Goal: Task Accomplishment & Management: Complete application form

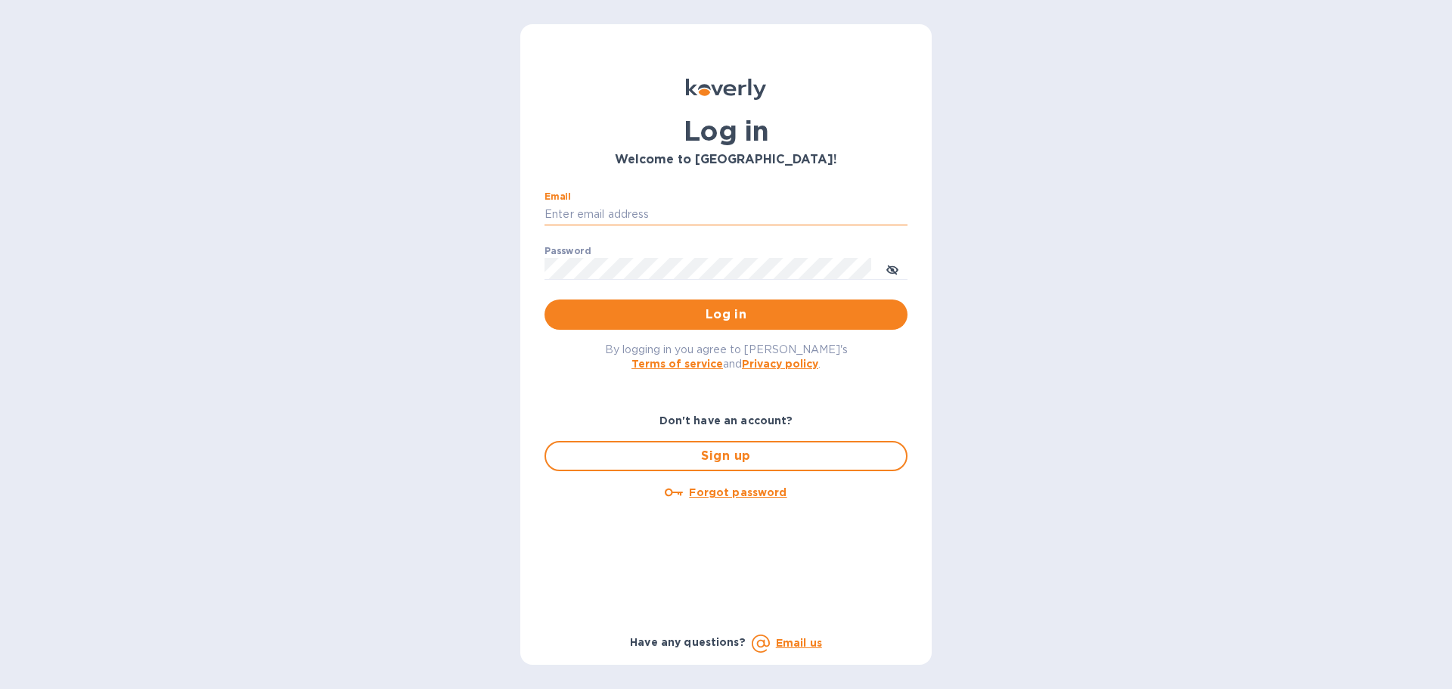
click at [628, 212] on input "Email" at bounding box center [726, 214] width 363 height 23
click at [632, 214] on input "Email" at bounding box center [726, 214] width 363 height 23
click at [620, 214] on input "Email" at bounding box center [726, 214] width 363 height 23
type input "[PERSON_NAME][EMAIL_ADDRESS][DOMAIN_NAME]"
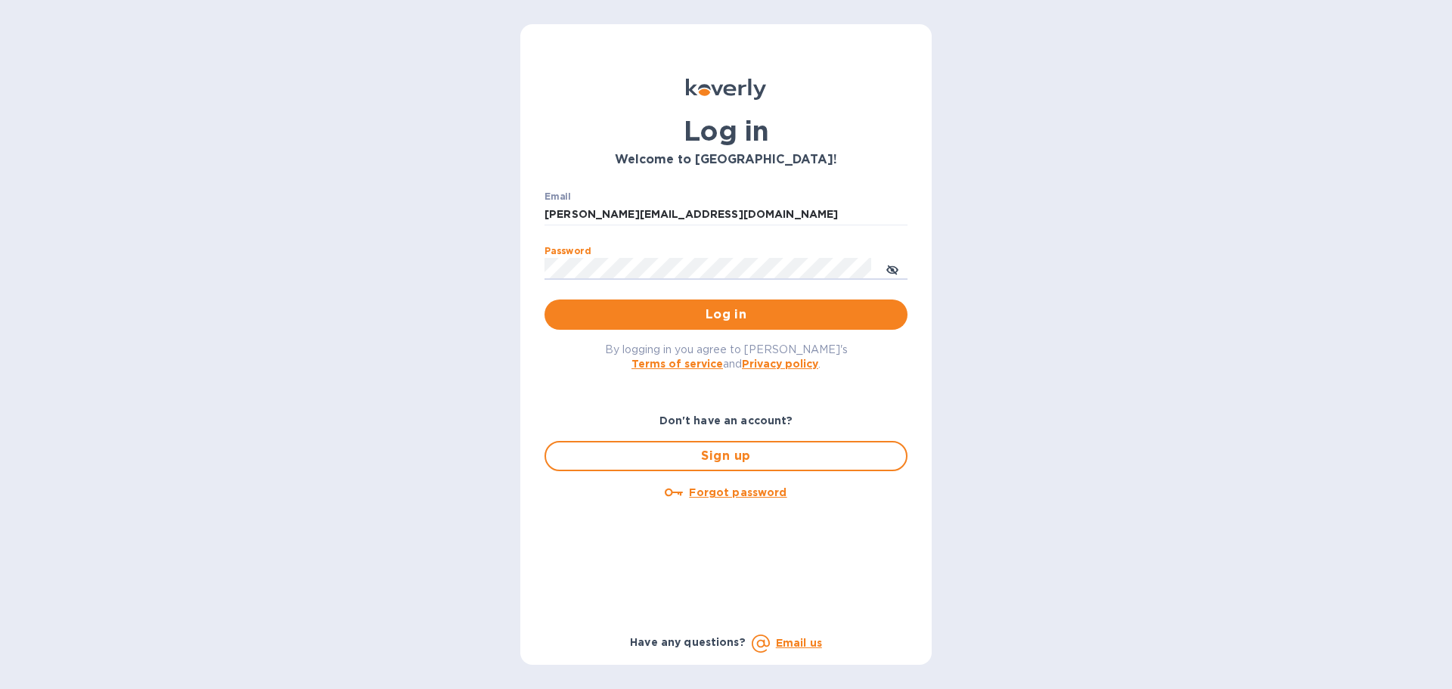
click at [545, 300] on button "Log in" at bounding box center [726, 315] width 363 height 30
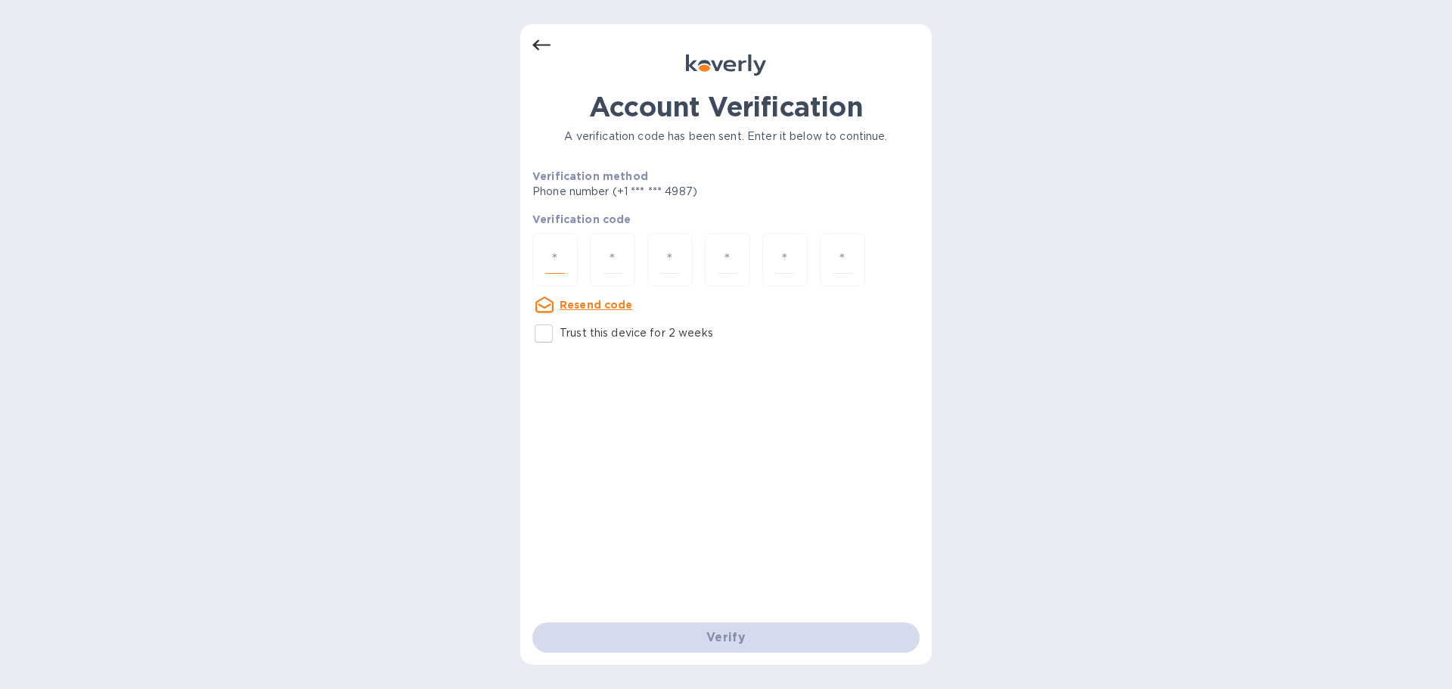
click at [545, 261] on input "number" at bounding box center [555, 260] width 20 height 28
type input "2"
type input "3"
type input "0"
type input "3"
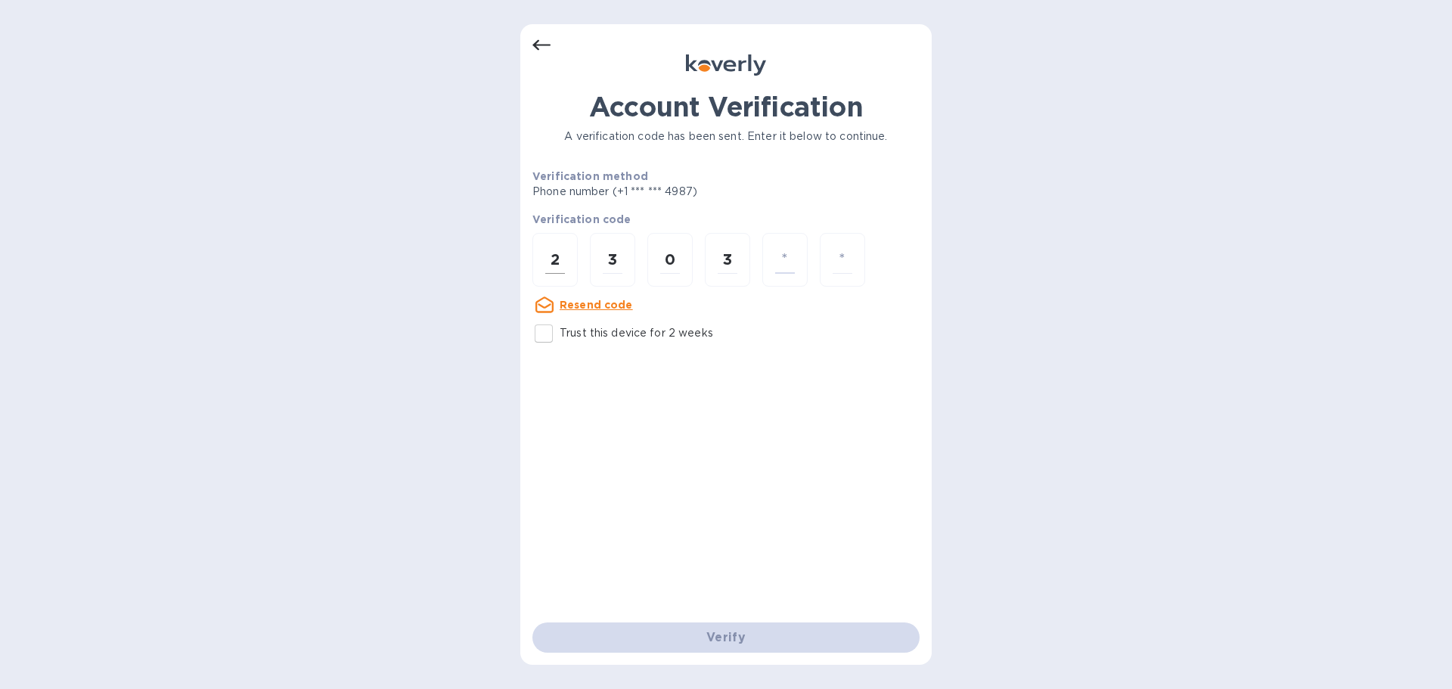
type input "0"
type input "8"
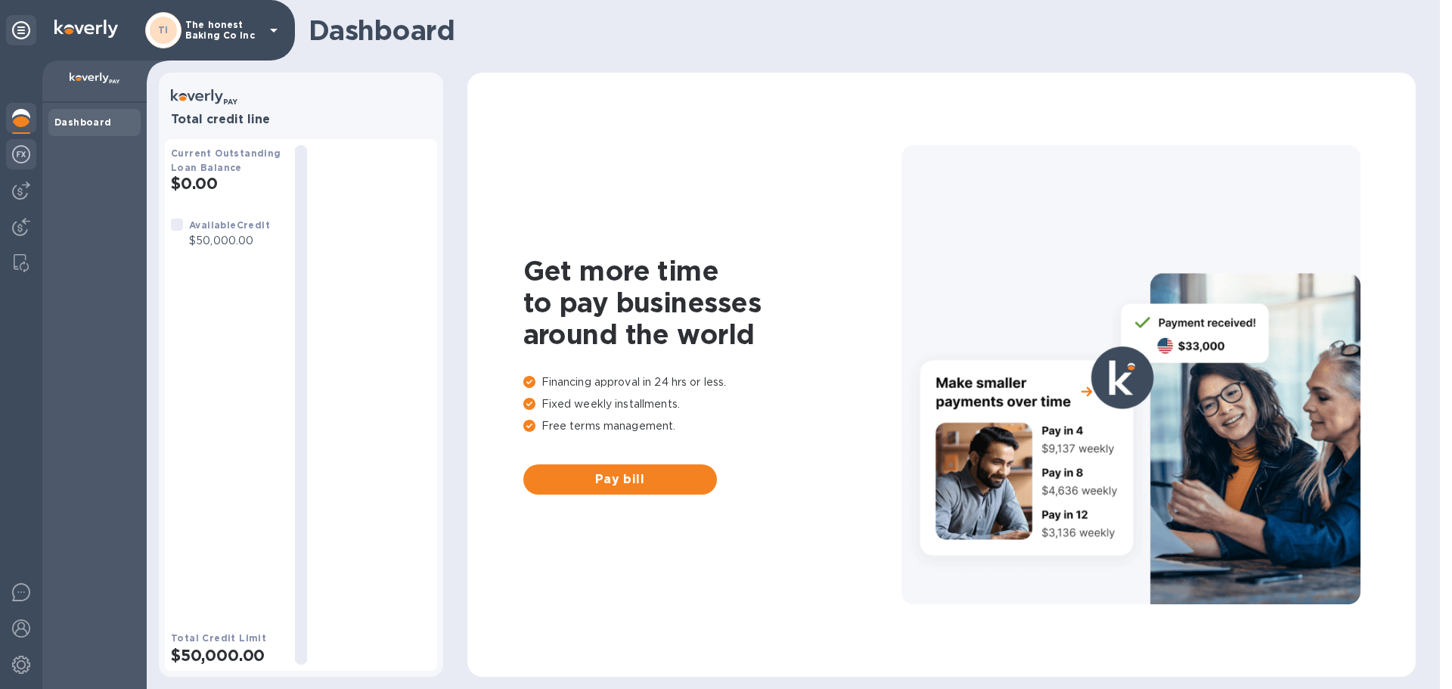
click at [24, 141] on div at bounding box center [21, 155] width 30 height 33
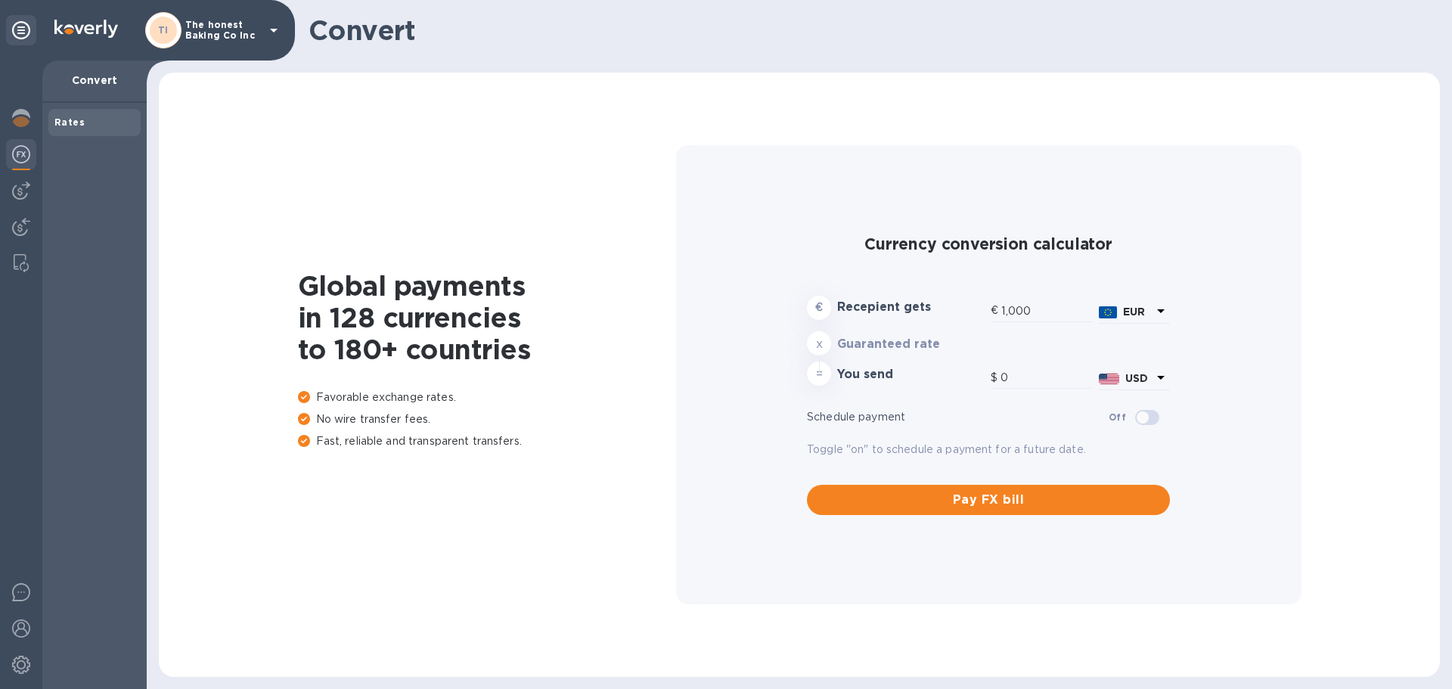
type input "1,171.44"
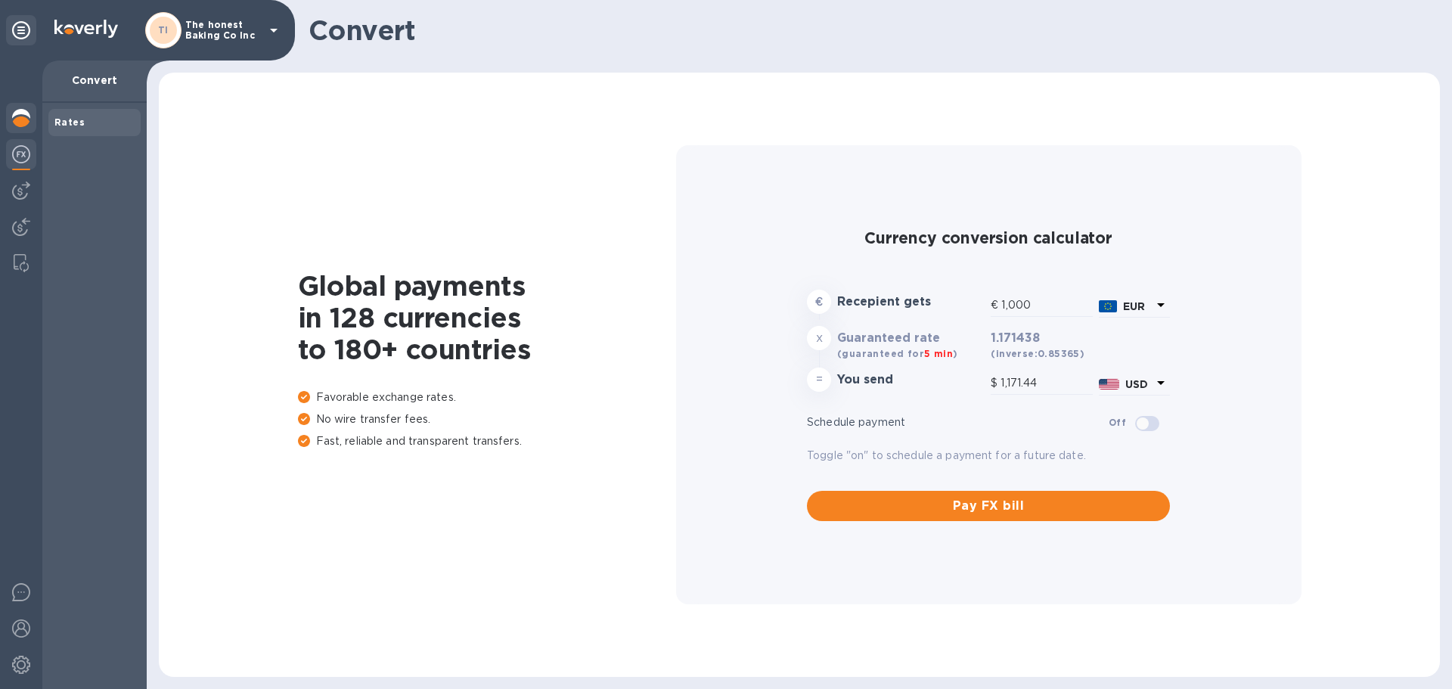
click at [26, 117] on img at bounding box center [21, 118] width 18 height 18
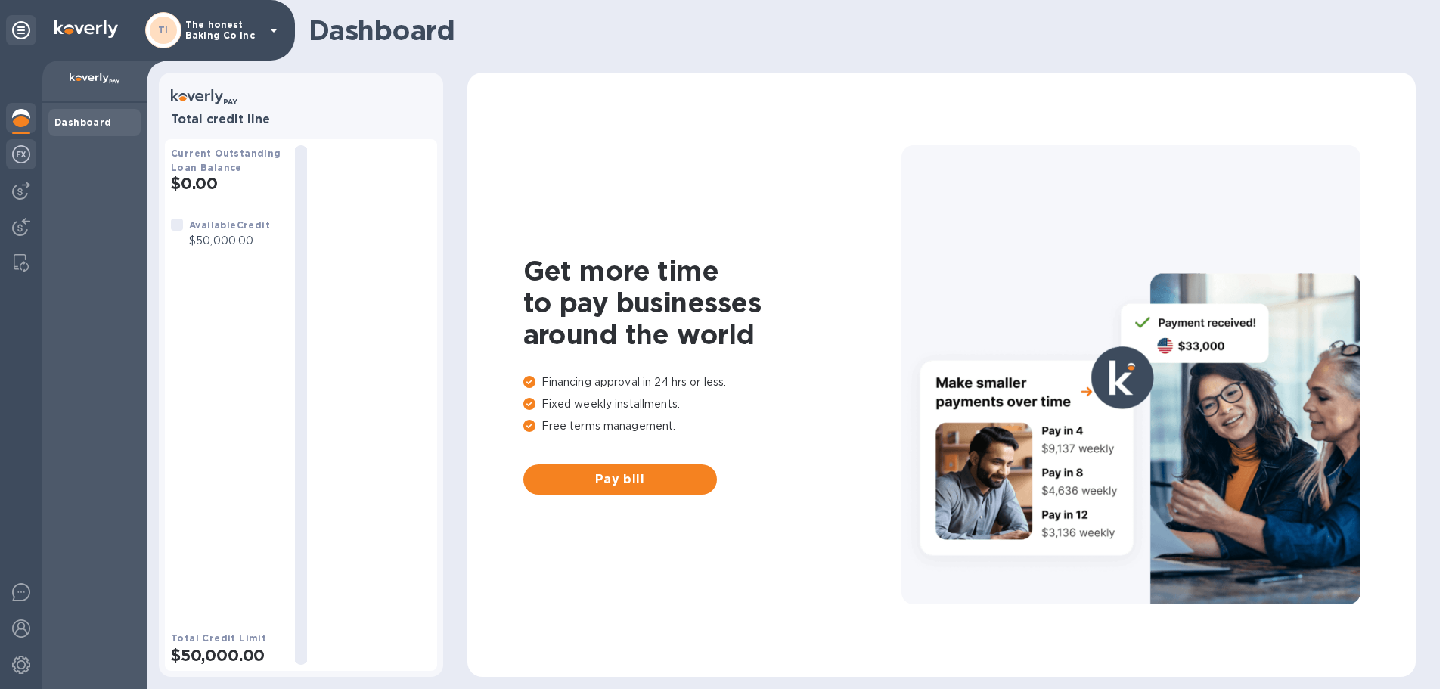
click at [29, 166] on div at bounding box center [21, 155] width 30 height 33
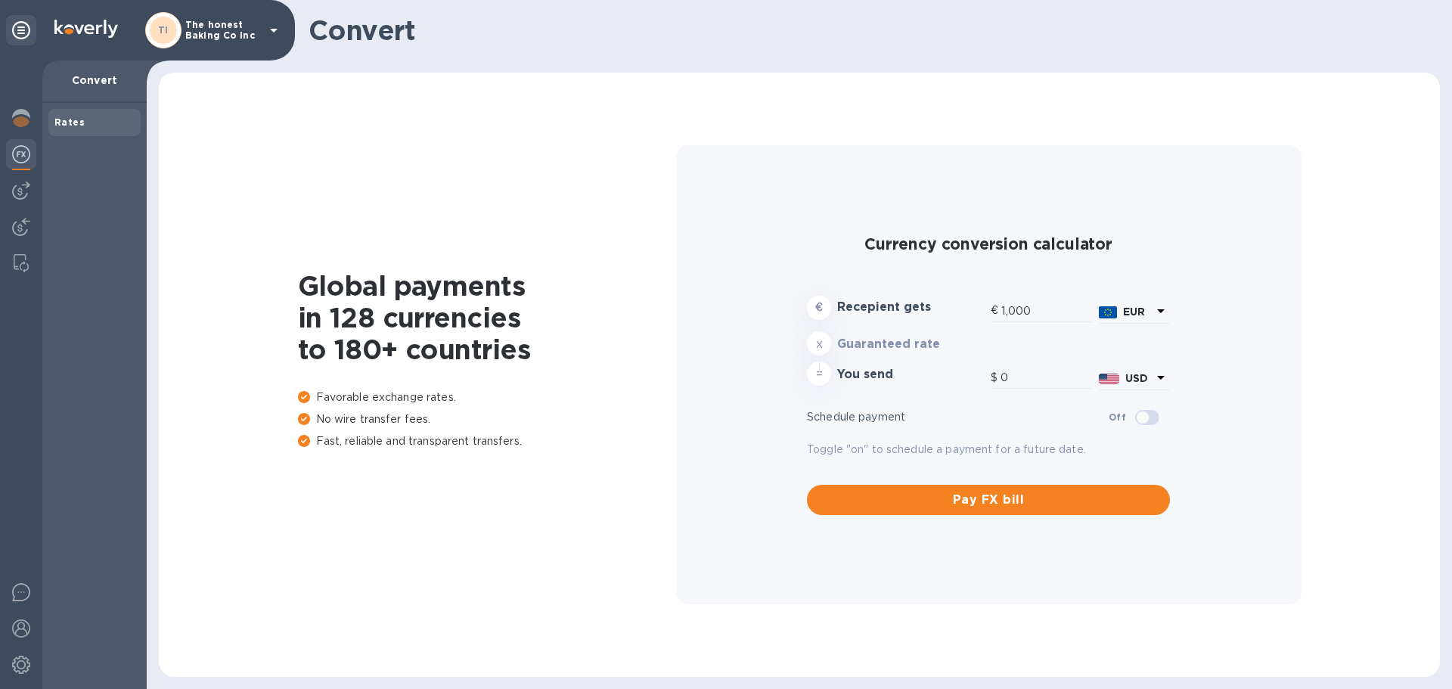
type input "1,171.44"
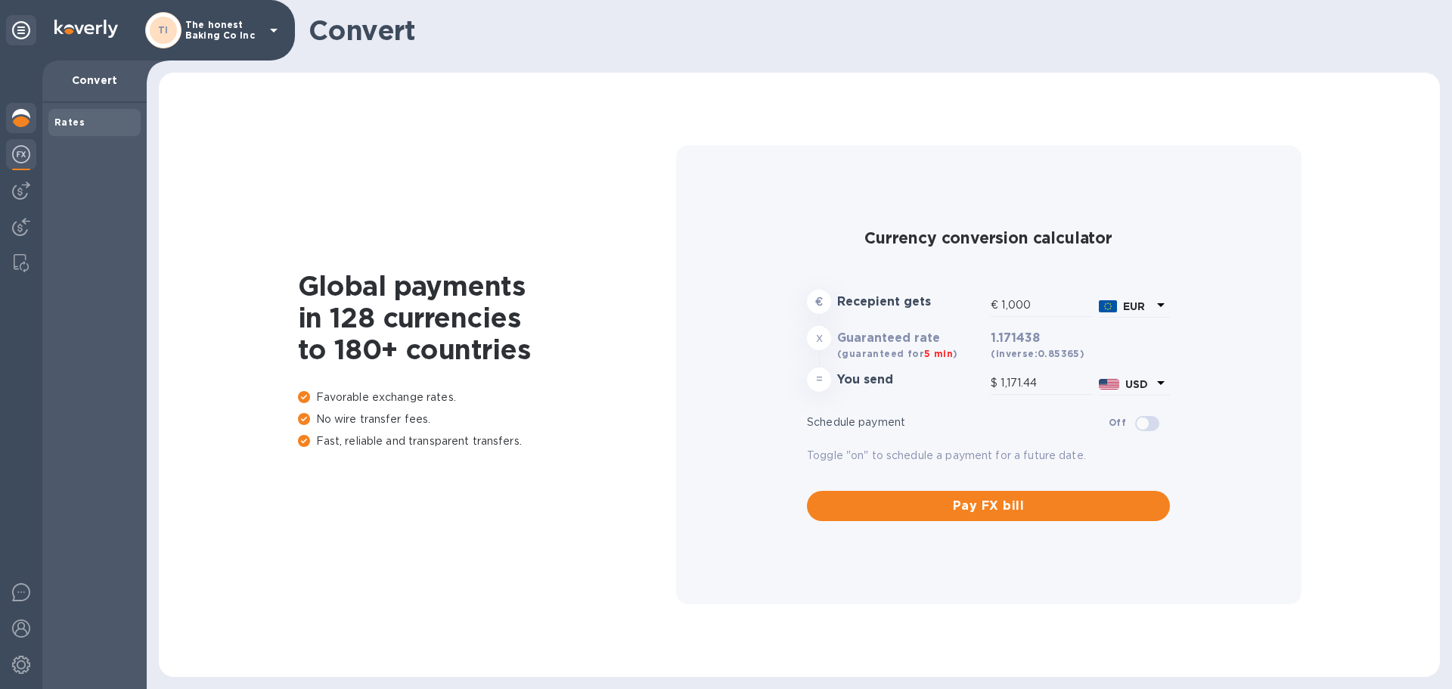
click at [20, 112] on img at bounding box center [21, 118] width 18 height 18
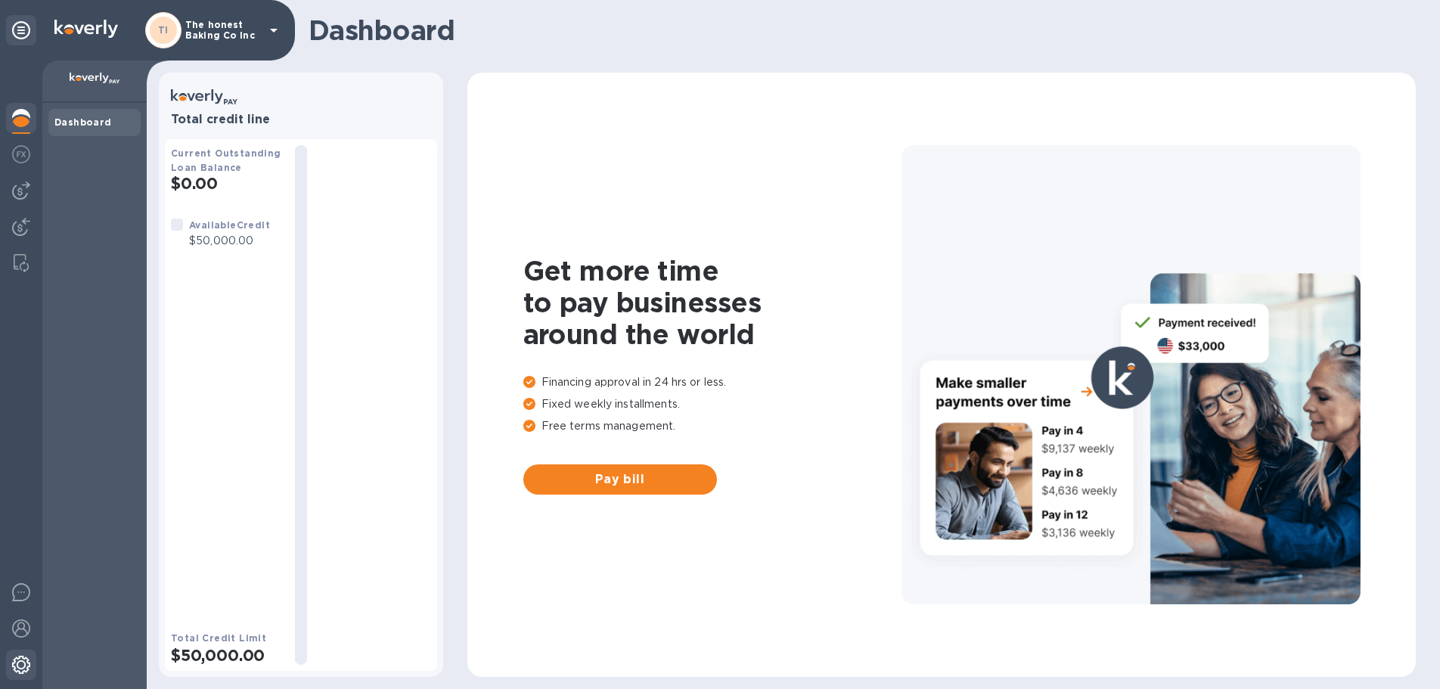
click at [29, 657] on img at bounding box center [21, 665] width 18 height 18
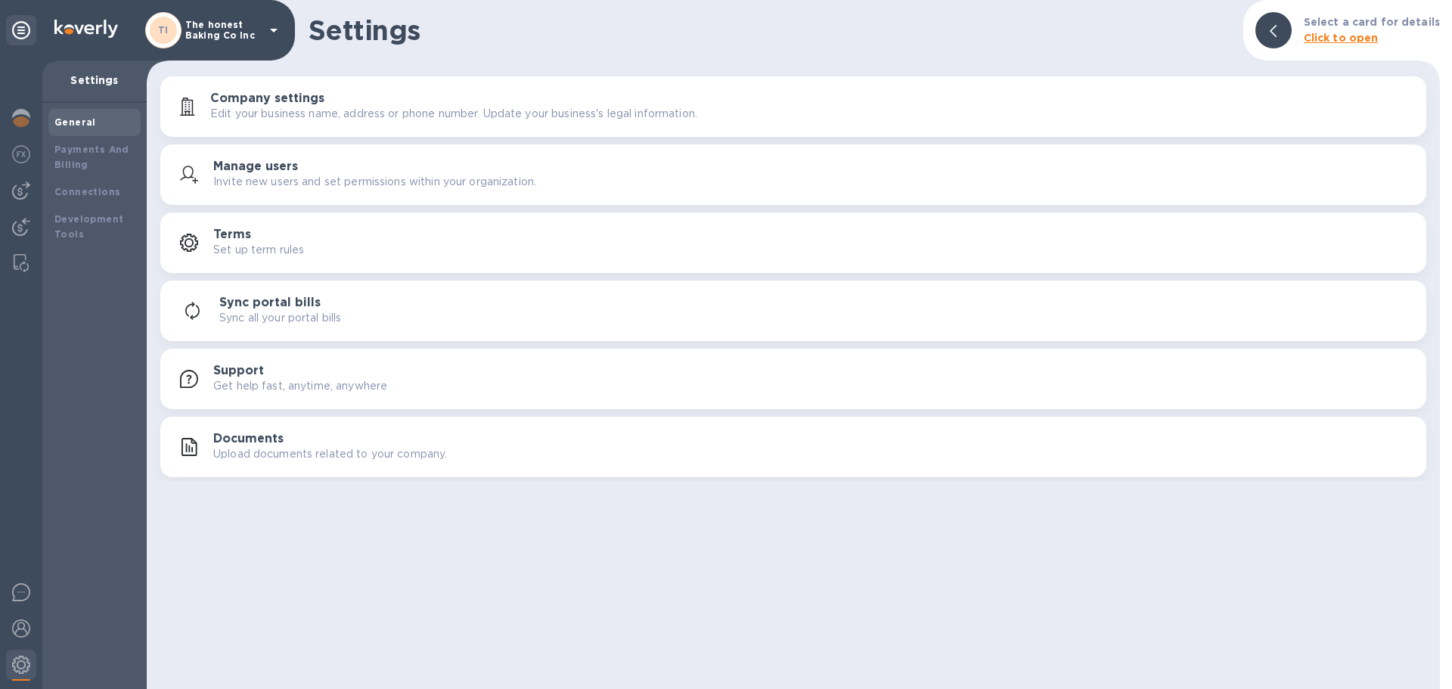
click at [374, 117] on p "Edit your business name, address or phone number. Update your business's legal …" at bounding box center [453, 114] width 487 height 16
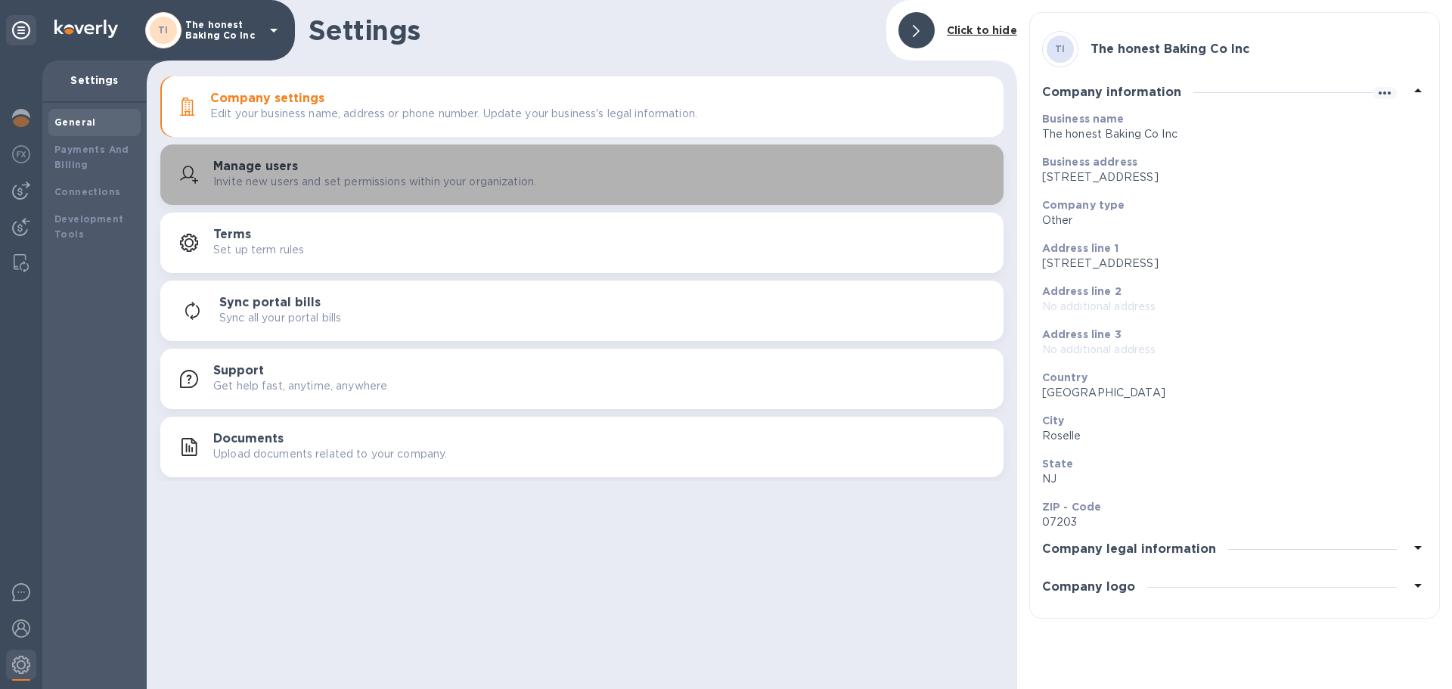
click at [361, 175] on p "Invite new users and set permissions within your organization." at bounding box center [374, 182] width 323 height 16
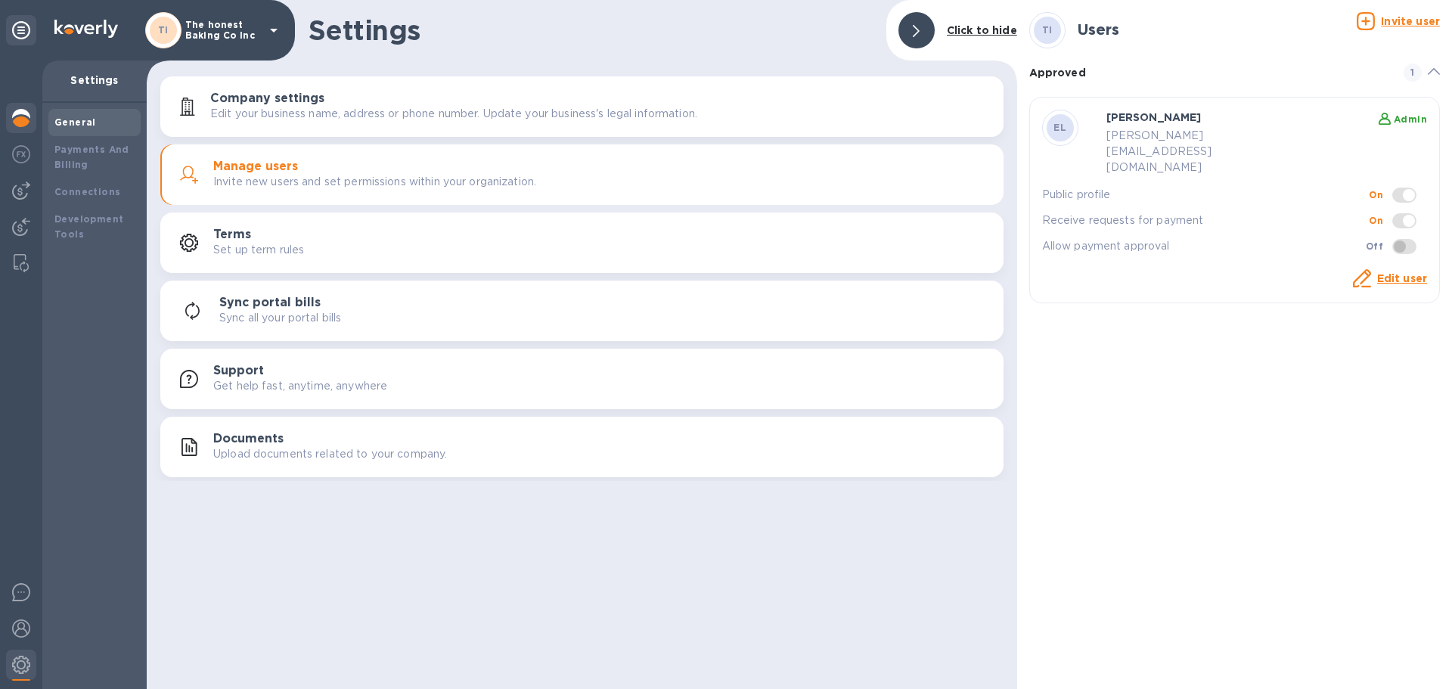
click at [29, 120] on img at bounding box center [21, 118] width 18 height 18
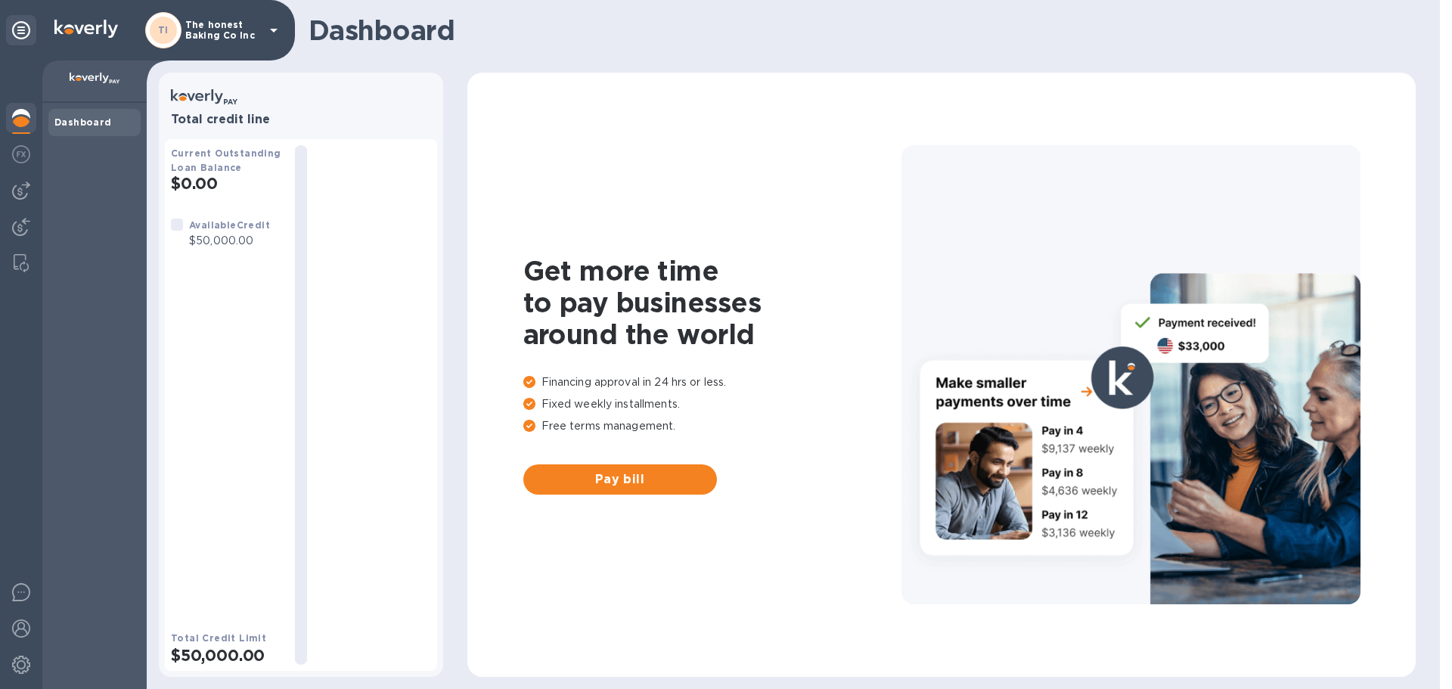
click at [101, 113] on div "Dashboard" at bounding box center [94, 122] width 92 height 27
click at [17, 158] on img at bounding box center [21, 154] width 18 height 18
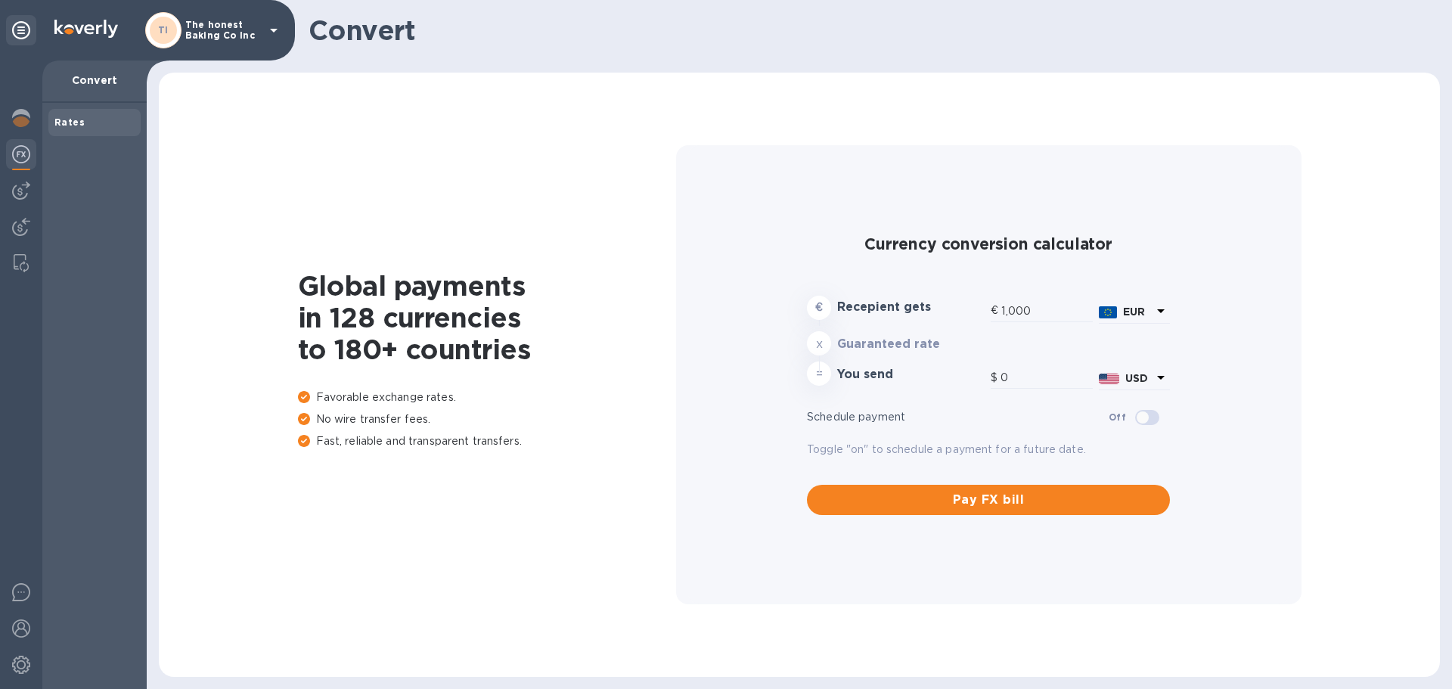
type input "1,171.44"
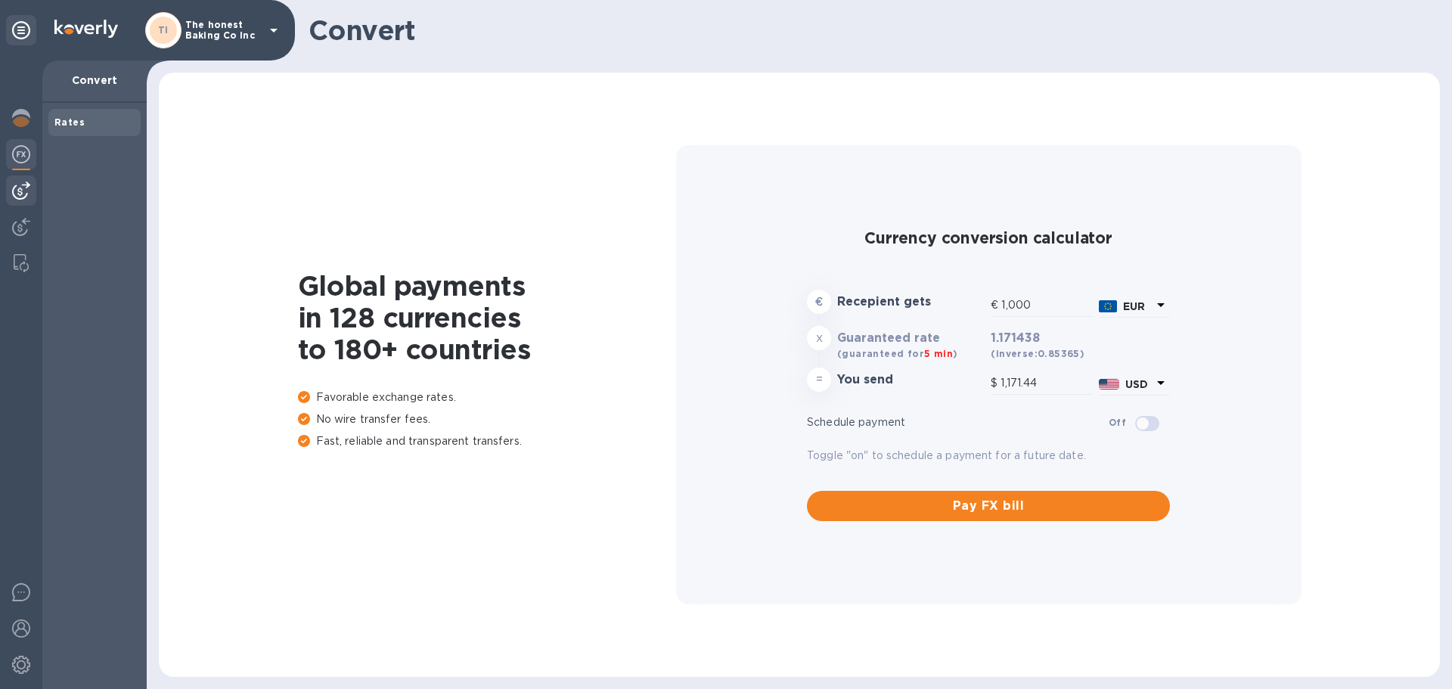
click at [17, 201] on div at bounding box center [21, 191] width 30 height 30
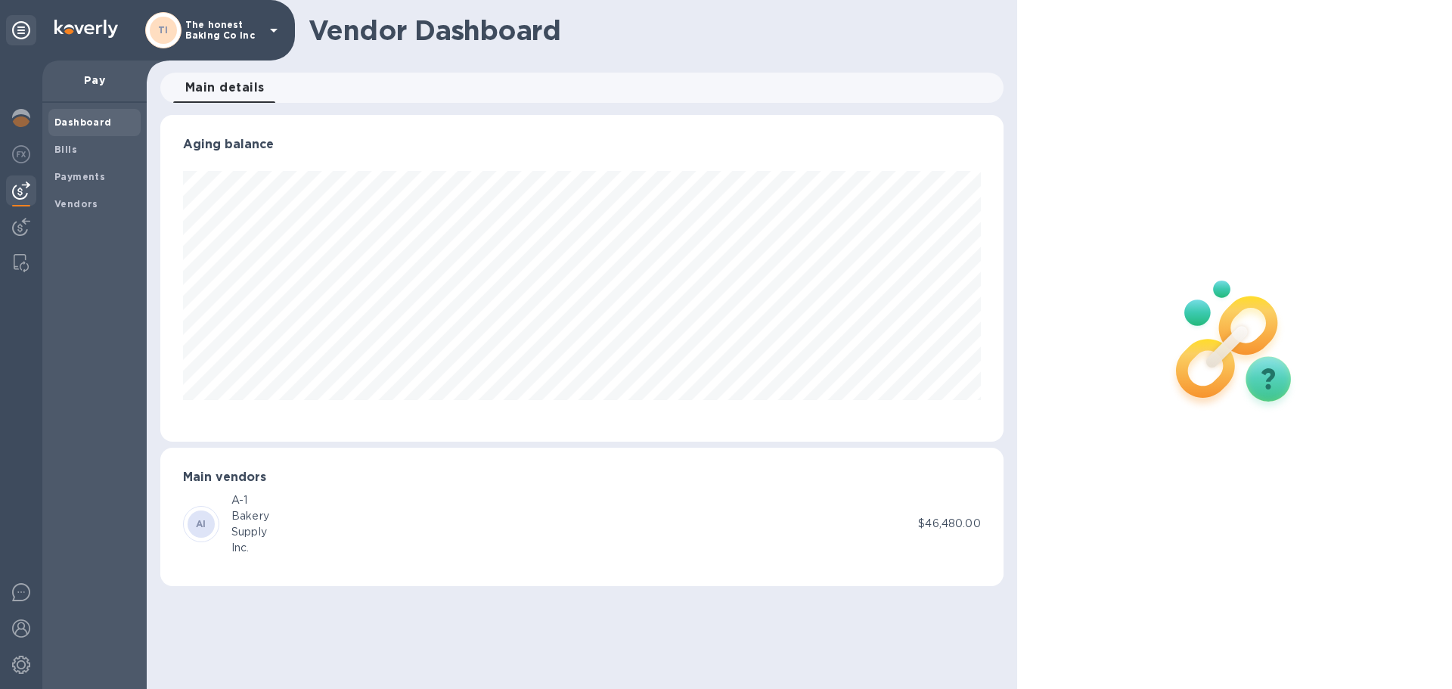
scroll to position [327, 843]
click at [72, 197] on span "Vendors" at bounding box center [76, 204] width 44 height 15
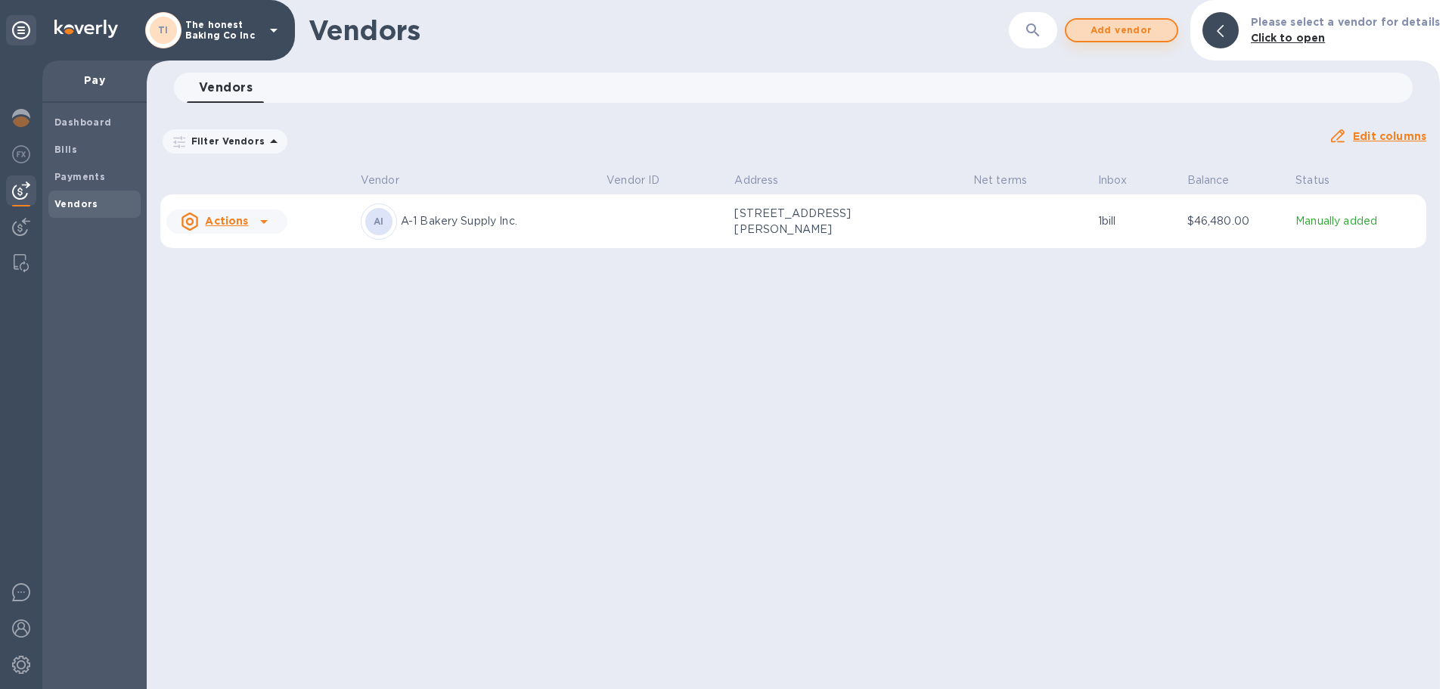
click at [1136, 29] on span "Add vendor" at bounding box center [1122, 30] width 86 height 18
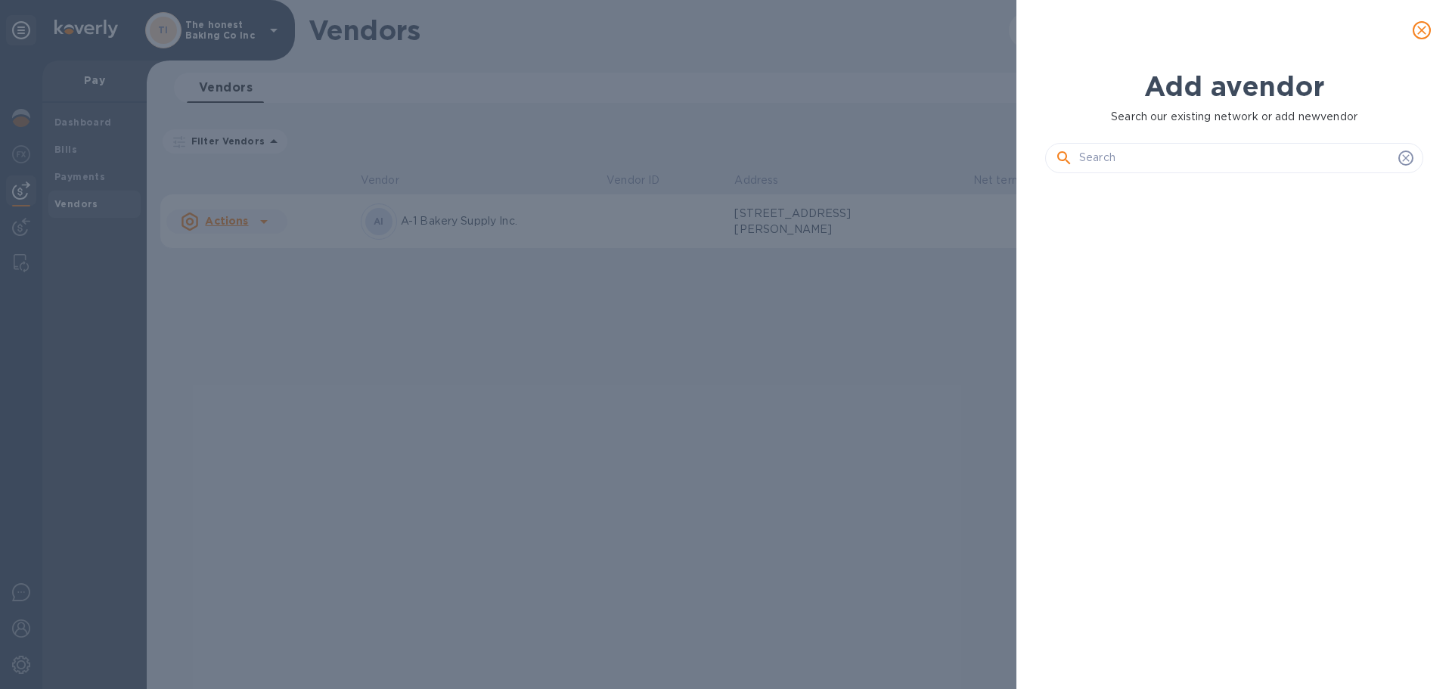
scroll to position [452, 384]
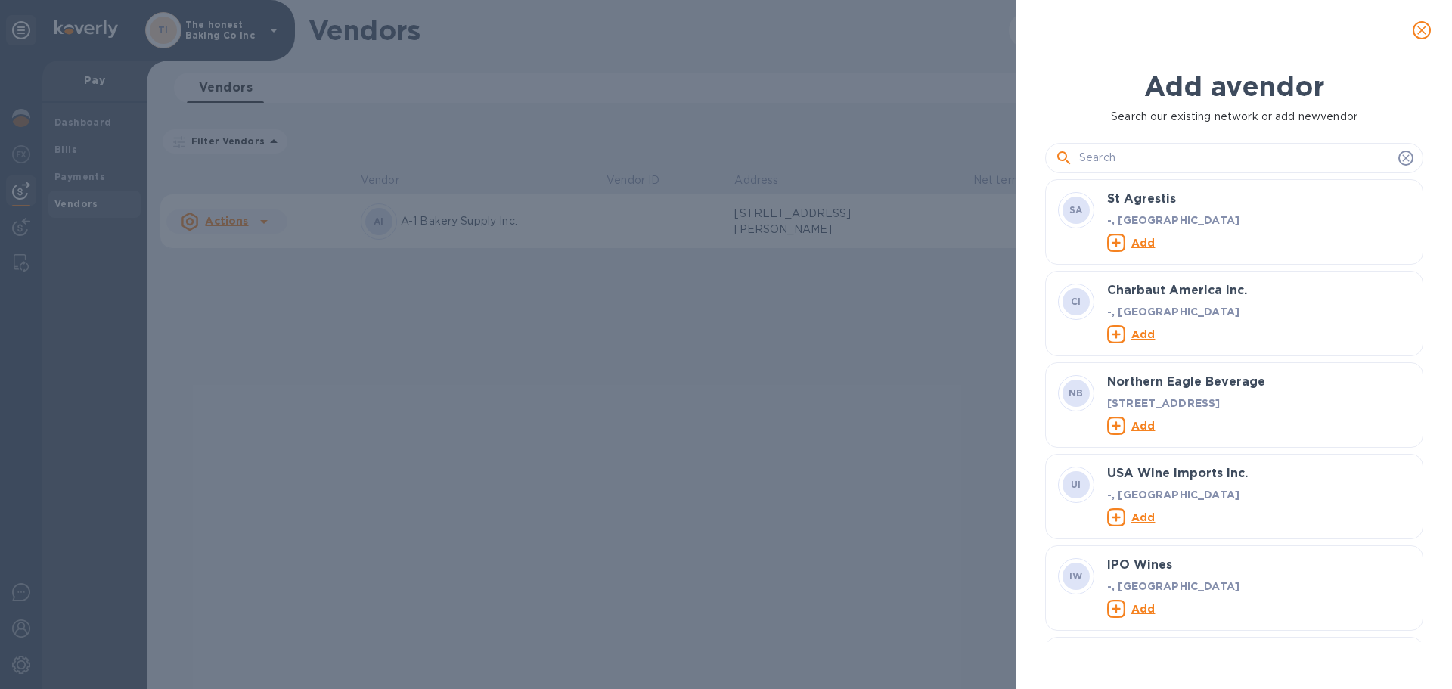
click at [1145, 158] on input "text" at bounding box center [1236, 158] width 313 height 23
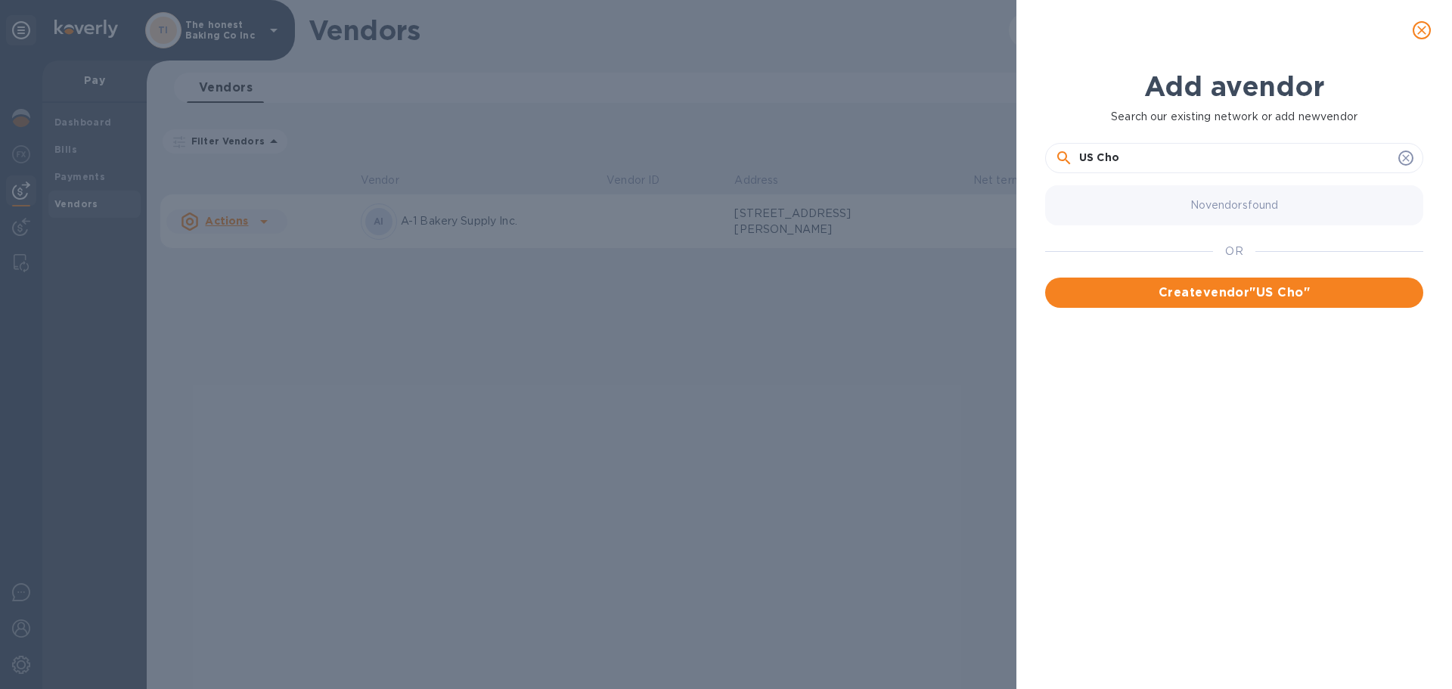
click at [1139, 160] on input "US Cho" at bounding box center [1236, 158] width 313 height 23
paste input "colate Co."
type input "US Chocolate Co."
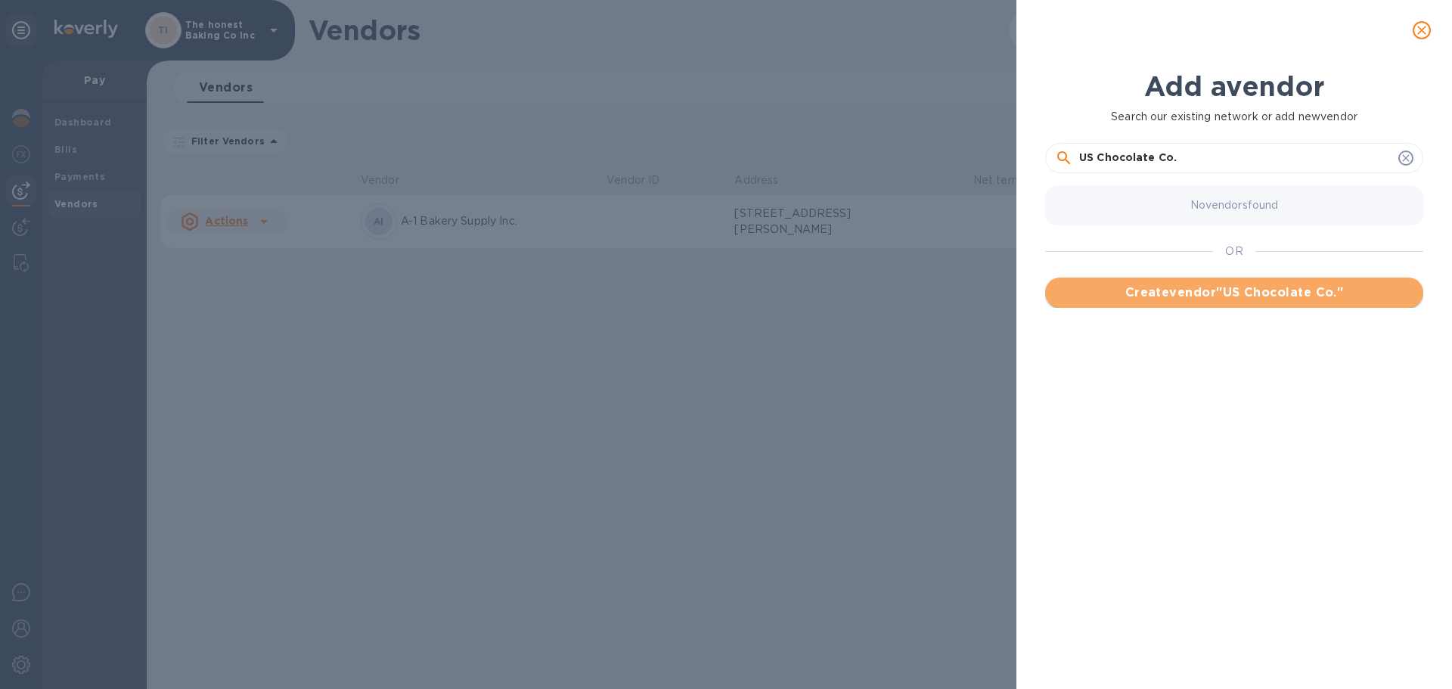
click at [1168, 285] on span "Create vendor " US Chocolate Co. "" at bounding box center [1235, 293] width 354 height 18
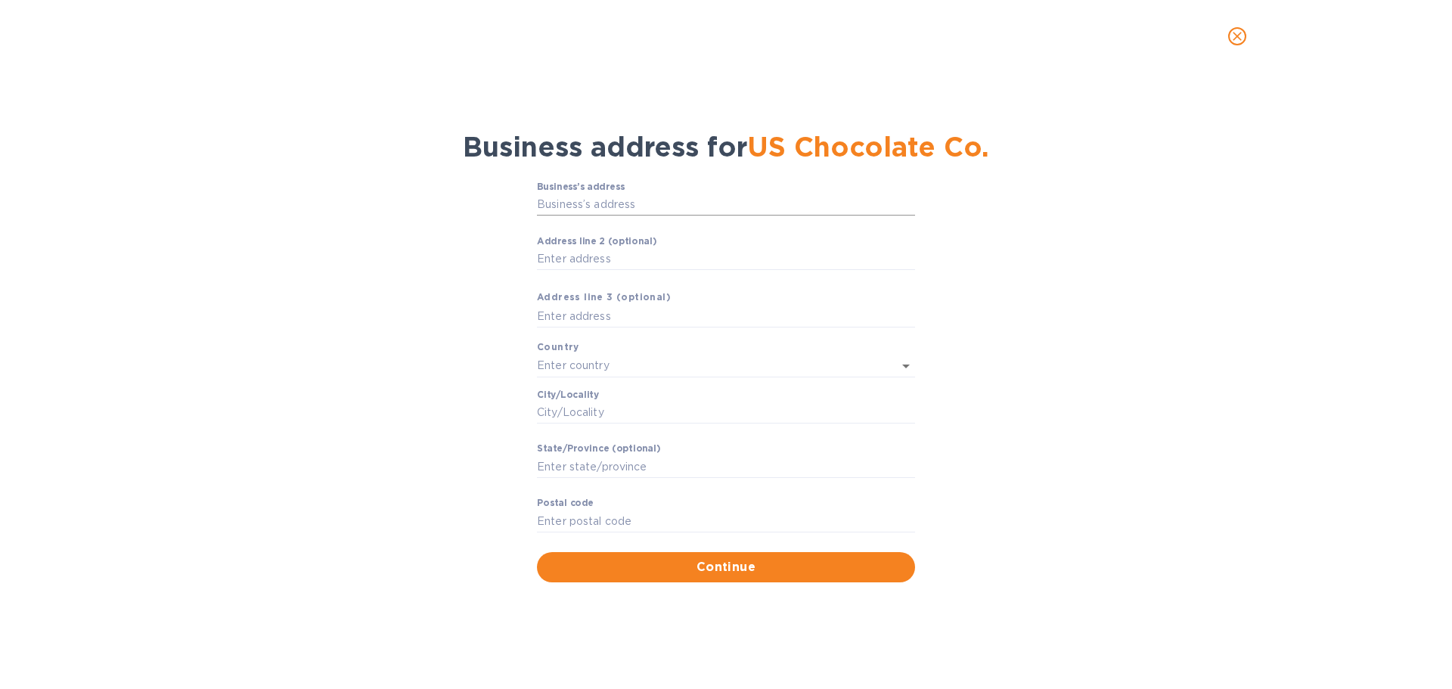
click at [692, 209] on input "Business’s аddress" at bounding box center [726, 205] width 378 height 23
paste input "[STREET_ADDRESS]"
type input "[STREET_ADDRESS]"
type input "[GEOGRAPHIC_DATA]"
type input "NY"
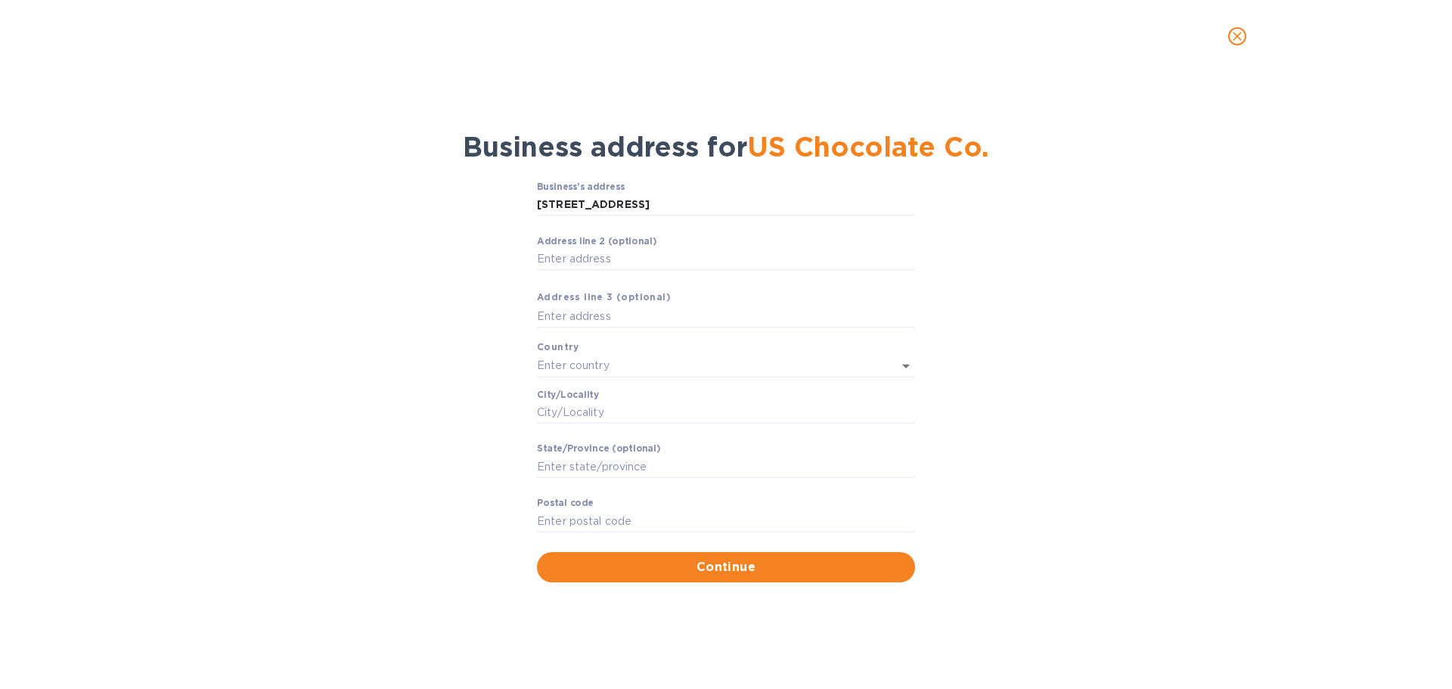
type input "11232"
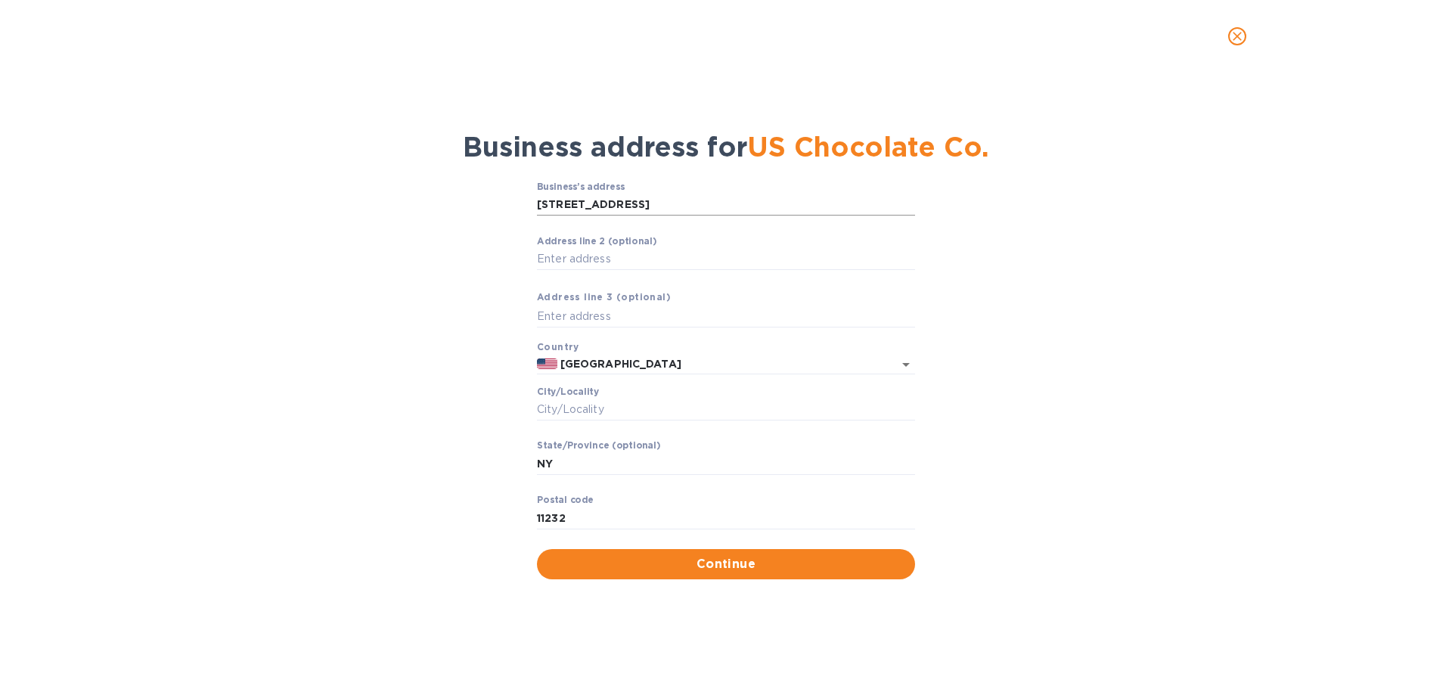
click at [594, 194] on input "[STREET_ADDRESS]" at bounding box center [726, 205] width 378 height 23
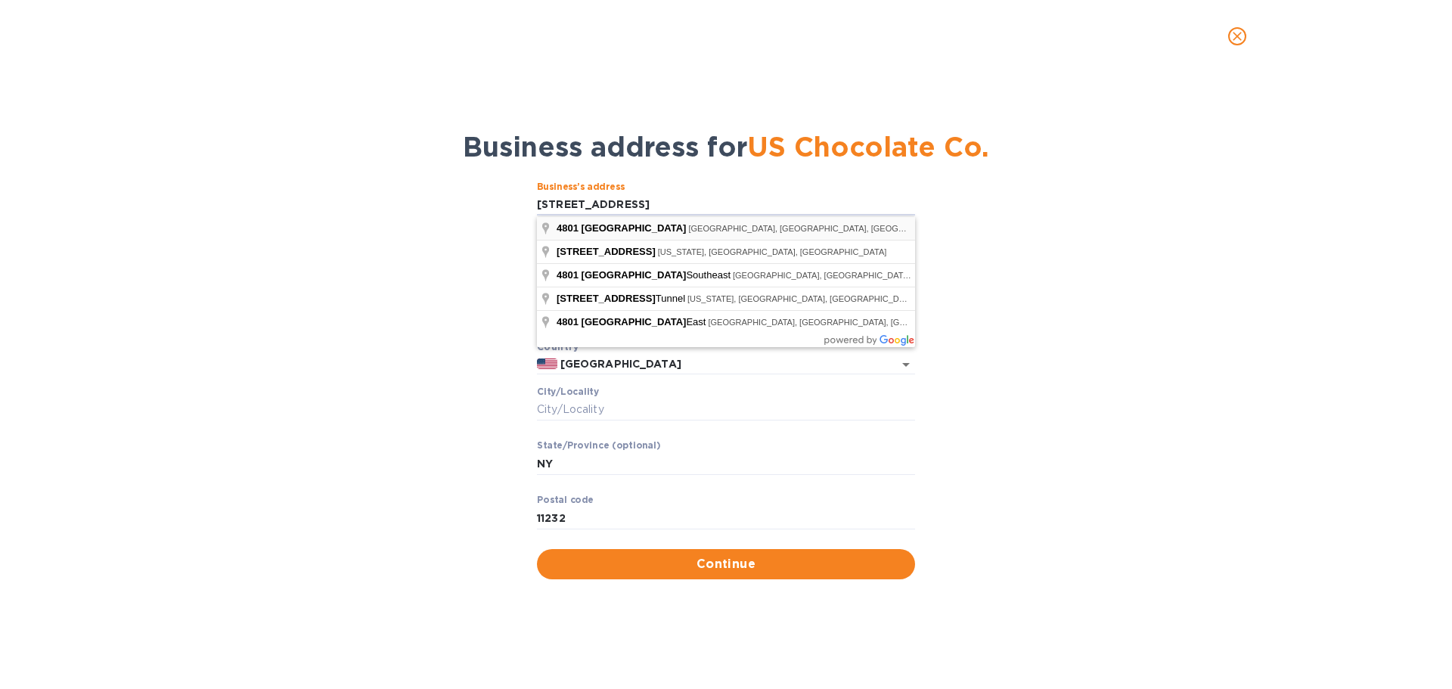
type input "[STREET_ADDRESS]"
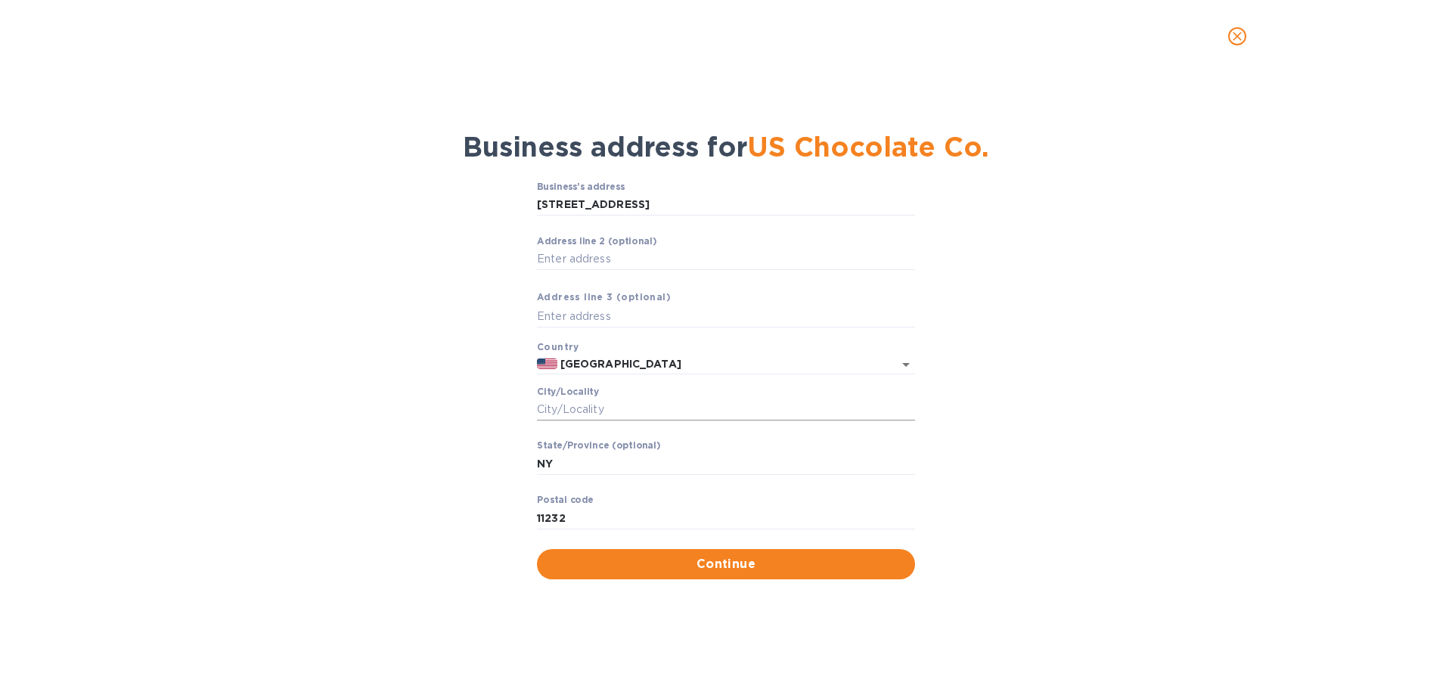
click at [586, 405] on input "Сity/Locаlity" at bounding box center [726, 410] width 378 height 23
type input "[GEOGRAPHIC_DATA]"
click at [642, 561] on span "Continue" at bounding box center [726, 564] width 354 height 18
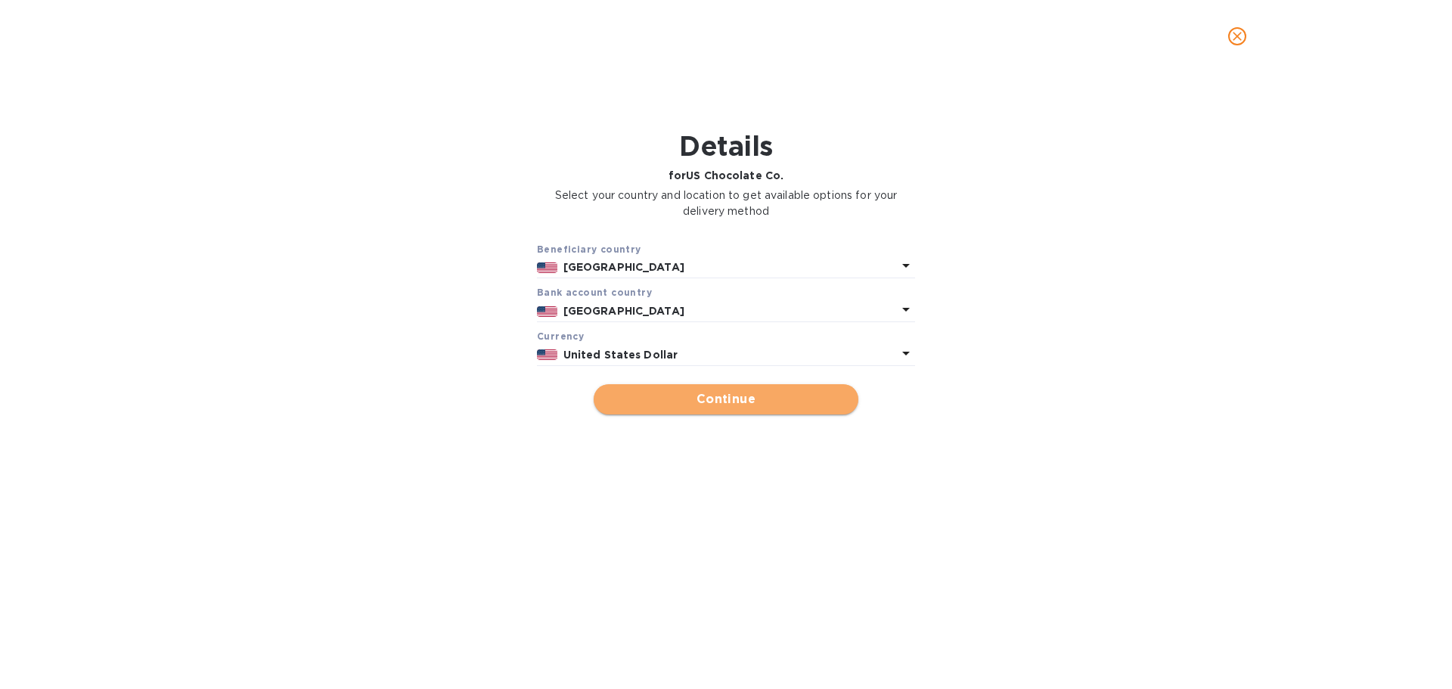
click at [675, 402] on span "Continue" at bounding box center [726, 399] width 241 height 18
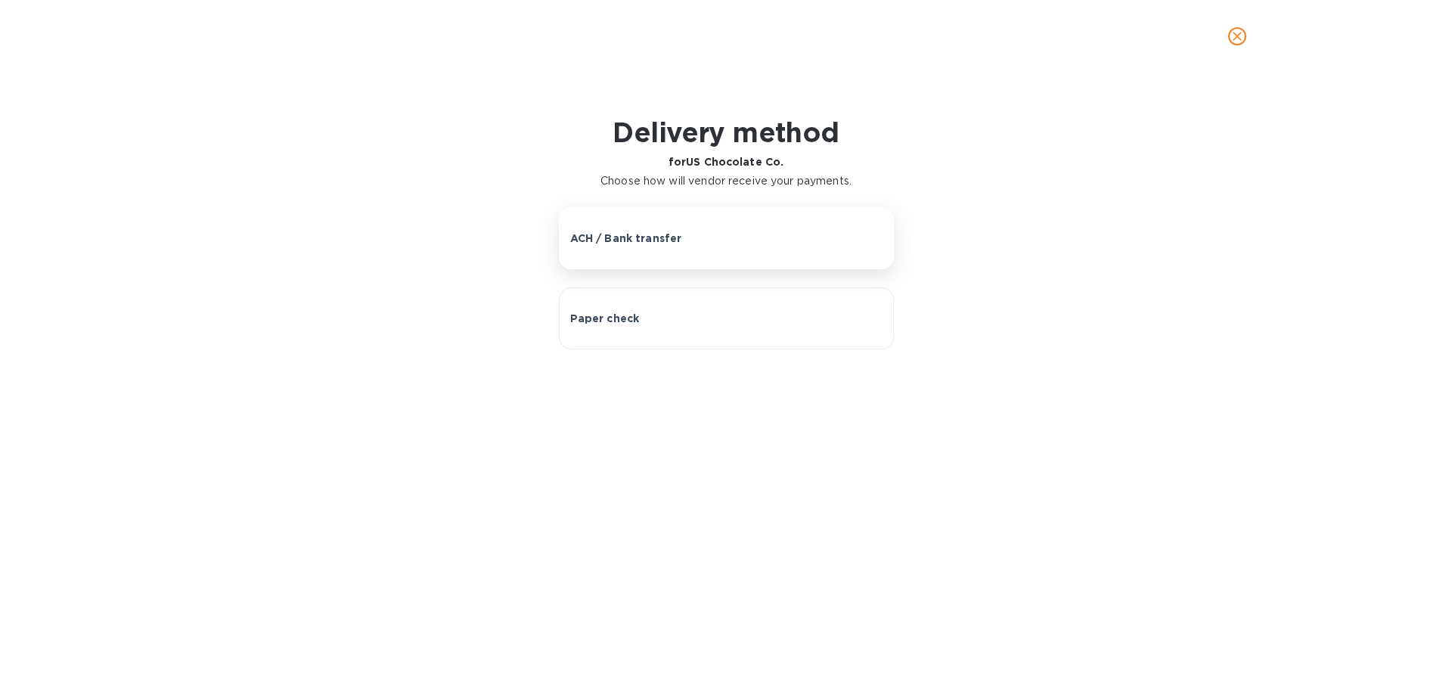
click at [658, 233] on p "ACH / Bank transfer" at bounding box center [626, 238] width 112 height 15
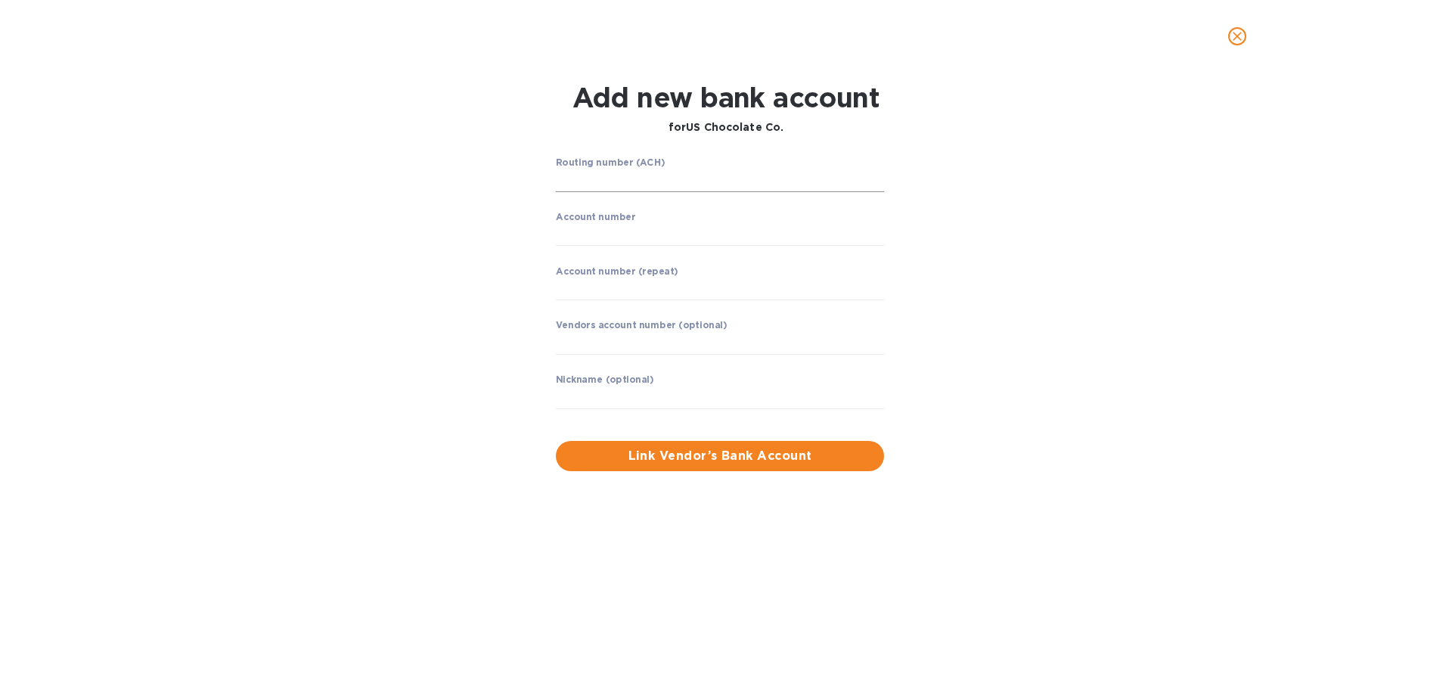
click at [645, 175] on input "string" at bounding box center [720, 180] width 328 height 23
click at [609, 181] on input "string" at bounding box center [720, 180] width 328 height 23
type input "026013673"
click at [609, 219] on label "Account number" at bounding box center [595, 216] width 79 height 9
click at [608, 235] on input "string" at bounding box center [720, 234] width 328 height 23
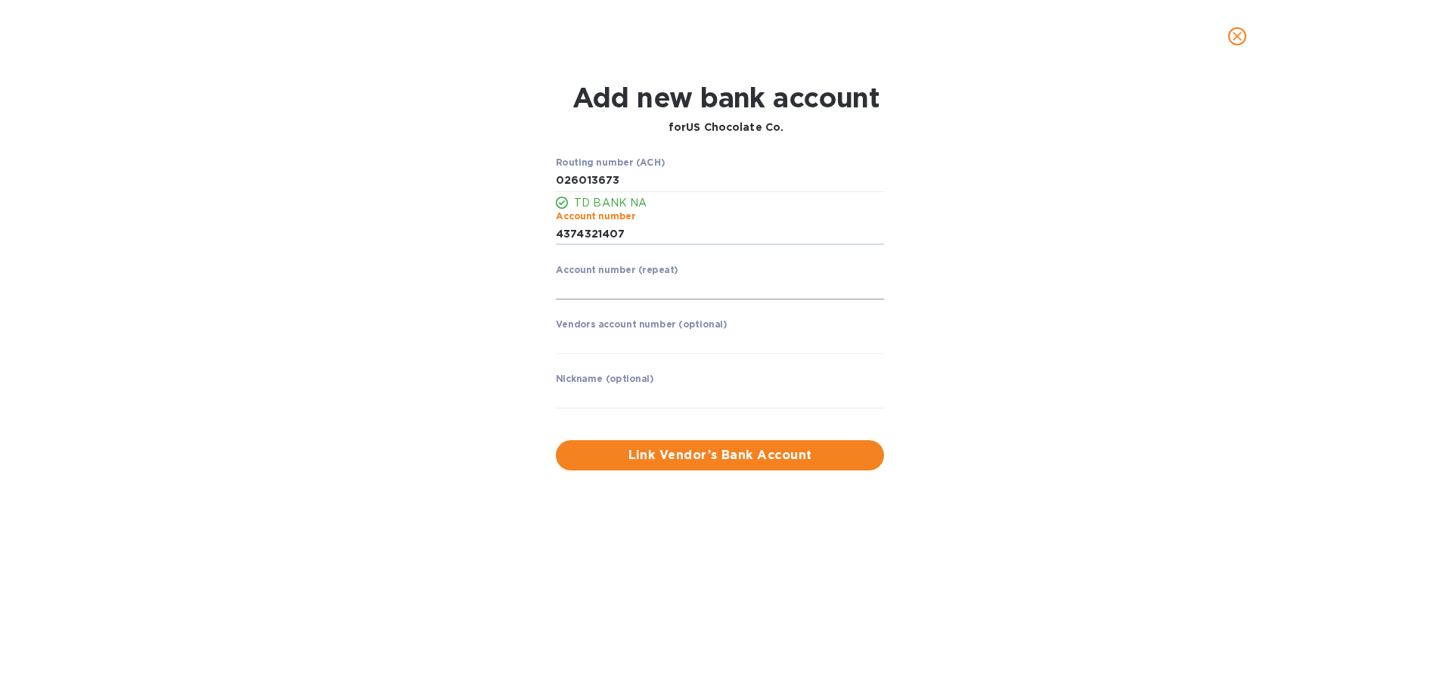
type input "4374321407"
click at [610, 281] on input "string" at bounding box center [720, 288] width 328 height 23
type input "4374321407"
click at [606, 340] on input "text" at bounding box center [720, 342] width 328 height 23
click at [663, 400] on input "text" at bounding box center [720, 397] width 328 height 23
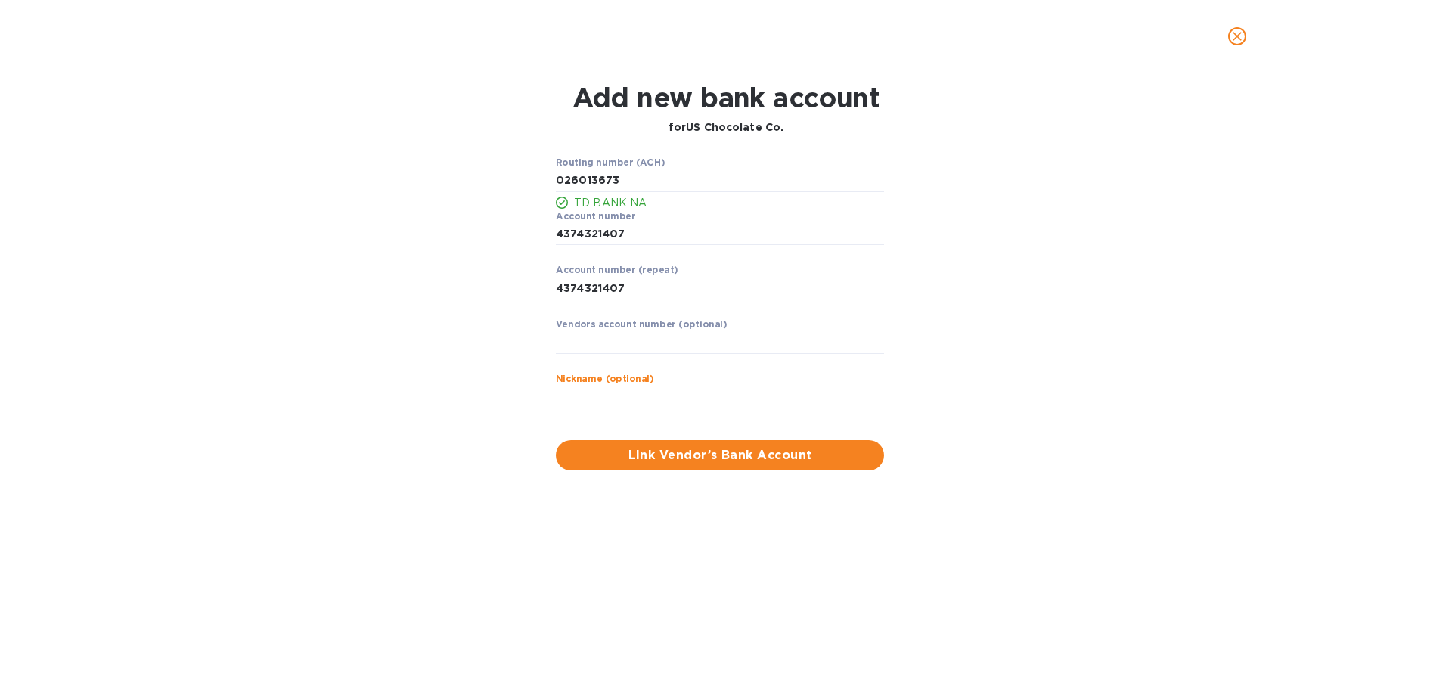
paste input "UNITED CHOCOLATE CORP"
type input "UNITED CHOCOLATE CORP"
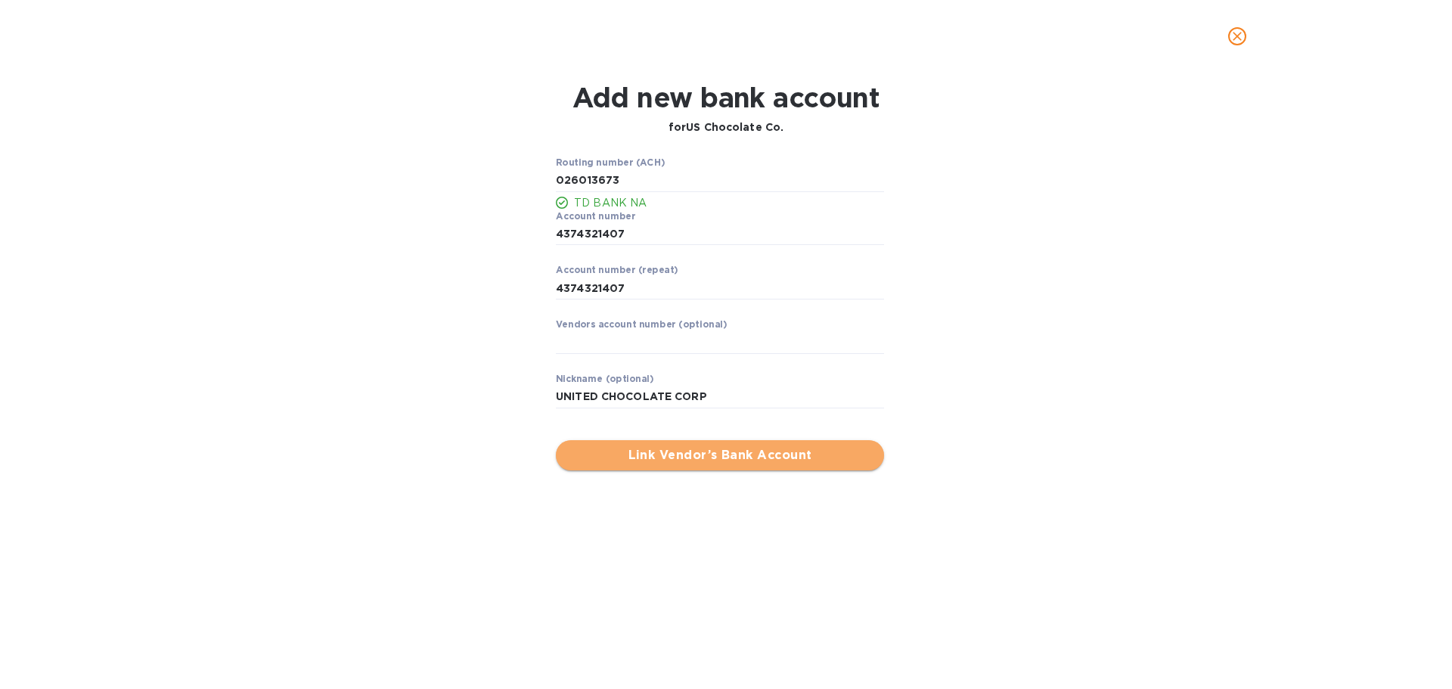
click at [744, 455] on span "Link Vendor’s Bank Account" at bounding box center [720, 455] width 304 height 18
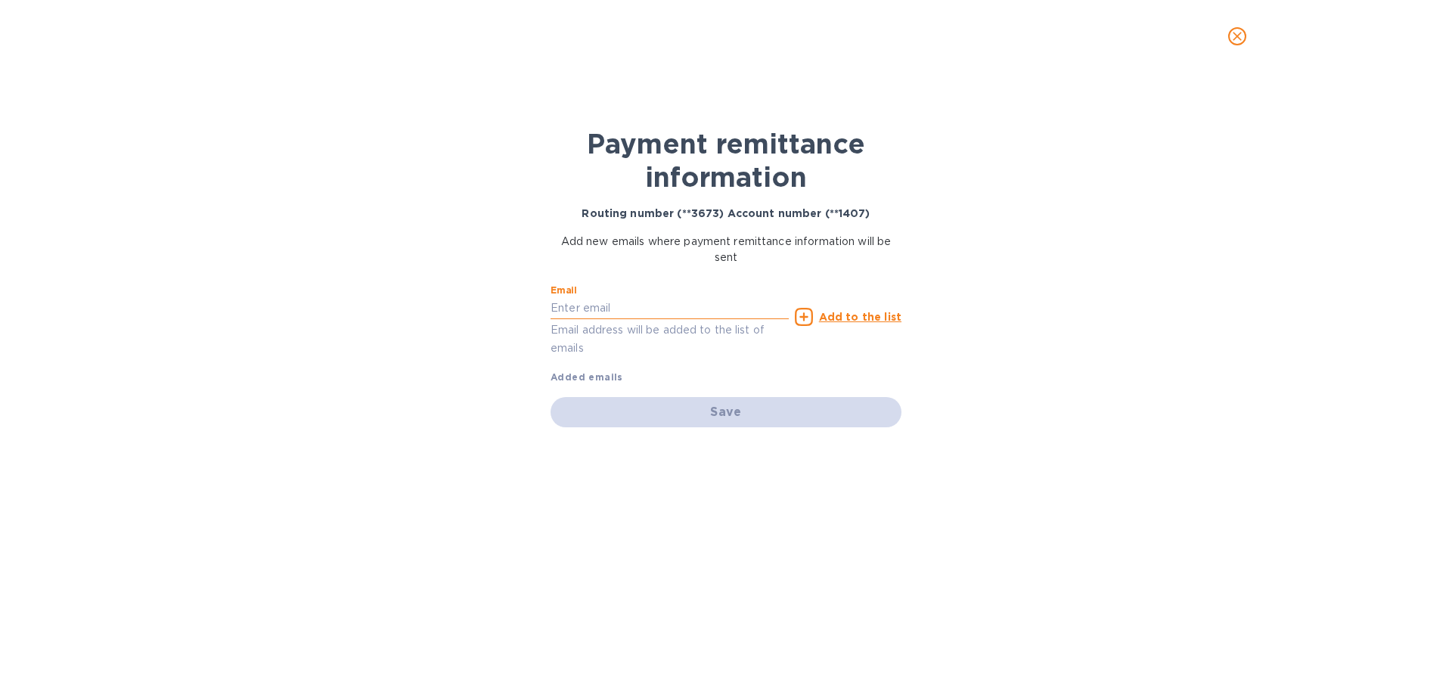
click at [707, 302] on input "text" at bounding box center [670, 308] width 238 height 23
paste input "[EMAIL_ADDRESS][DOMAIN_NAME]"
type input "[EMAIL_ADDRESS][DOMAIN_NAME]"
click at [688, 345] on p "Email address will be added to the list of emails" at bounding box center [670, 339] width 238 height 35
click at [819, 319] on div "Add to the list" at bounding box center [848, 317] width 107 height 18
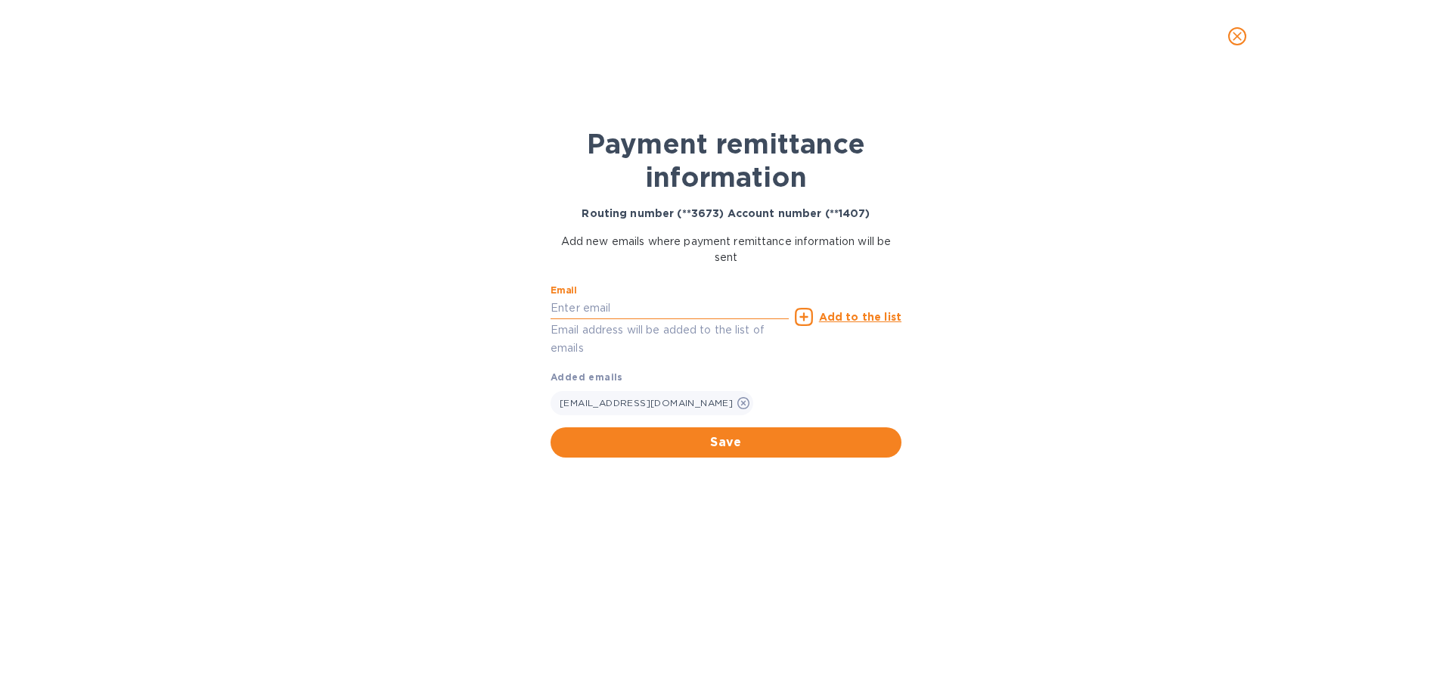
click at [583, 307] on input "text" at bounding box center [670, 308] width 238 height 23
click at [655, 280] on div "Email Email address will be added to the list of emails" at bounding box center [670, 317] width 244 height 85
click at [644, 300] on input "text" at bounding box center [670, 308] width 238 height 23
paste input "[EMAIL_ADDRESS][DOMAIN_NAME]"
type input "[EMAIL_ADDRESS][DOMAIN_NAME]"
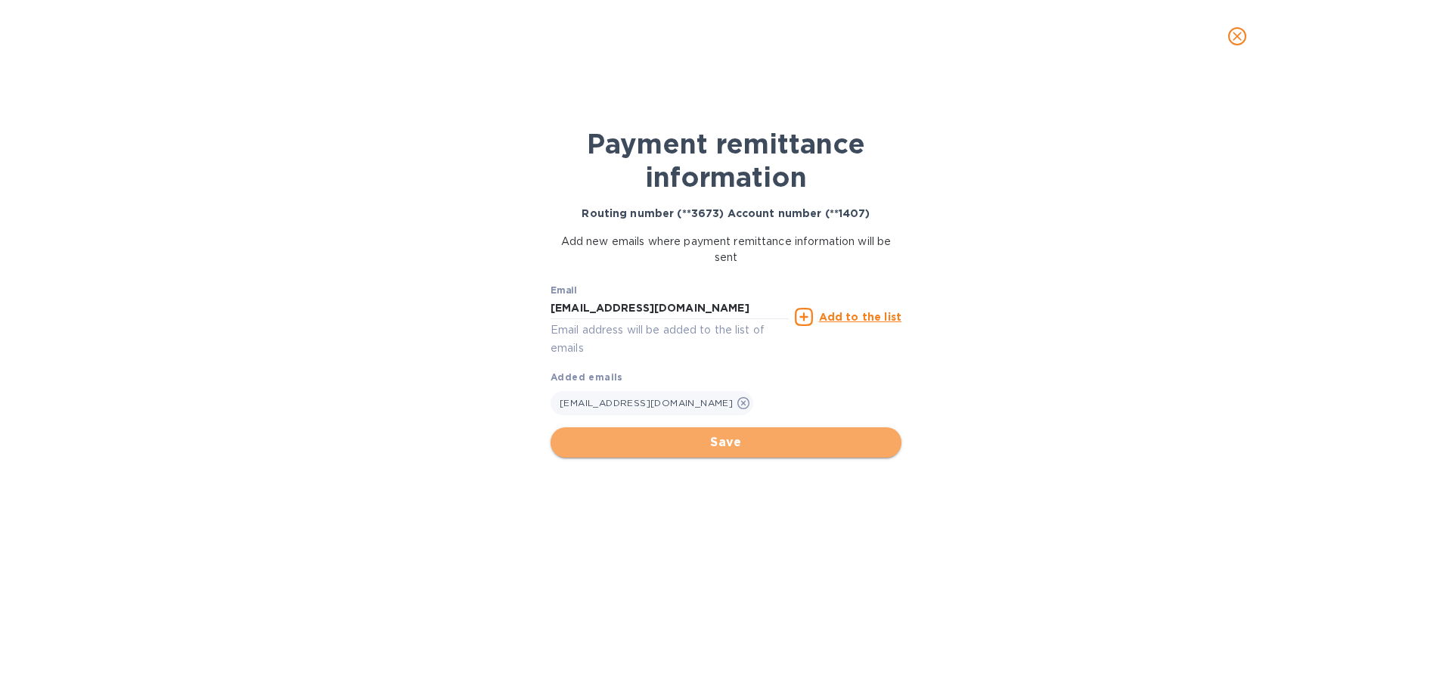
click at [716, 437] on span "Save" at bounding box center [726, 442] width 327 height 18
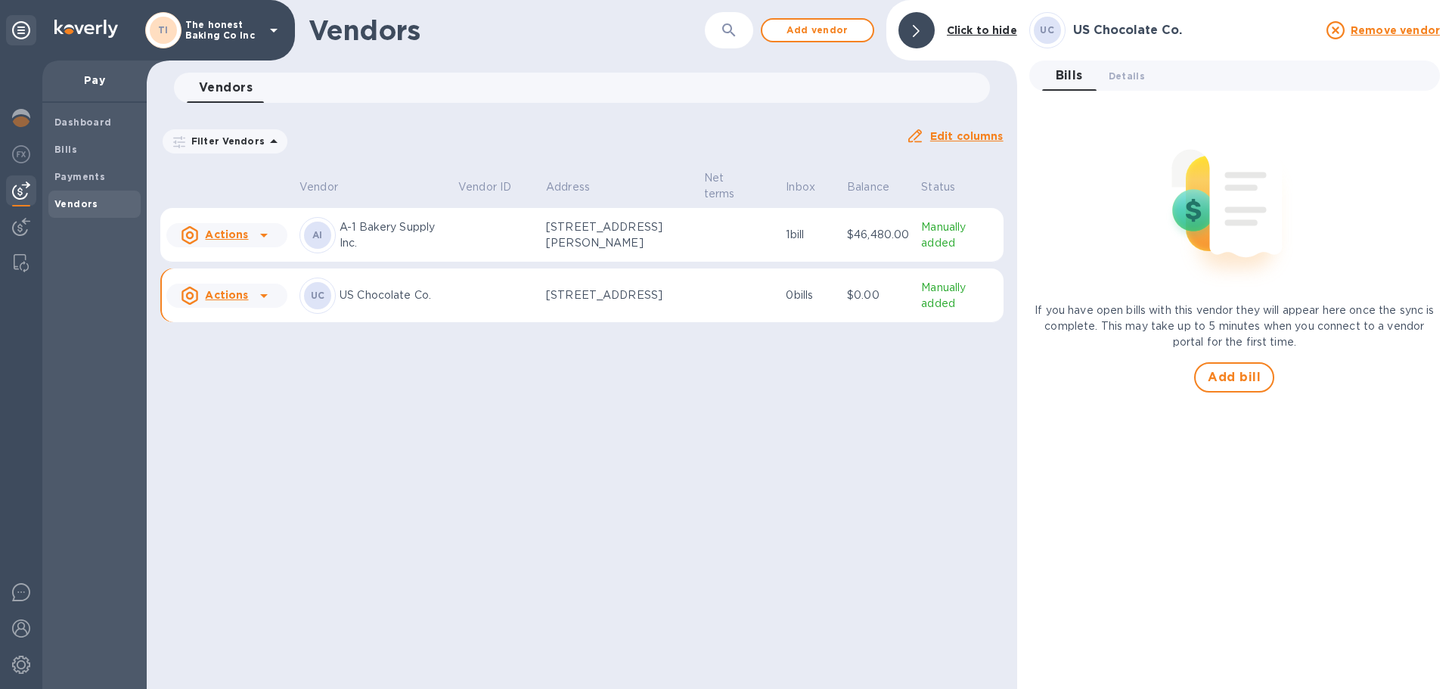
click at [191, 300] on icon at bounding box center [190, 296] width 18 height 18
click at [458, 280] on div at bounding box center [726, 344] width 1452 height 689
click at [824, 290] on p "0 bills" at bounding box center [810, 295] width 49 height 16
click at [927, 290] on p "Manually added" at bounding box center [959, 296] width 76 height 32
click at [1125, 79] on span "Details 0" at bounding box center [1127, 76] width 36 height 16
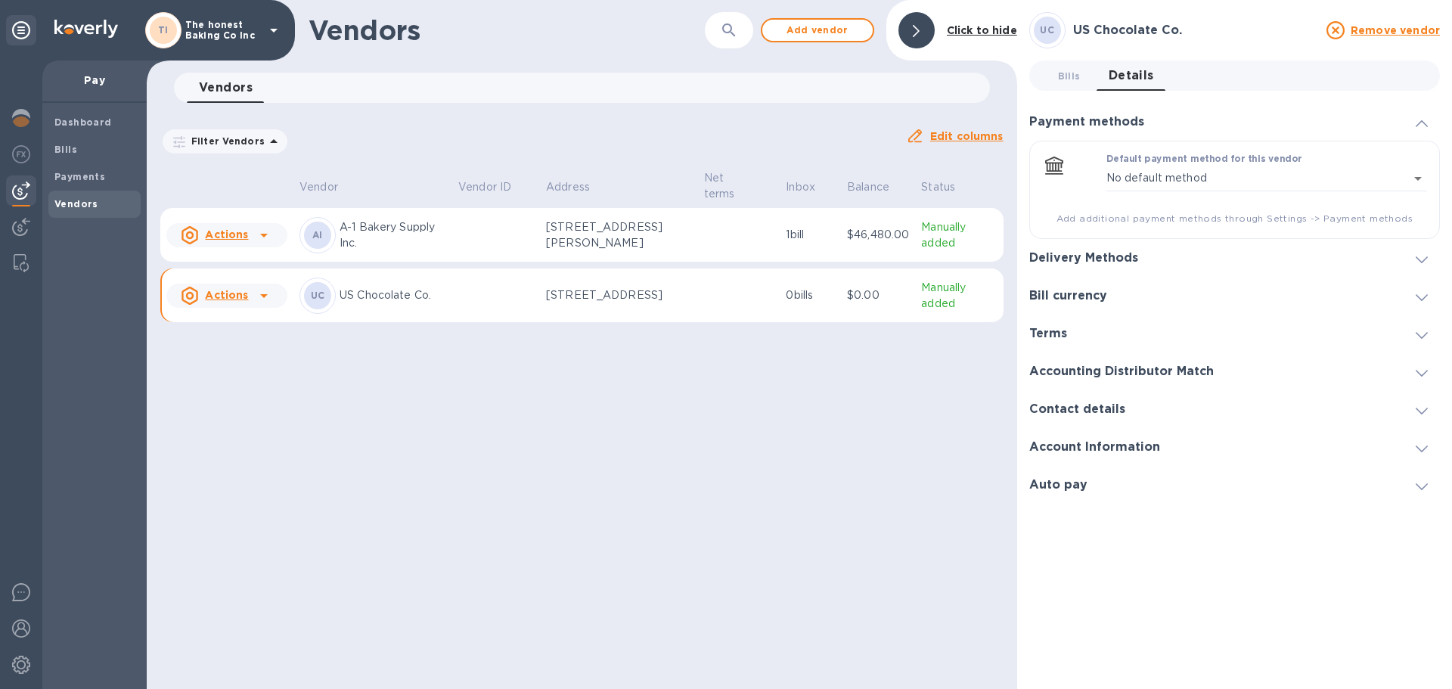
click at [1073, 256] on h3 "Delivery Methods" at bounding box center [1084, 258] width 109 height 14
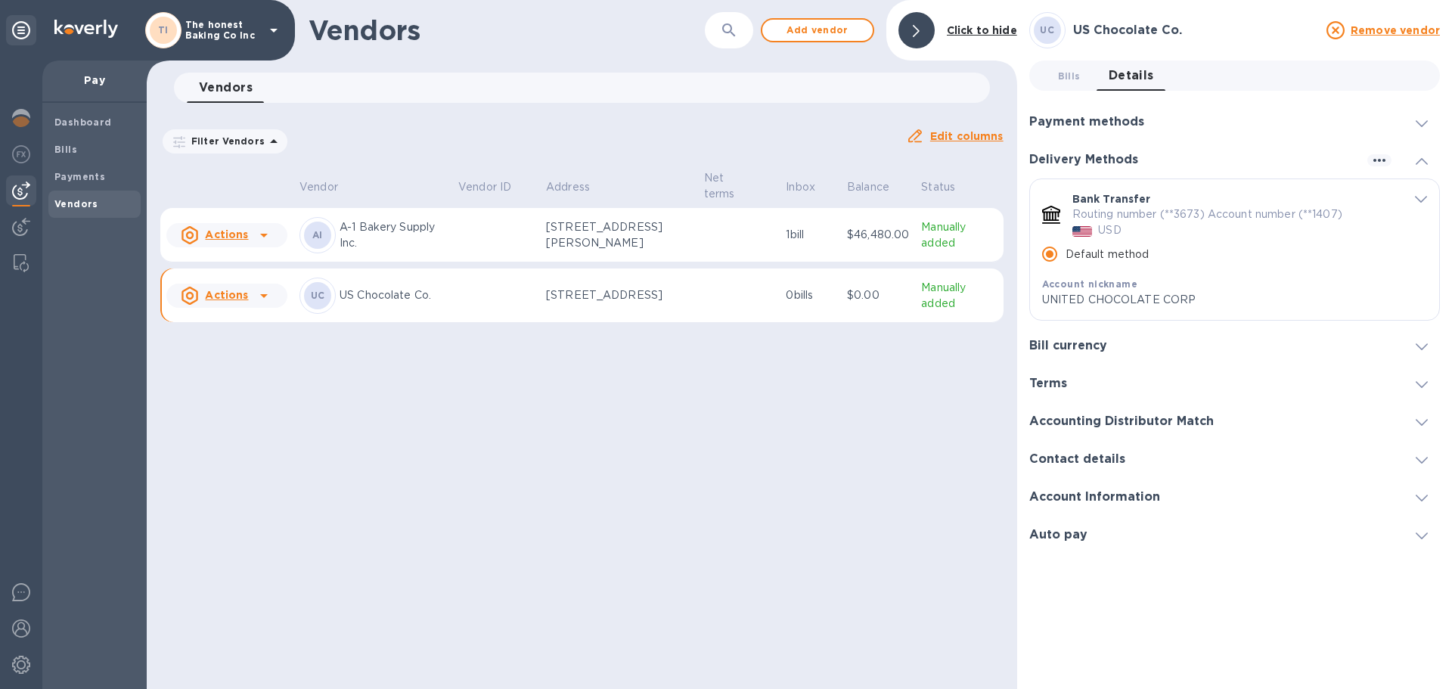
click at [1076, 346] on h3 "Bill currency" at bounding box center [1069, 346] width 78 height 14
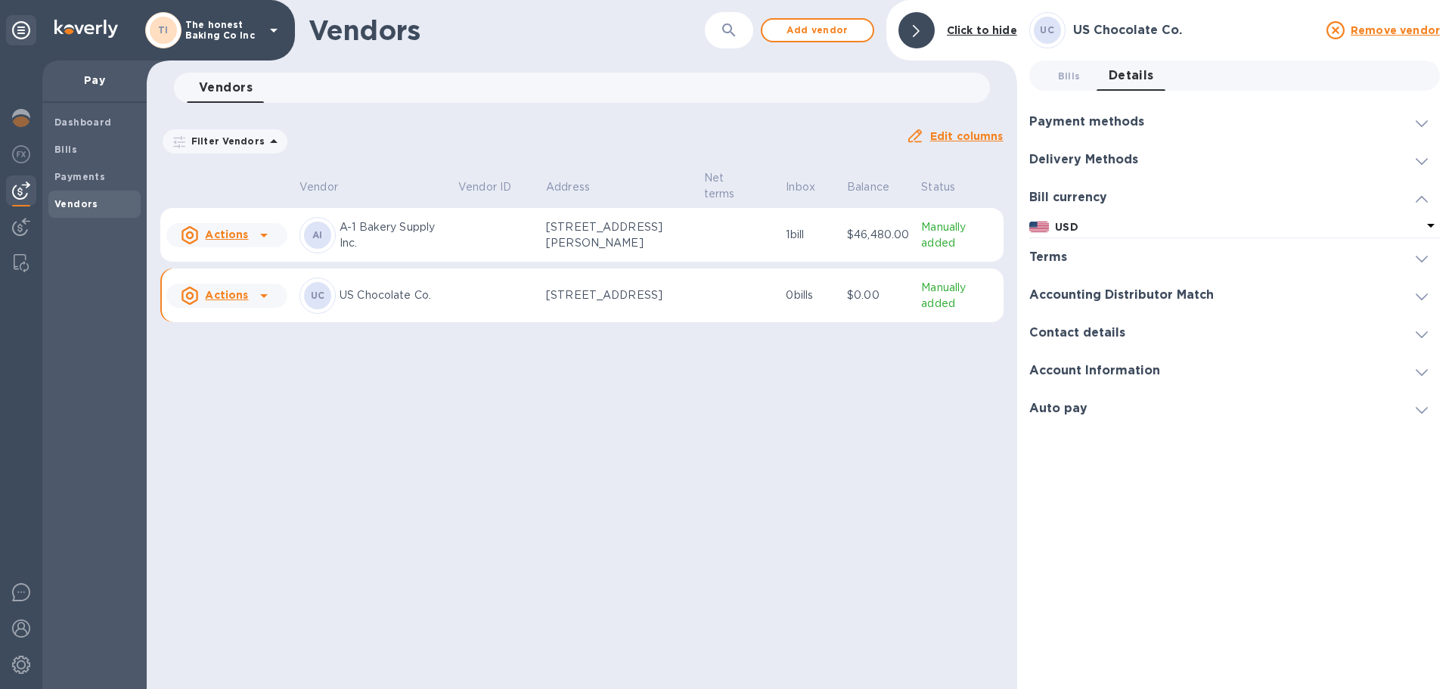
click at [1076, 323] on div "Contact details" at bounding box center [1235, 333] width 411 height 38
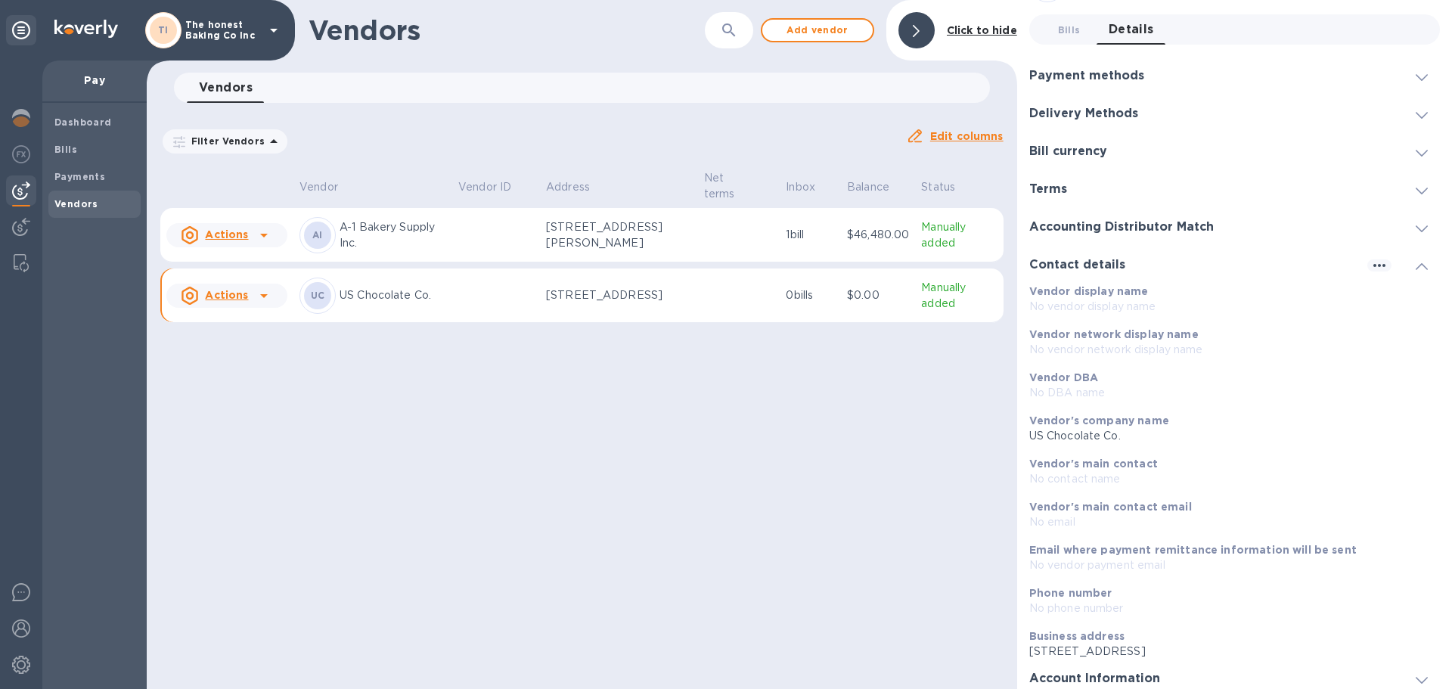
scroll to position [92, 0]
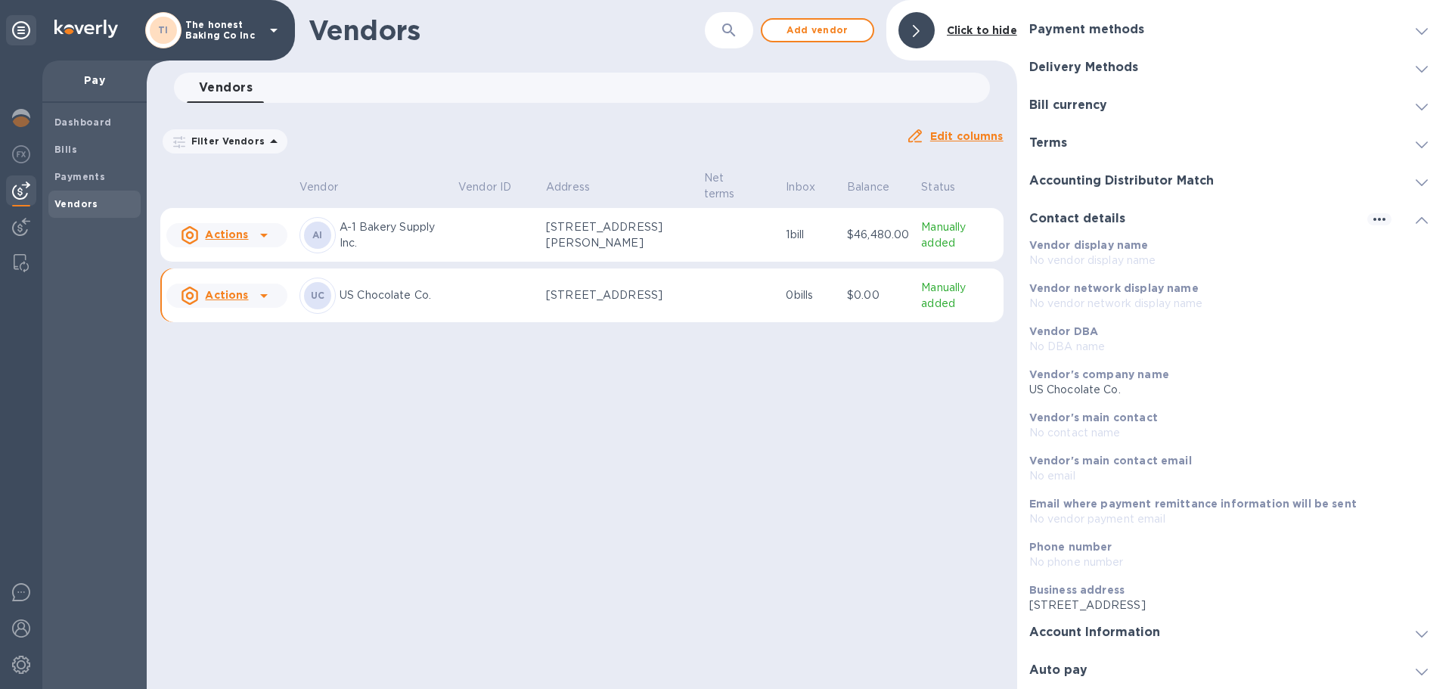
click at [1086, 517] on p "No vendor payment email" at bounding box center [1229, 519] width 399 height 16
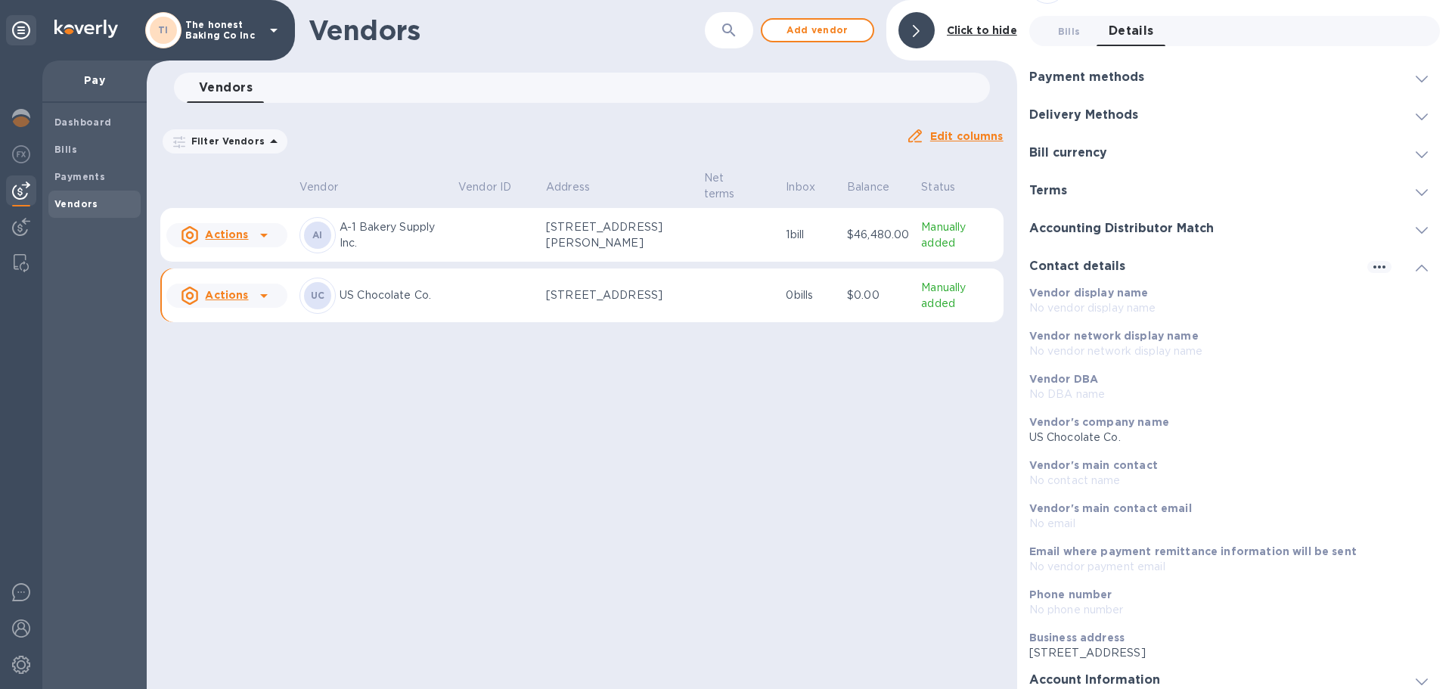
scroll to position [0, 0]
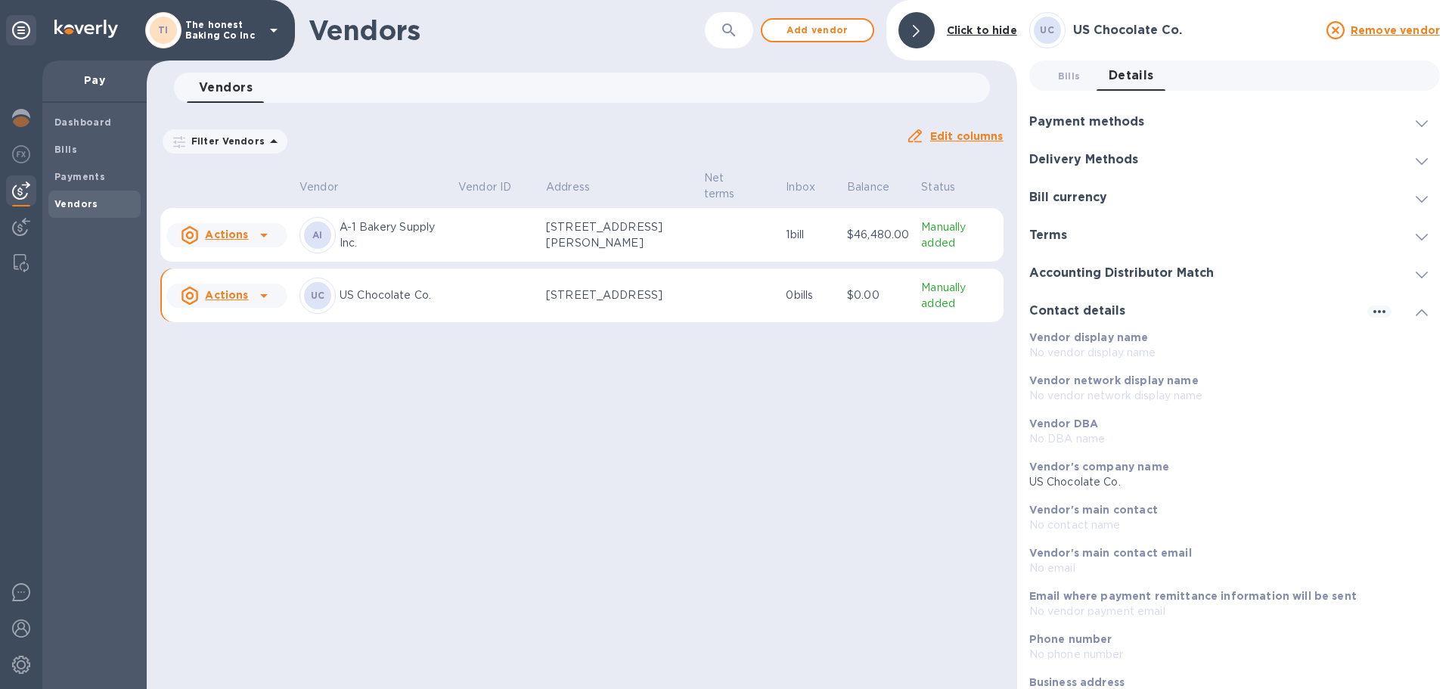
click at [1117, 383] on b "Vendor network display name" at bounding box center [1114, 380] width 169 height 12
click at [1372, 312] on icon "button" at bounding box center [1380, 312] width 18 height 18
click at [1378, 340] on li "Edit" at bounding box center [1392, 342] width 60 height 48
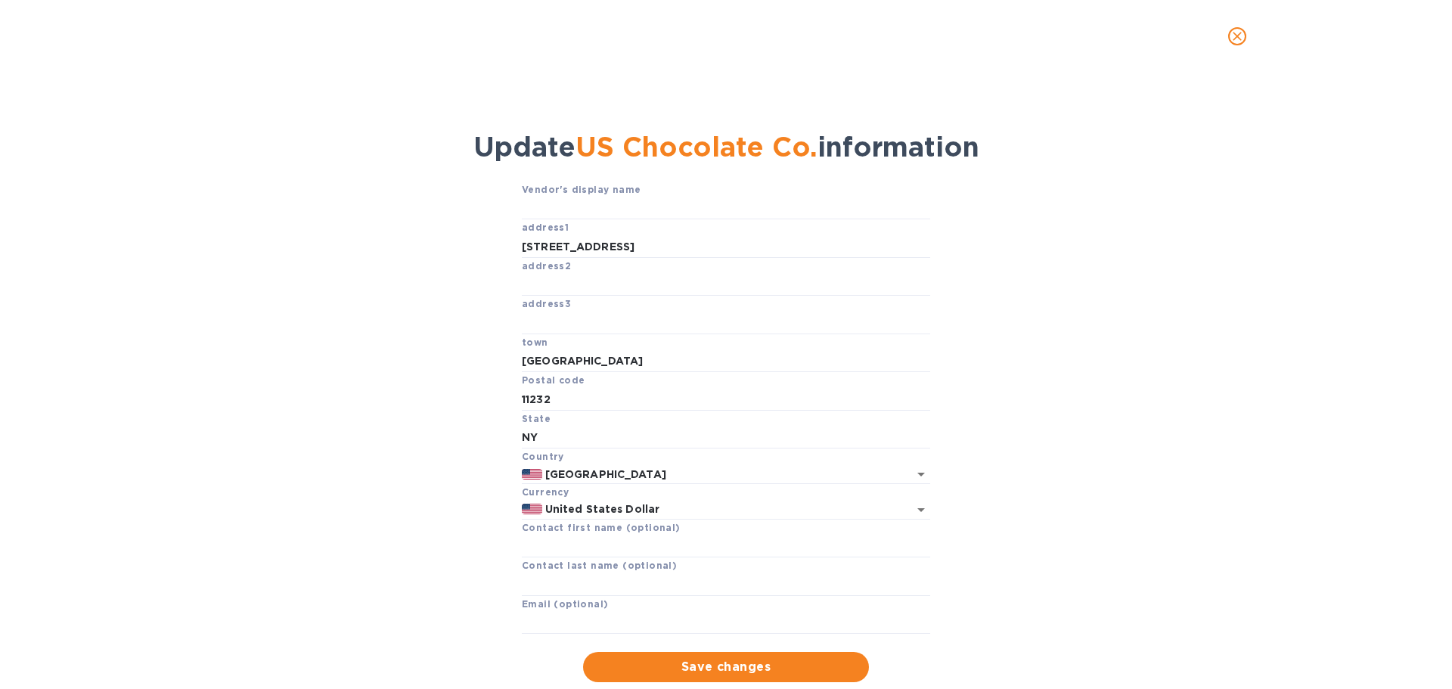
scroll to position [40, 0]
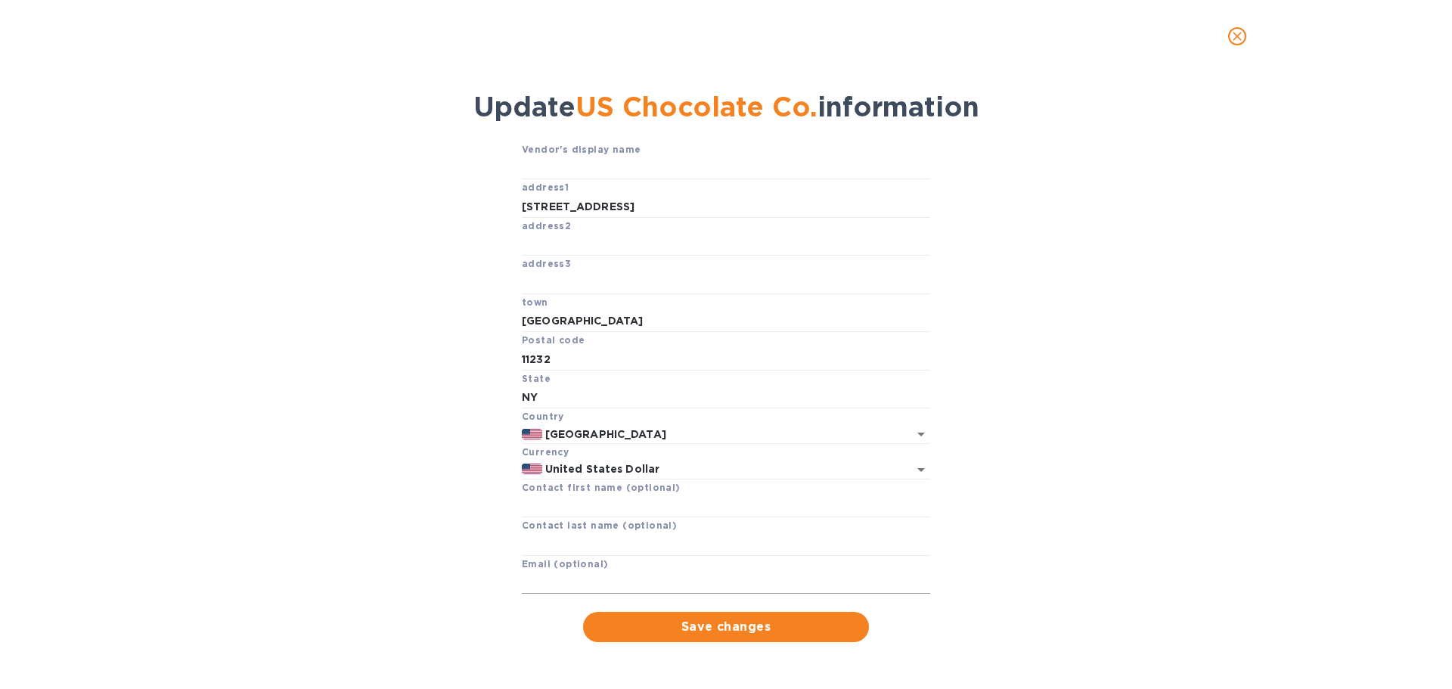
click at [577, 573] on input "text" at bounding box center [726, 583] width 409 height 23
click at [1244, 33] on icon "close" at bounding box center [1237, 36] width 15 height 15
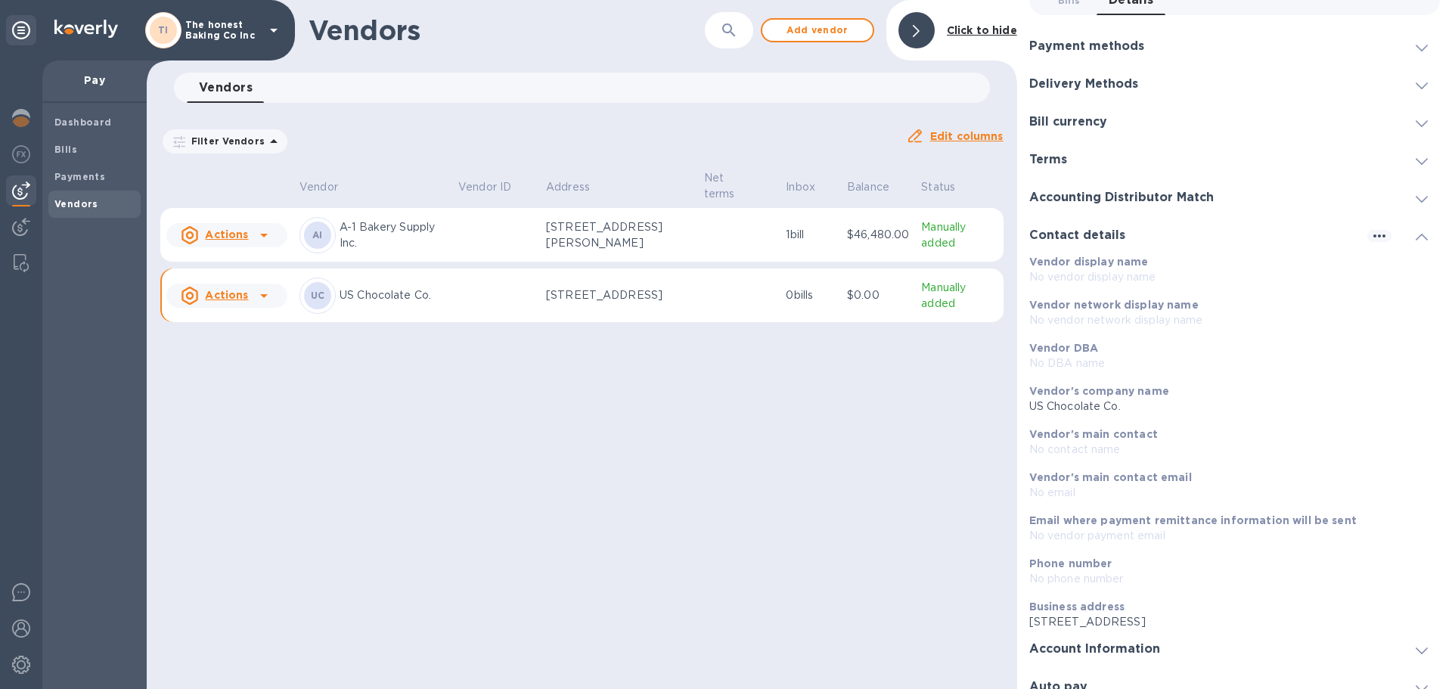
scroll to position [92, 0]
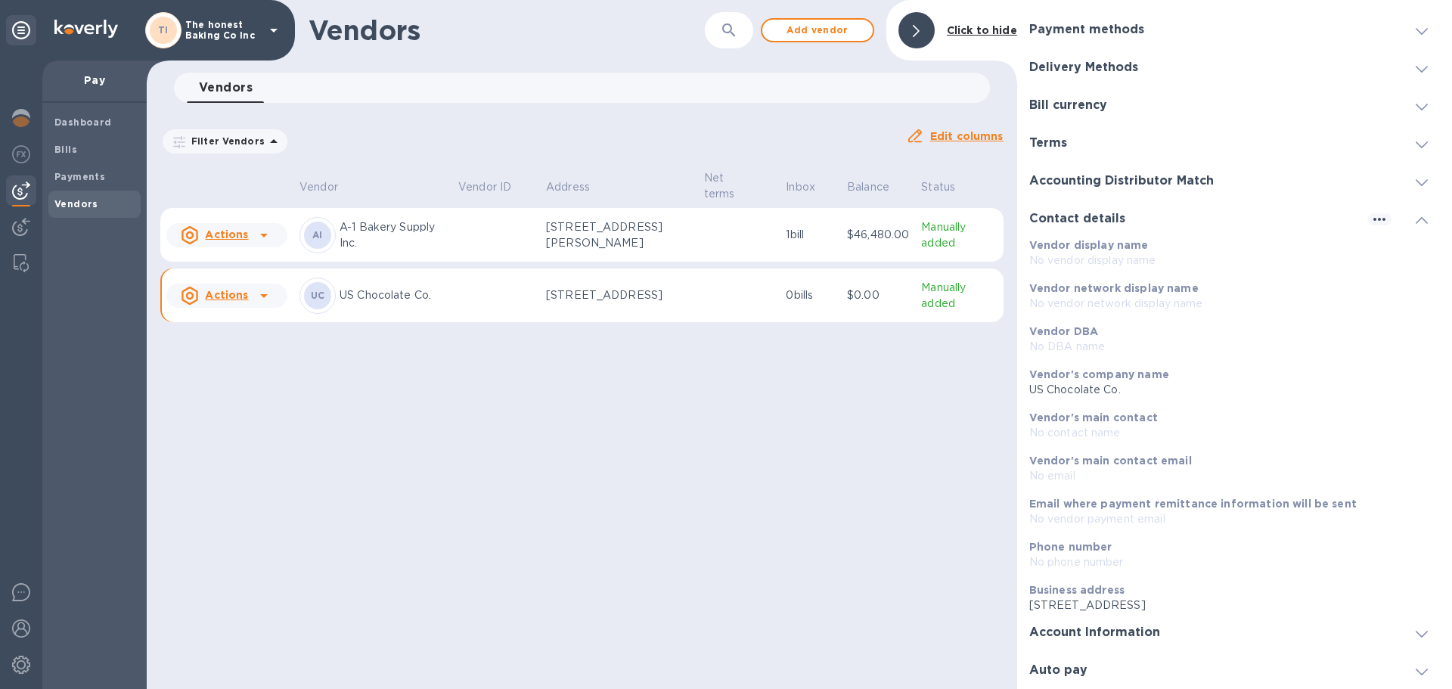
click at [1069, 641] on div "Account Information" at bounding box center [1235, 633] width 411 height 38
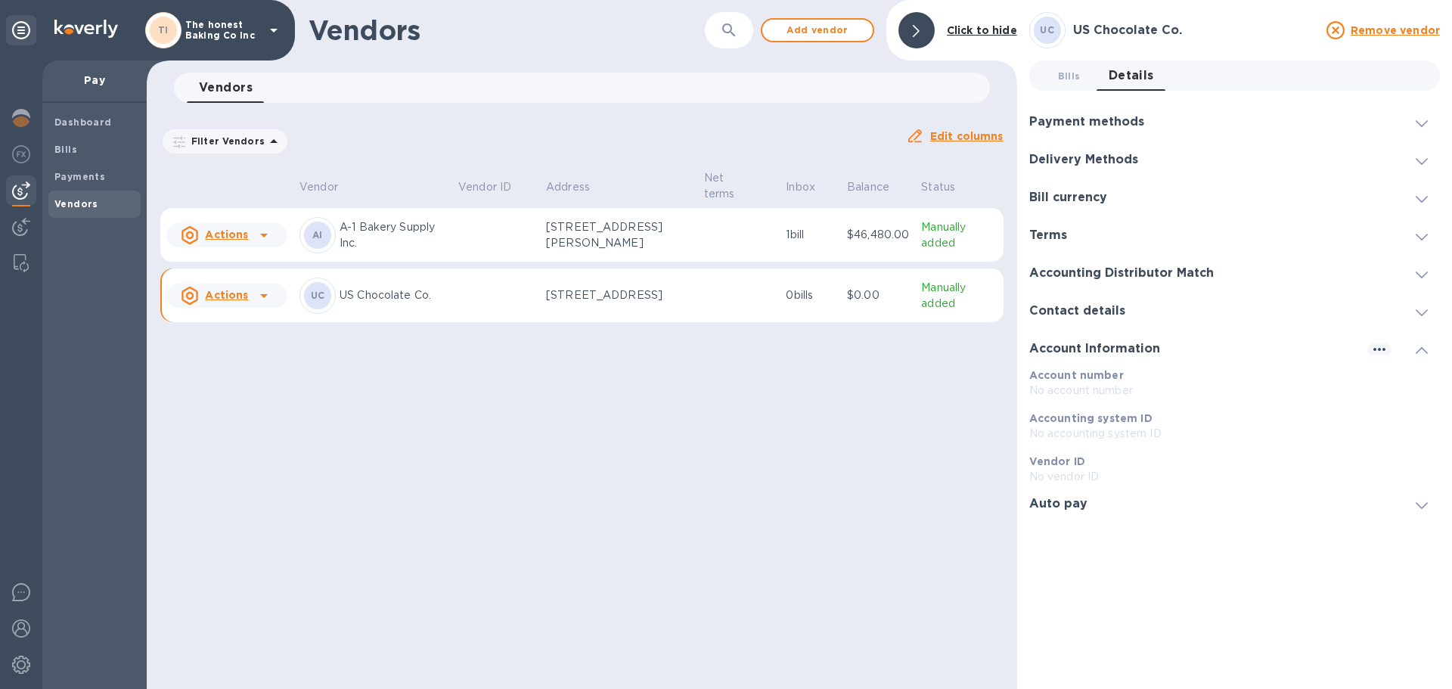
click at [461, 377] on div "Vendors ​ Add vendor Click to hide Vendors 0 Filter Vendors Auto pay: All Edit …" at bounding box center [582, 344] width 871 height 689
click at [323, 300] on b "UC" at bounding box center [318, 295] width 14 height 11
click at [576, 295] on p "[STREET_ADDRESS]" at bounding box center [619, 295] width 146 height 16
click at [259, 295] on icon at bounding box center [264, 296] width 18 height 18
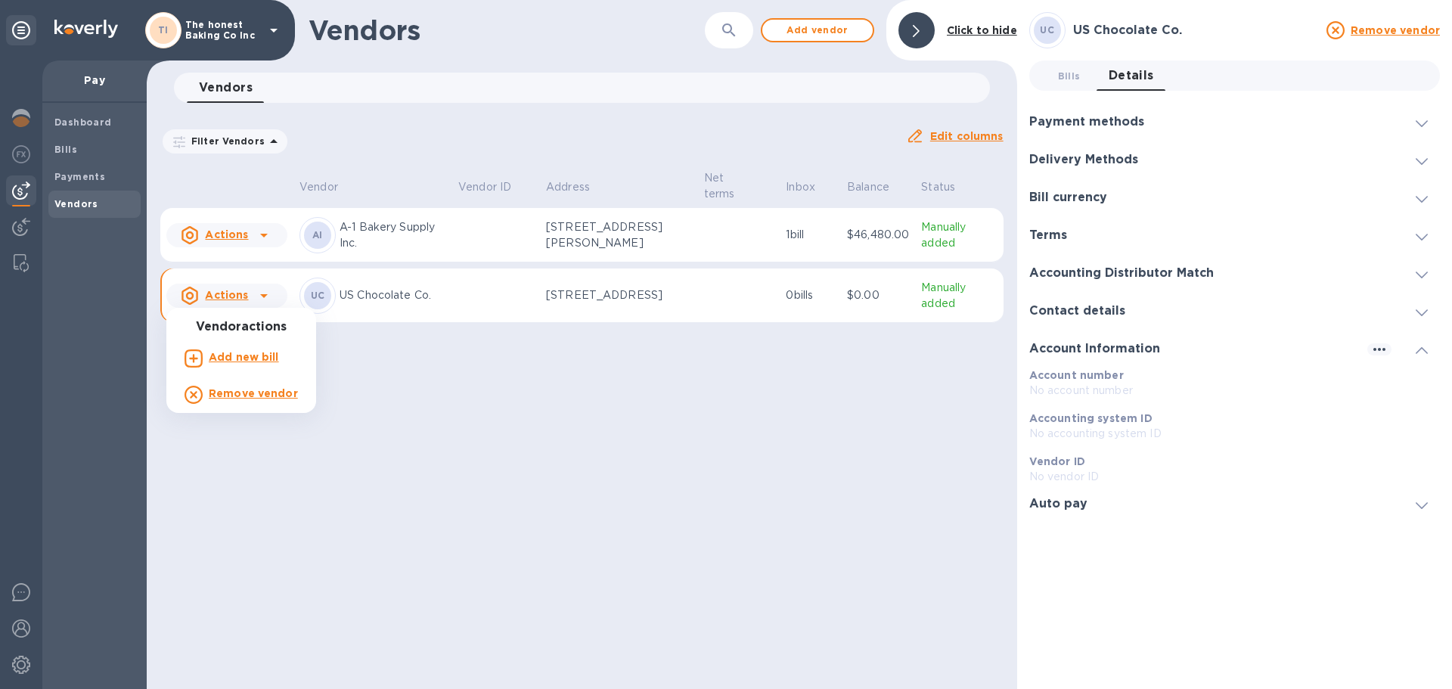
click at [197, 293] on div at bounding box center [726, 344] width 1452 height 689
click at [213, 293] on u "Actions" at bounding box center [226, 295] width 43 height 12
click at [269, 359] on b "Add new bill" at bounding box center [244, 357] width 70 height 12
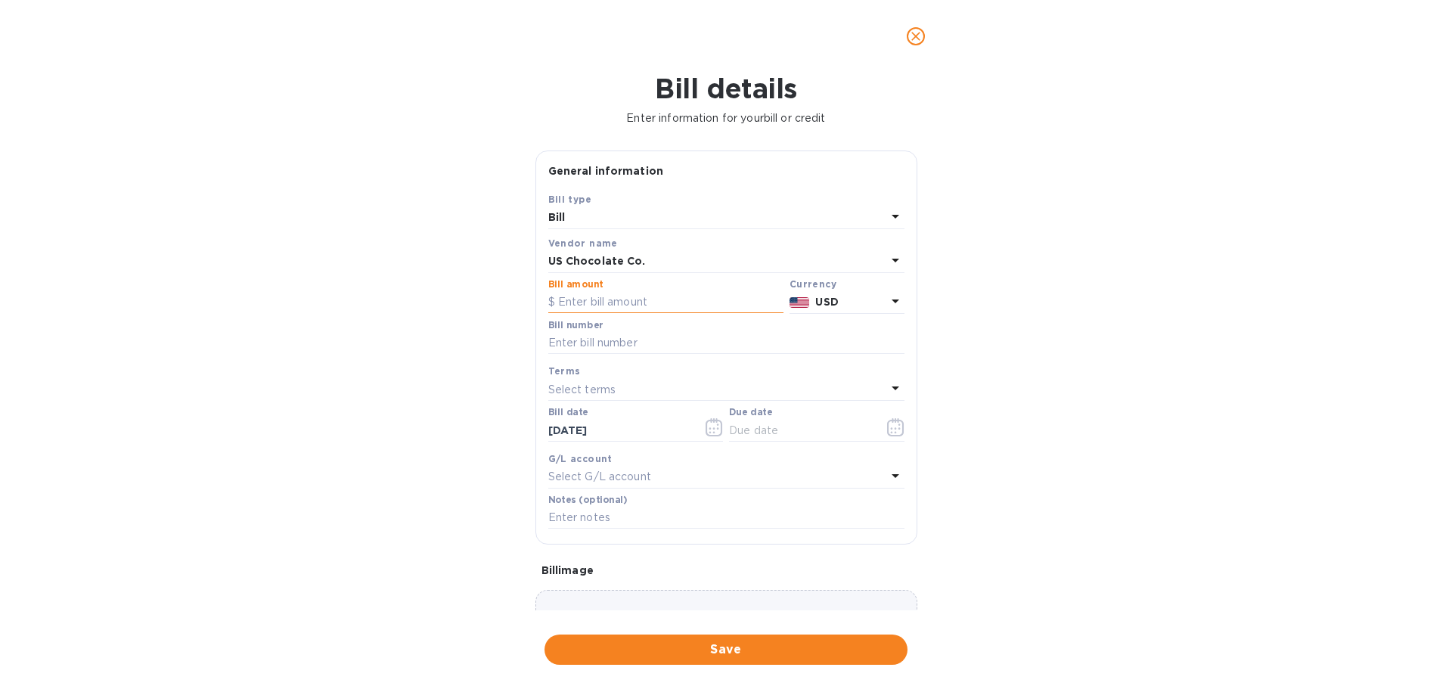
click at [620, 298] on input "text" at bounding box center [665, 302] width 235 height 23
click at [567, 294] on input "text" at bounding box center [665, 302] width 235 height 23
type input "3,984"
click at [623, 340] on input "text" at bounding box center [726, 343] width 356 height 23
type input "87821"
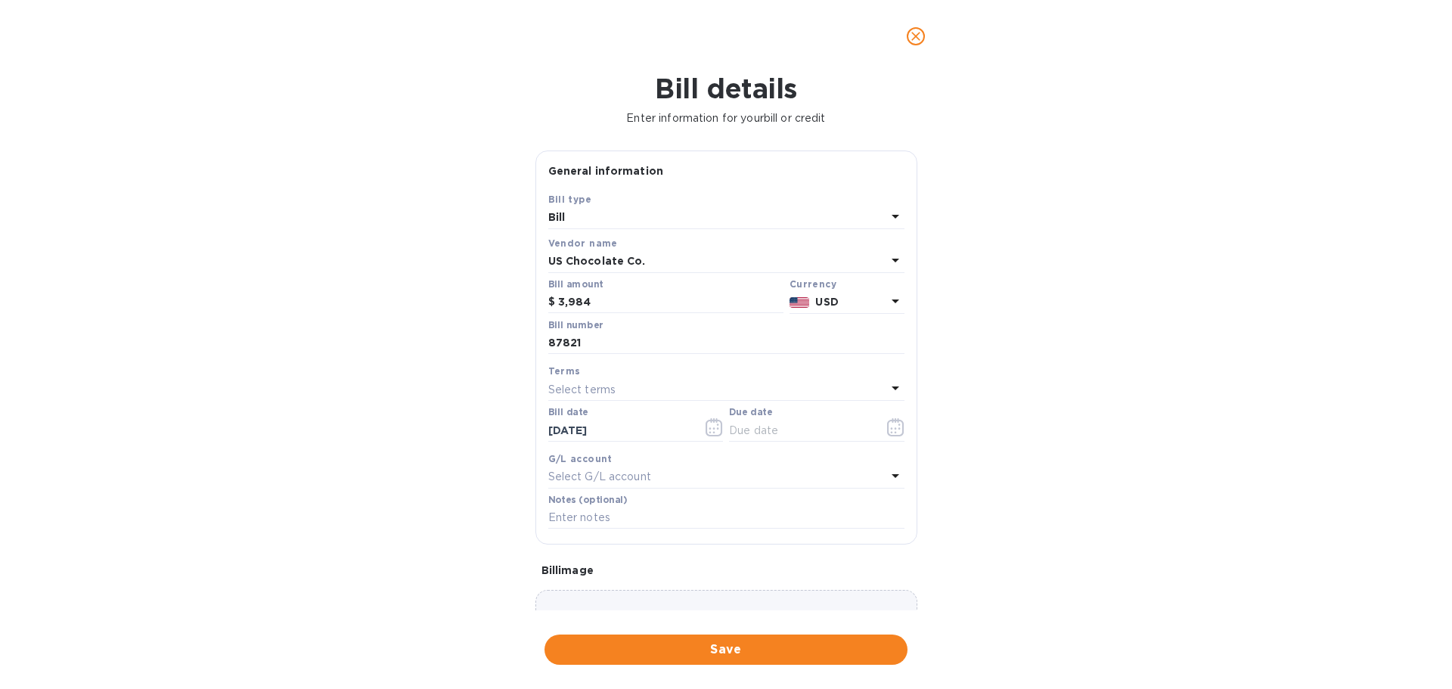
click at [624, 382] on div "Select terms" at bounding box center [717, 389] width 338 height 21
click at [589, 479] on p "NET 30" at bounding box center [721, 476] width 320 height 16
type input "[DATE]"
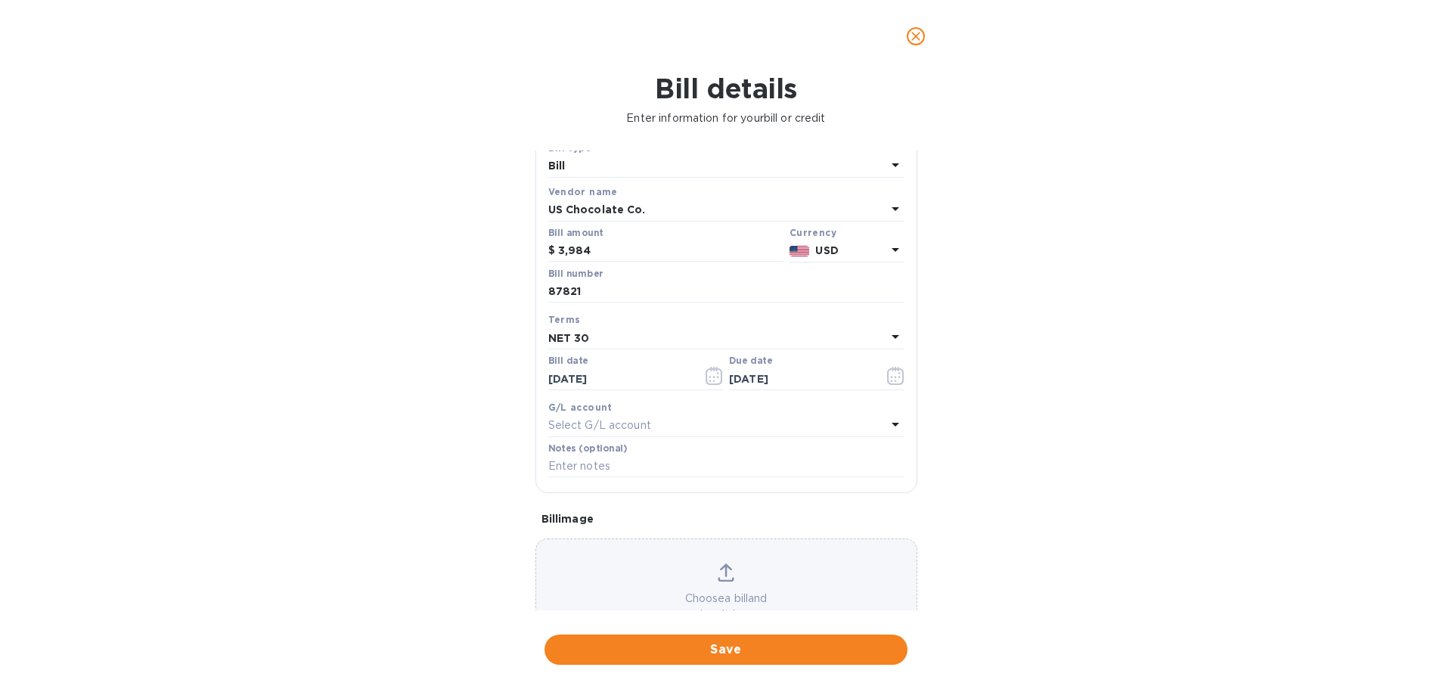
scroll to position [76, 0]
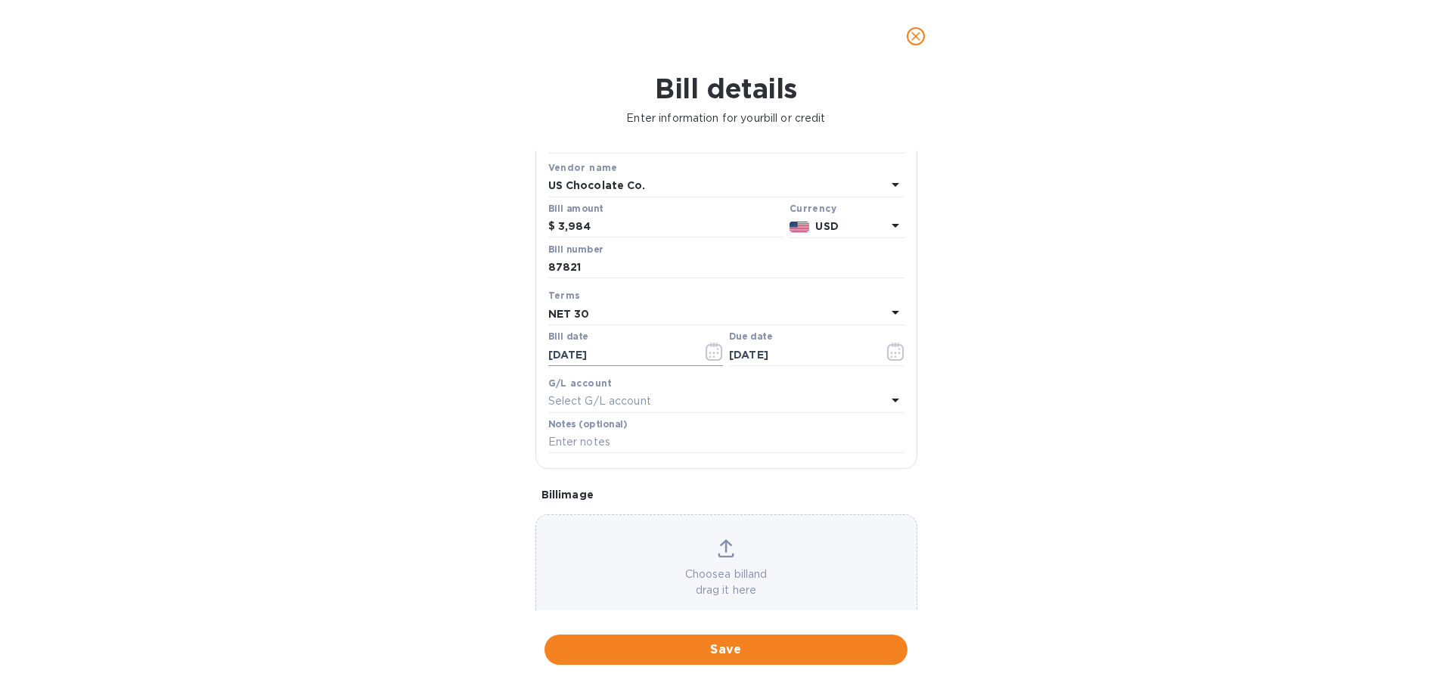
click at [710, 353] on icon "button" at bounding box center [711, 353] width 2 height 2
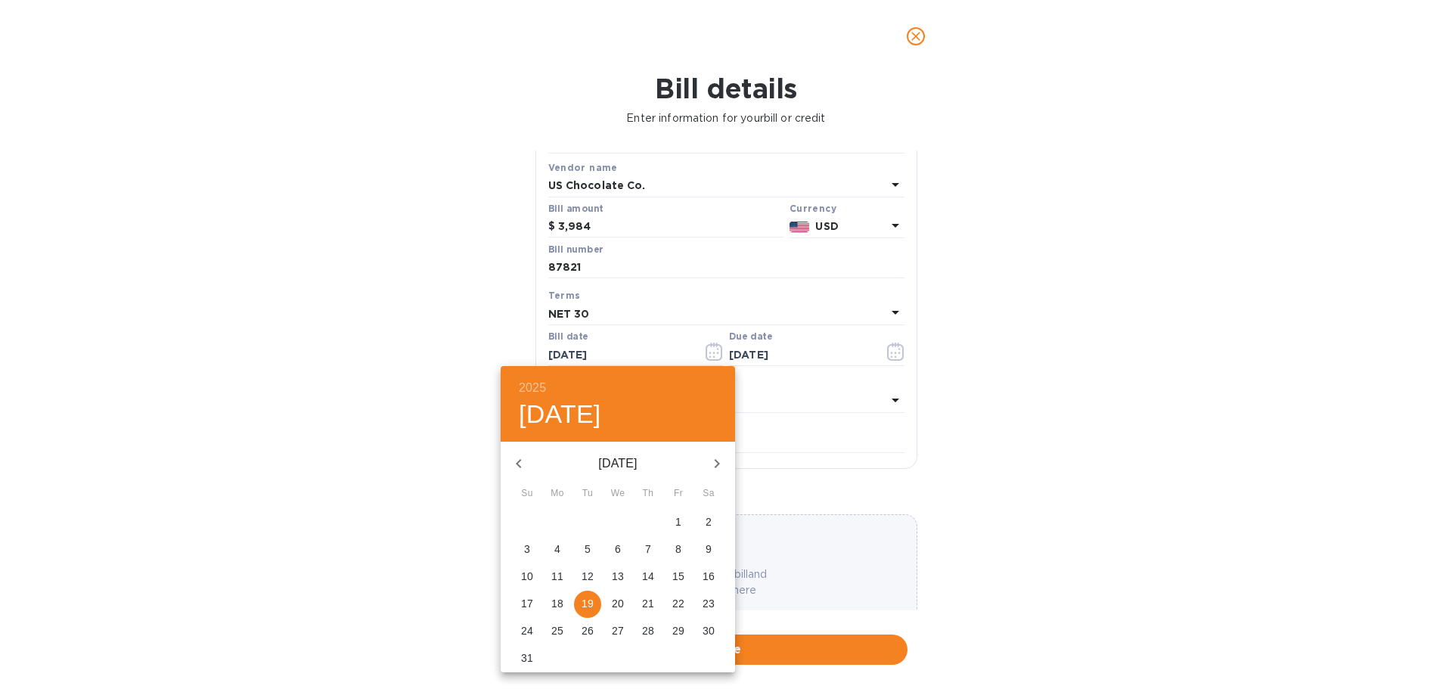
click at [514, 461] on icon "button" at bounding box center [519, 464] width 18 height 18
click at [590, 516] on p "1" at bounding box center [588, 521] width 6 height 15
type input "[DATE]"
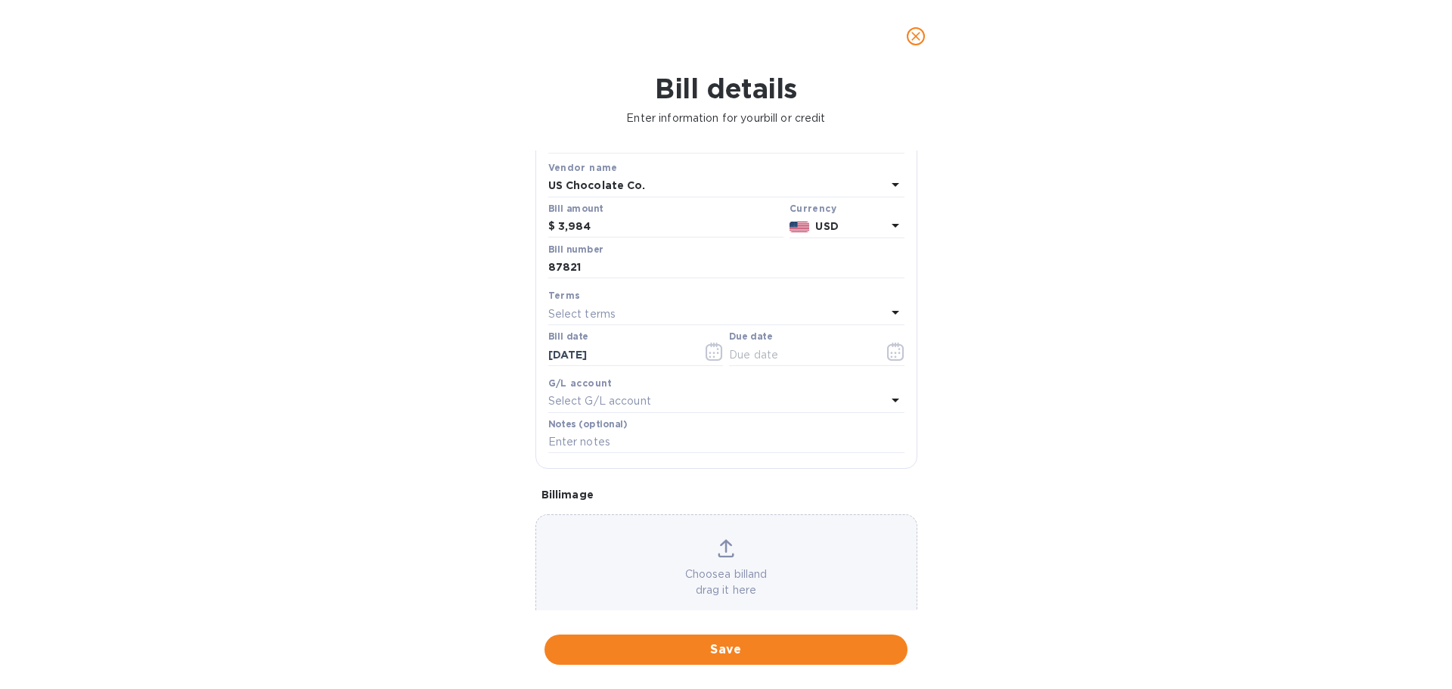
click at [608, 315] on p "Select terms" at bounding box center [582, 314] width 68 height 16
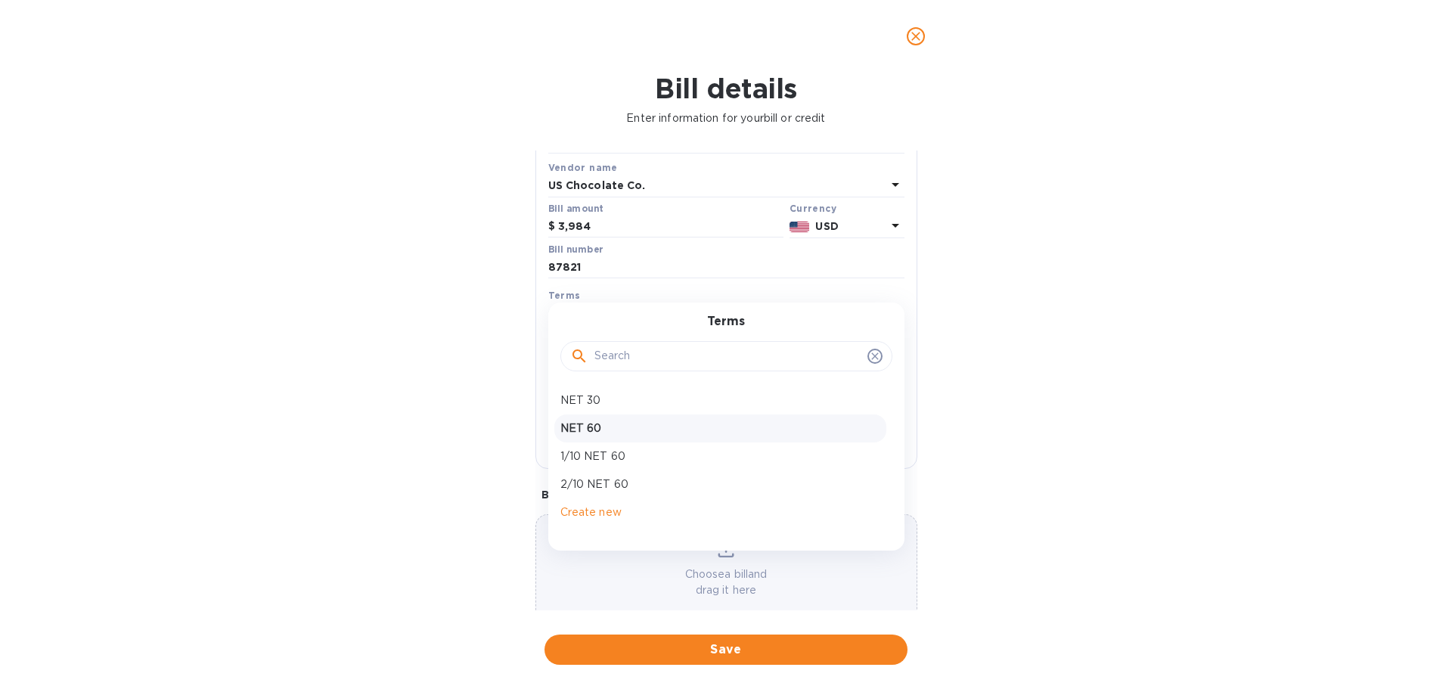
click at [614, 438] on div "NET 60" at bounding box center [721, 429] width 332 height 28
type input "[DATE]"
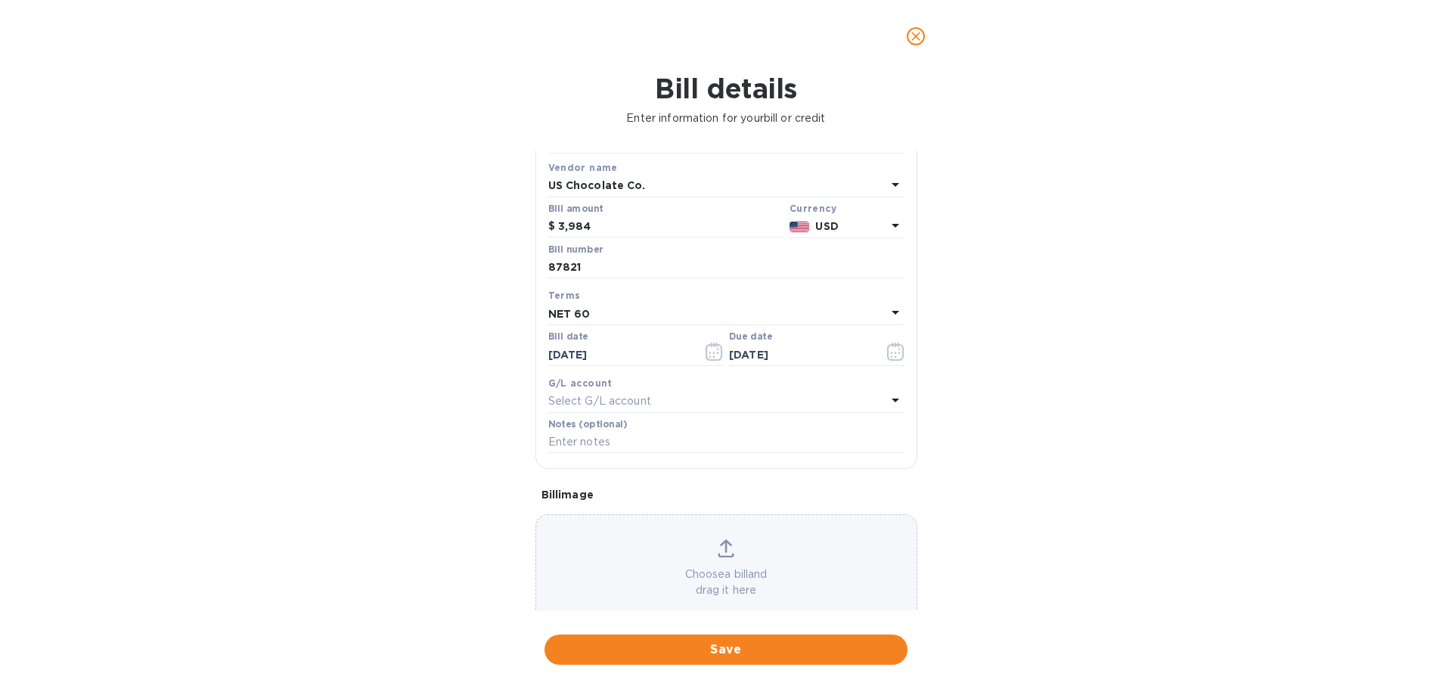
click at [647, 393] on div "Select G/L account" at bounding box center [717, 401] width 338 height 21
click at [647, 393] on div "Accounts No options" at bounding box center [726, 451] width 356 height 123
click at [367, 395] on div "Bill details Enter information for your bill or credit General information Save…" at bounding box center [726, 381] width 1452 height 617
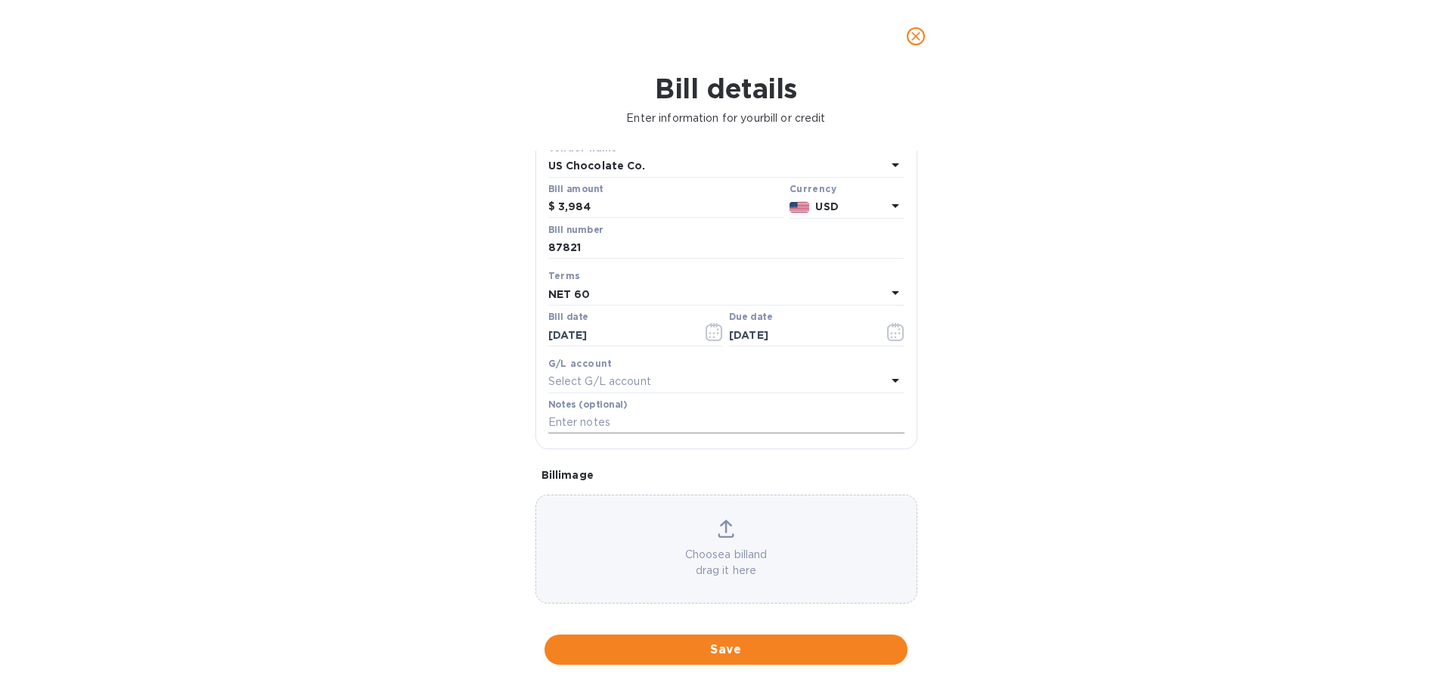
scroll to position [107, 0]
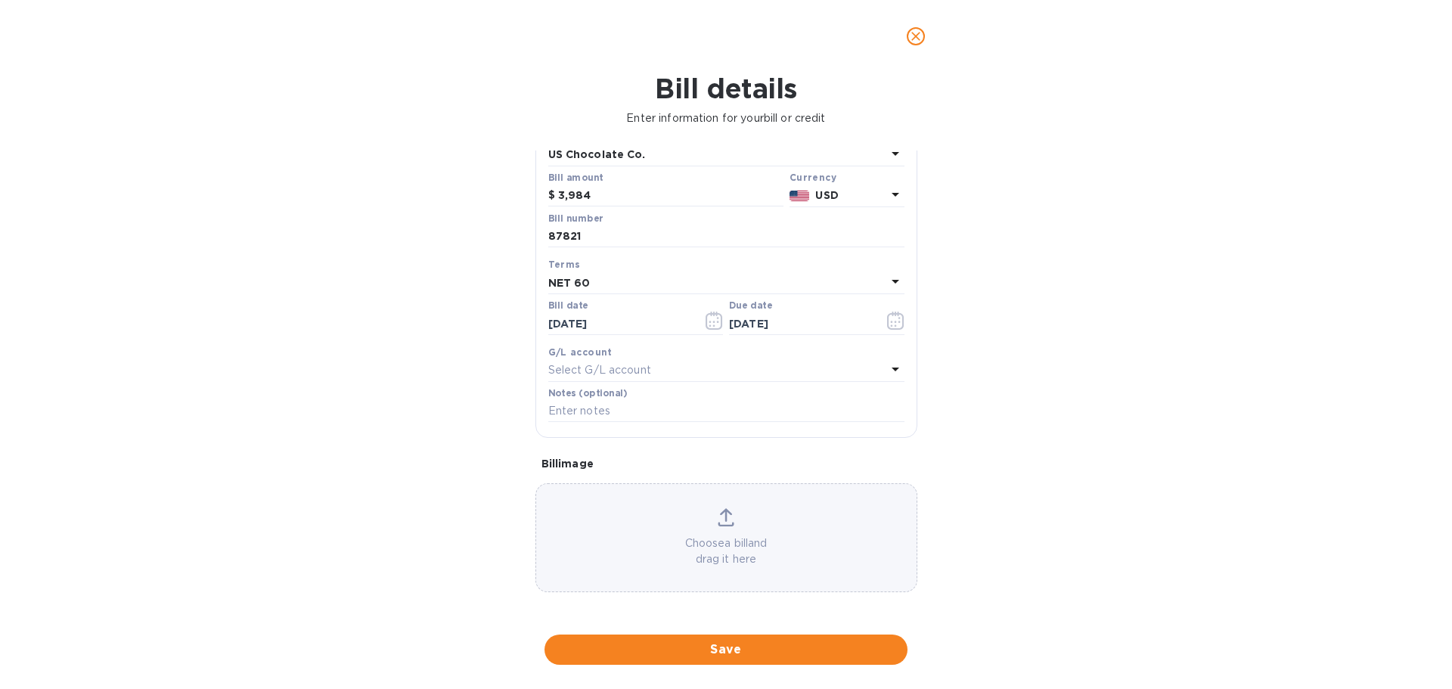
click at [747, 533] on div "Choose a bill and drag it here" at bounding box center [726, 537] width 381 height 59
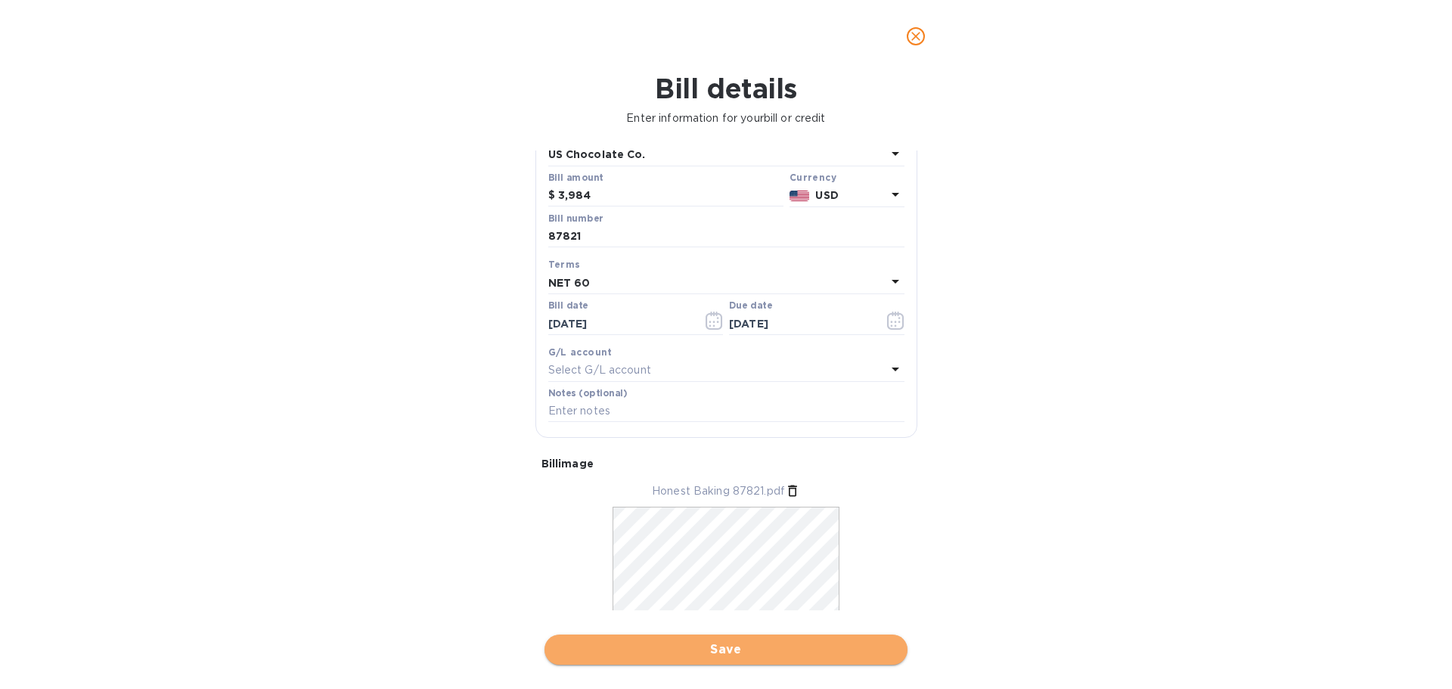
click at [804, 643] on span "Save" at bounding box center [726, 650] width 339 height 18
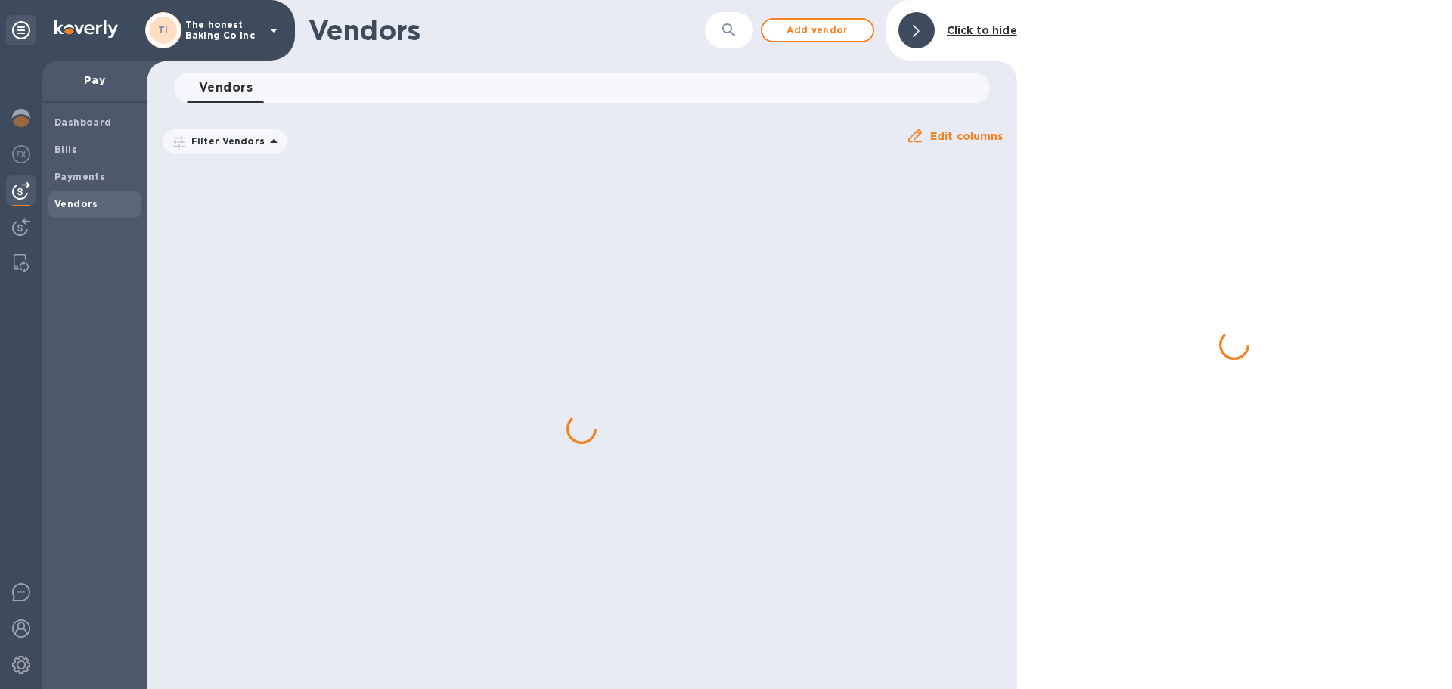
click at [201, 289] on div at bounding box center [582, 428] width 871 height 521
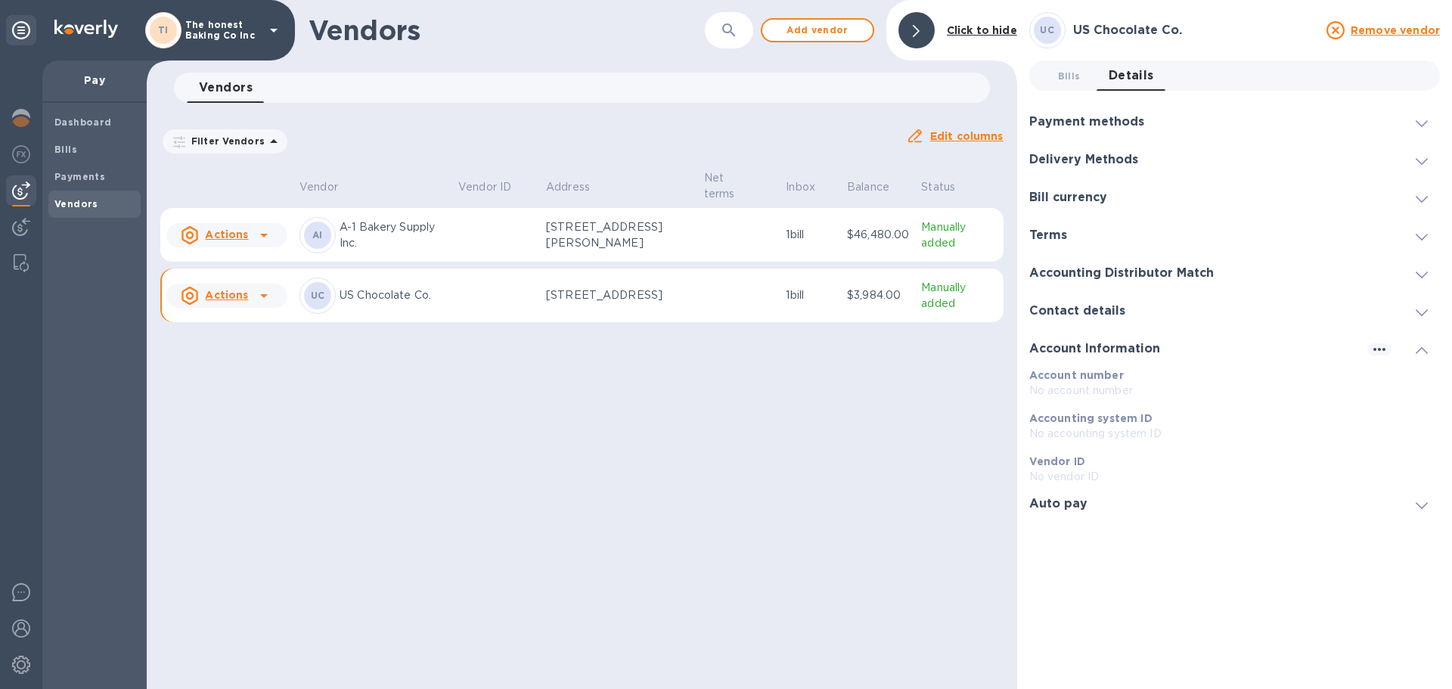
click at [239, 290] on u "Actions" at bounding box center [226, 295] width 43 height 12
click at [236, 360] on b "Add new bill" at bounding box center [244, 357] width 70 height 12
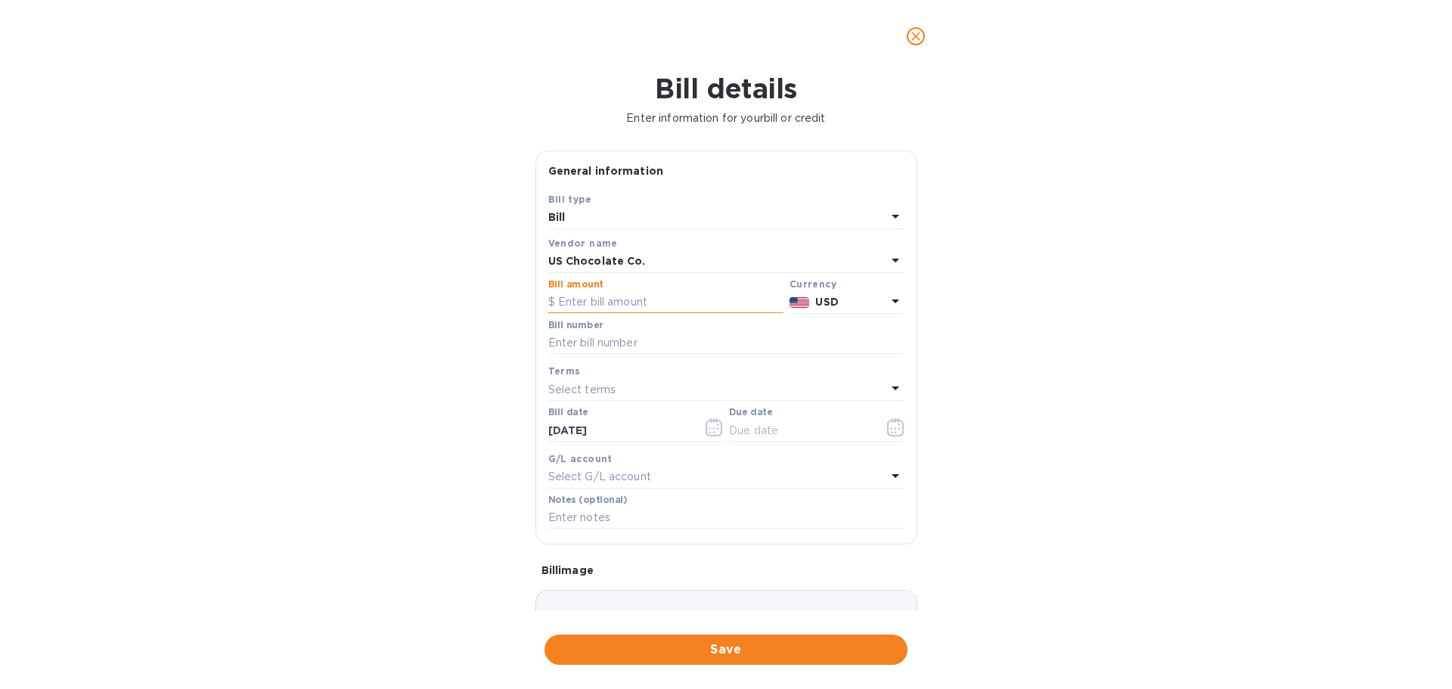
click at [583, 305] on input "text" at bounding box center [665, 302] width 235 height 23
type input "3,783.50"
click at [583, 334] on input "text" at bounding box center [726, 343] width 356 height 23
type input "87822"
click at [597, 388] on p "Select terms" at bounding box center [582, 390] width 68 height 16
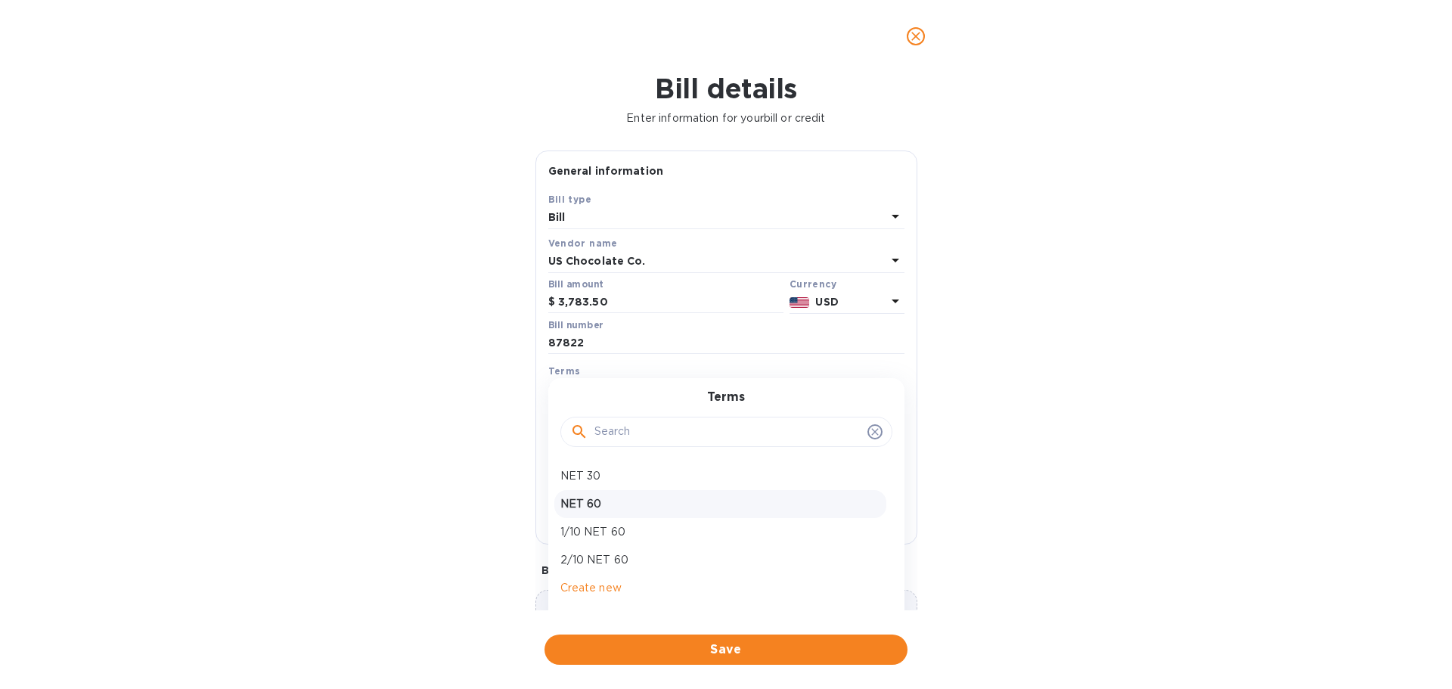
click at [605, 494] on div "NET 60" at bounding box center [721, 504] width 332 height 28
type input "[DATE]"
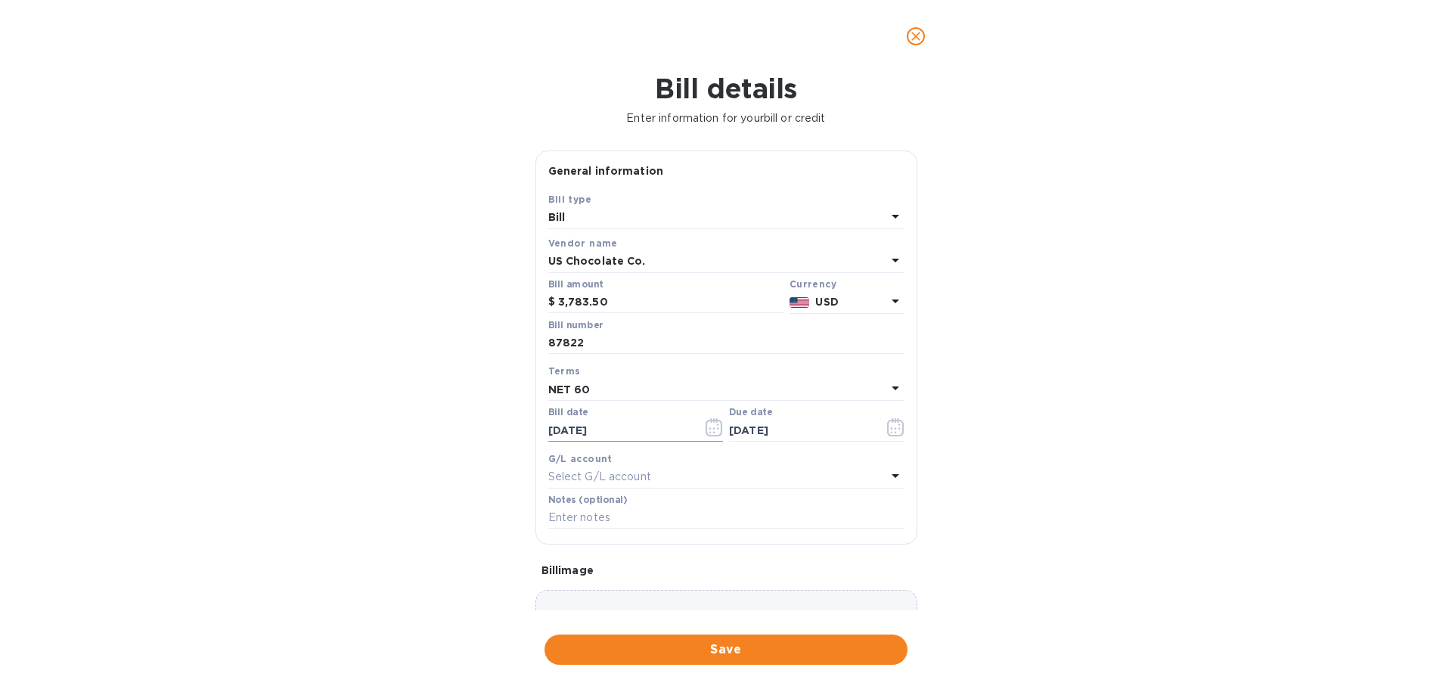
click at [710, 428] on icon "button" at bounding box center [714, 427] width 17 height 18
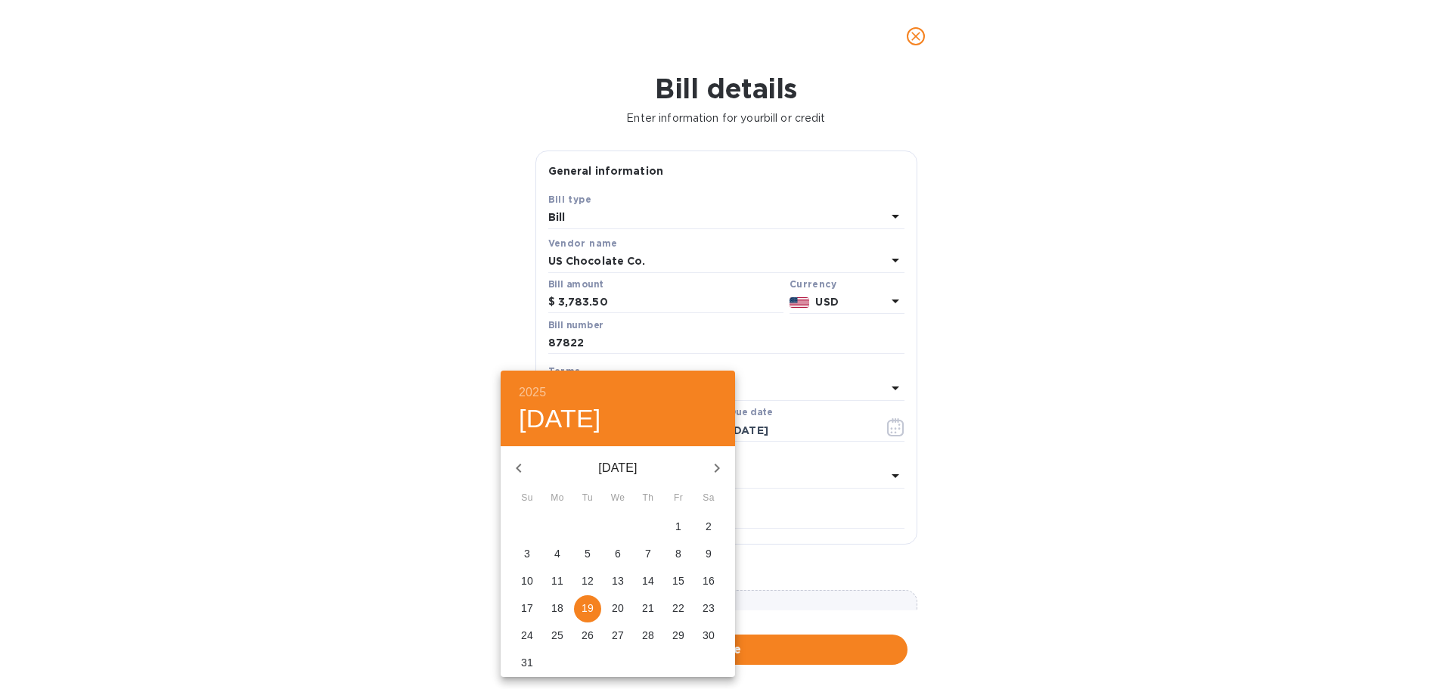
click at [518, 464] on icon "button" at bounding box center [519, 468] width 18 height 18
click at [585, 519] on p "1" at bounding box center [588, 526] width 6 height 15
type input "[DATE]"
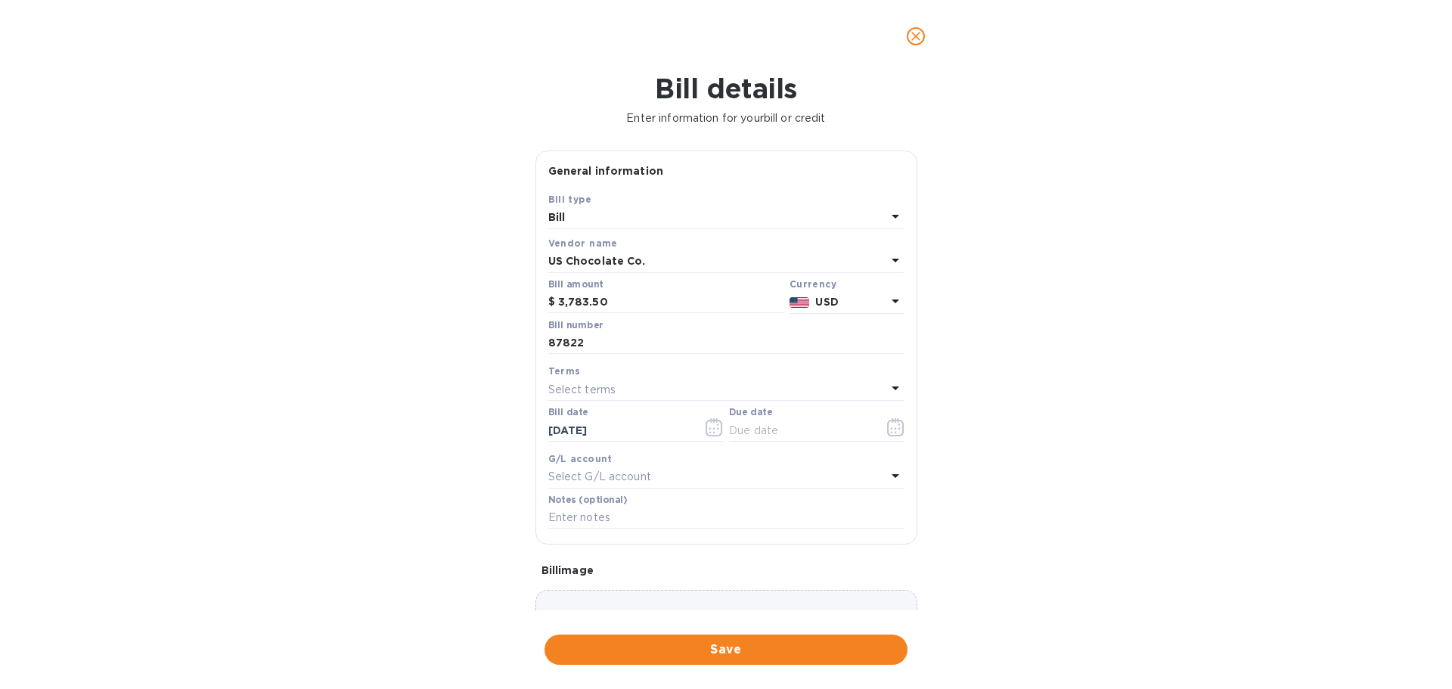
click at [591, 389] on p "Select terms" at bounding box center [582, 390] width 68 height 16
click at [616, 508] on p "NET 60" at bounding box center [721, 504] width 320 height 16
type input "[DATE]"
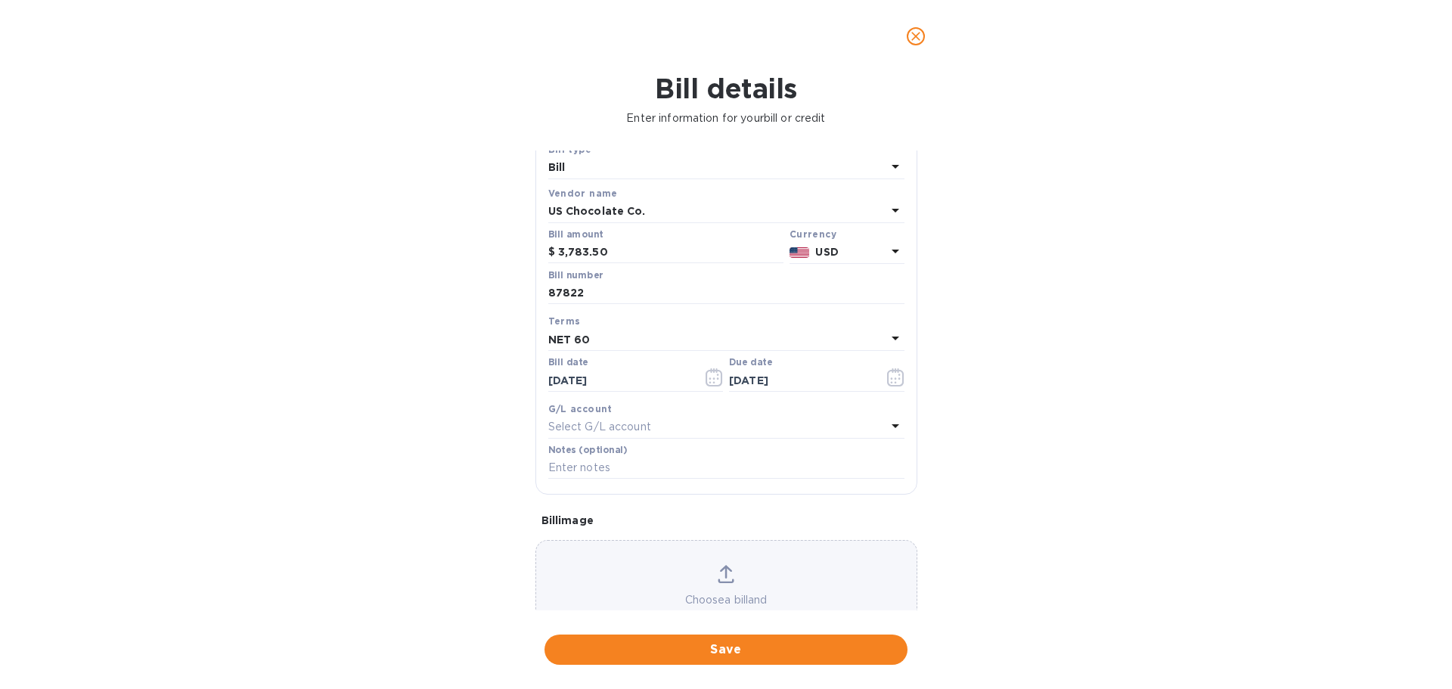
scroll to position [76, 0]
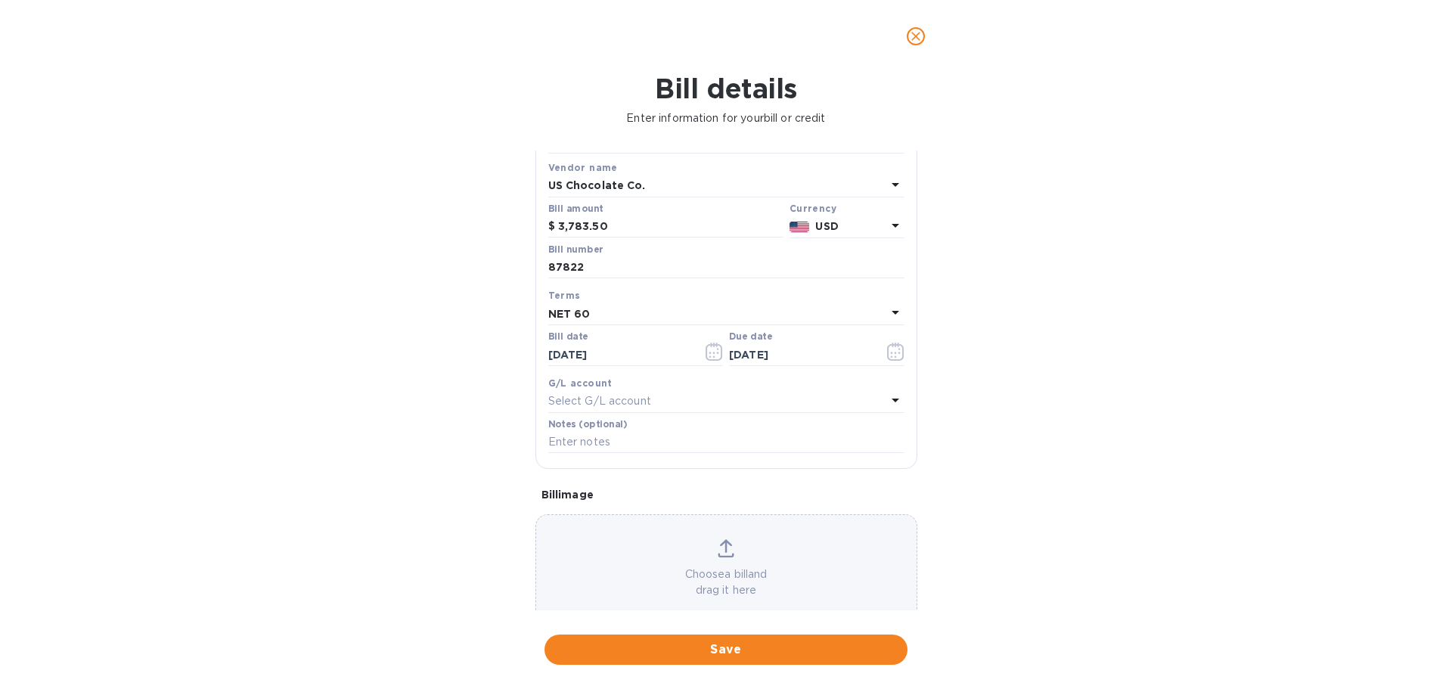
click at [662, 537] on div "Choose a bill and drag it here" at bounding box center [727, 568] width 382 height 109
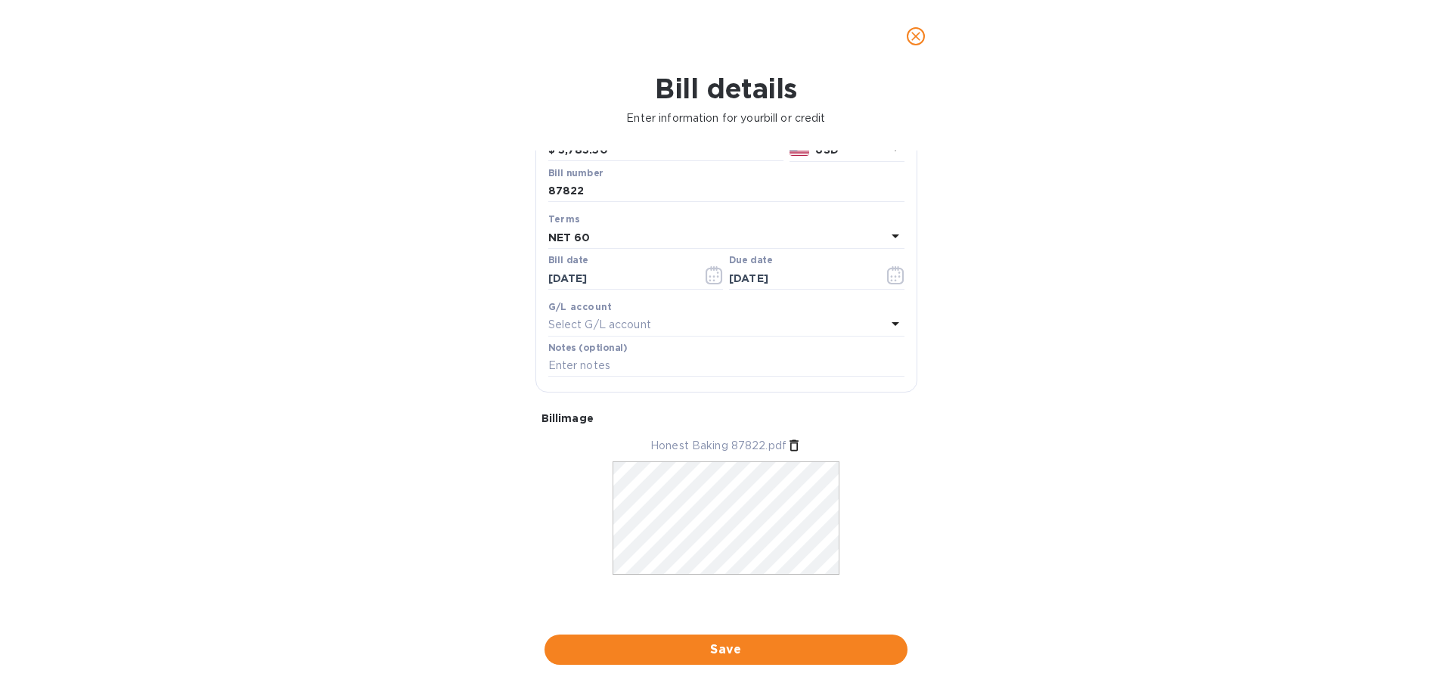
scroll to position [153, 0]
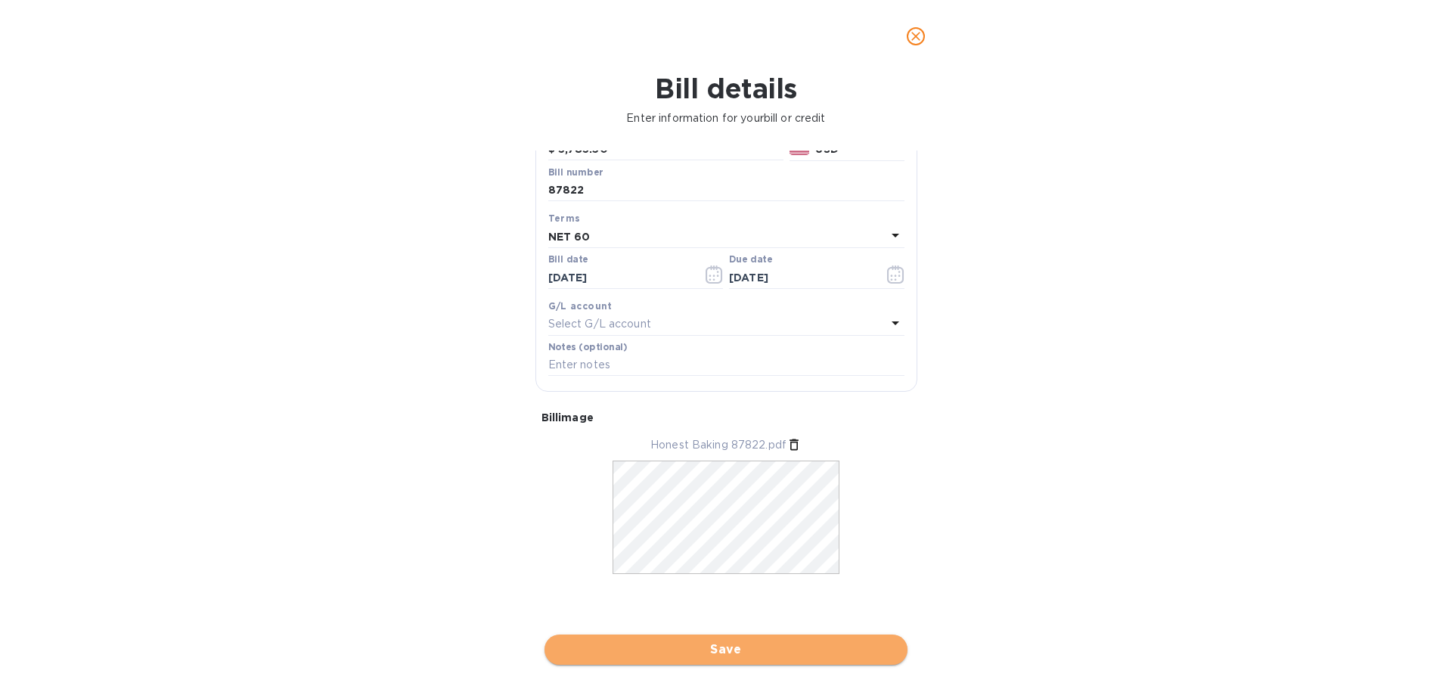
click at [760, 650] on span "Save" at bounding box center [726, 650] width 339 height 18
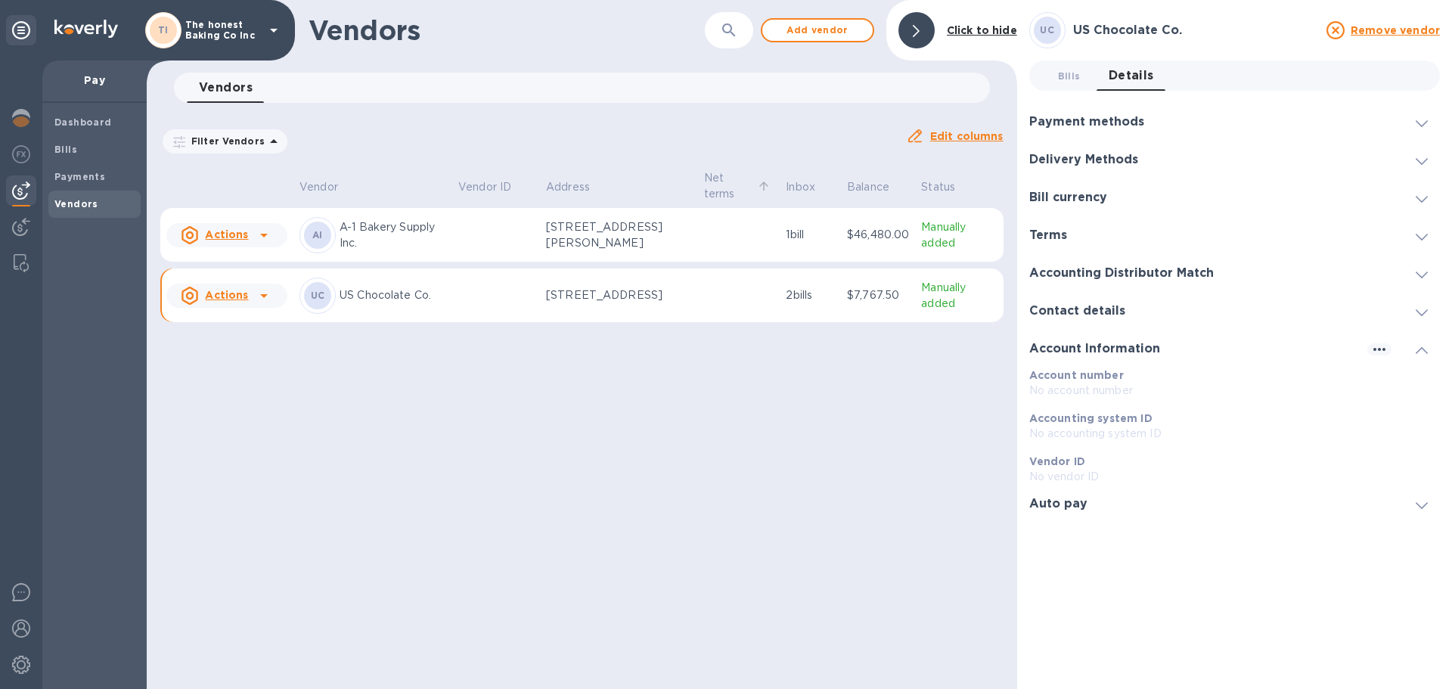
click at [717, 181] on p "Net terms" at bounding box center [729, 186] width 50 height 32
click at [53, 176] on div "Payments" at bounding box center [94, 176] width 92 height 27
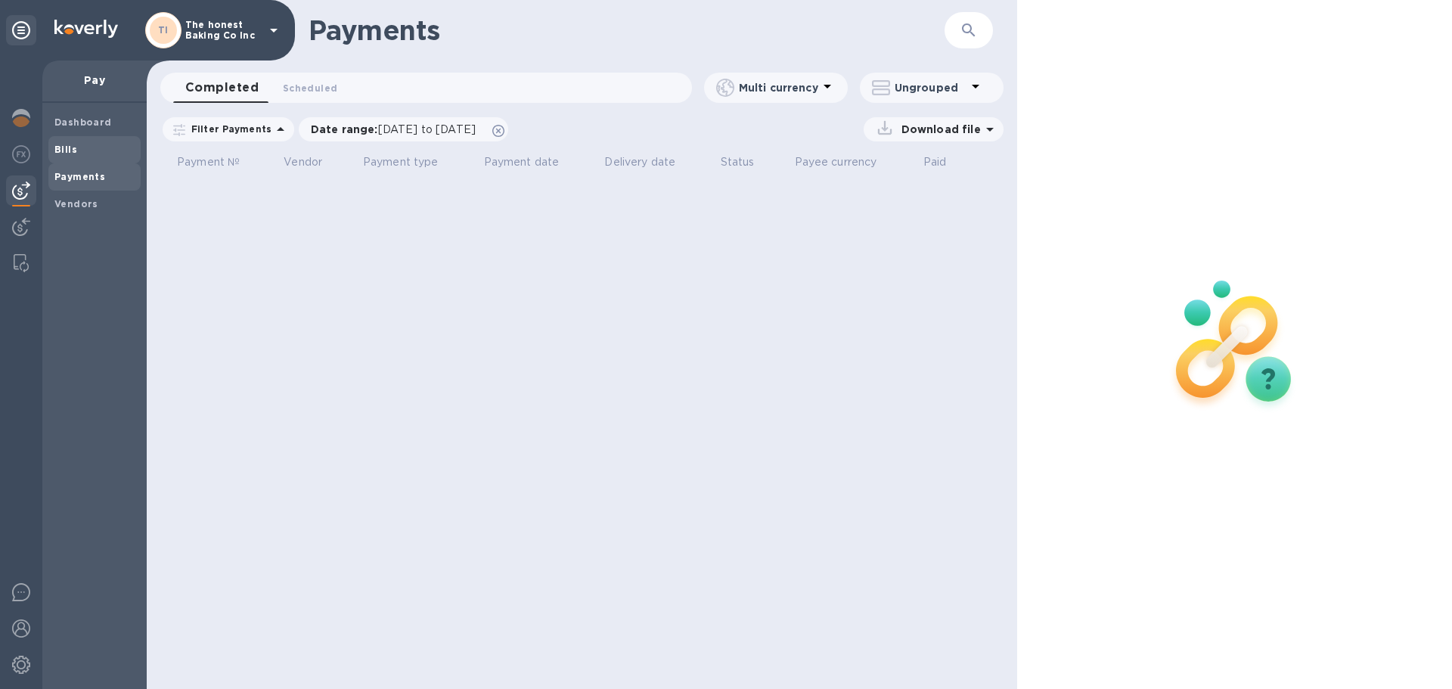
click at [68, 151] on b "Bills" at bounding box center [65, 149] width 23 height 11
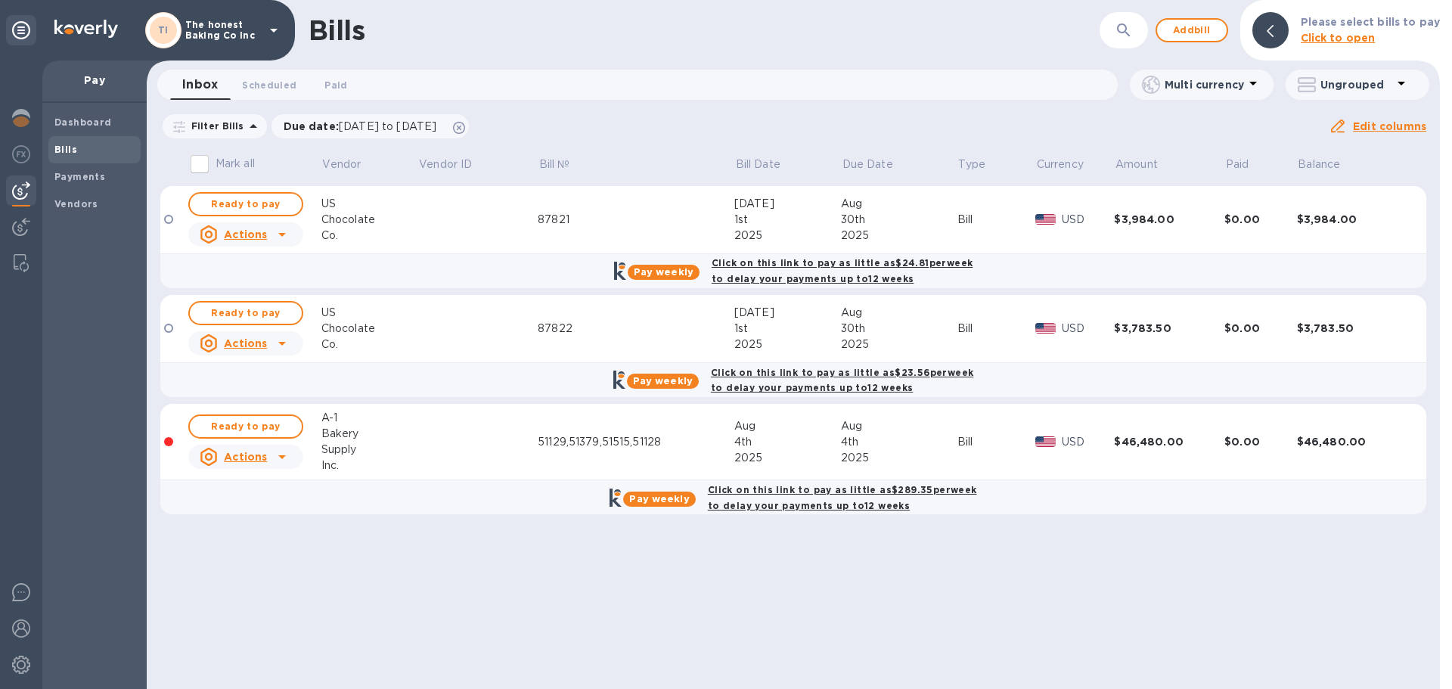
click at [169, 221] on div at bounding box center [168, 219] width 9 height 9
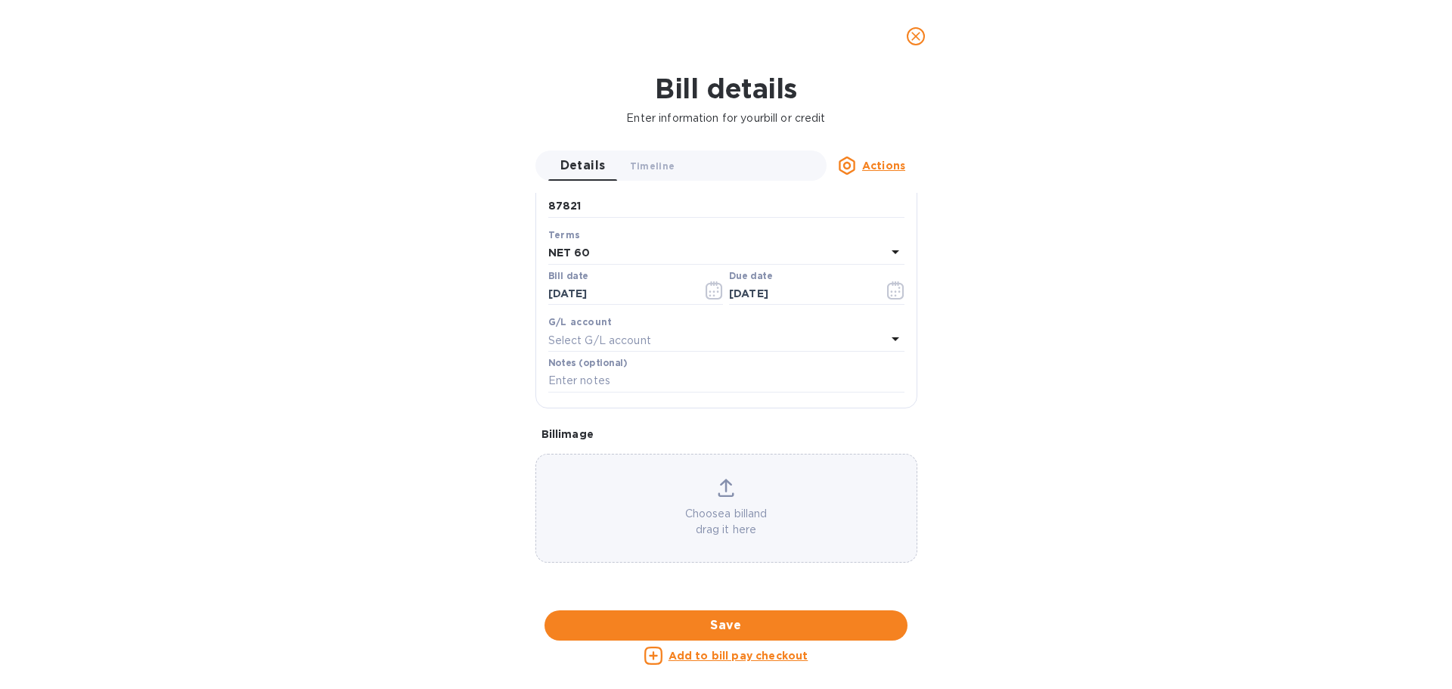
scroll to position [702, 0]
click at [796, 626] on span "Save" at bounding box center [726, 626] width 339 height 18
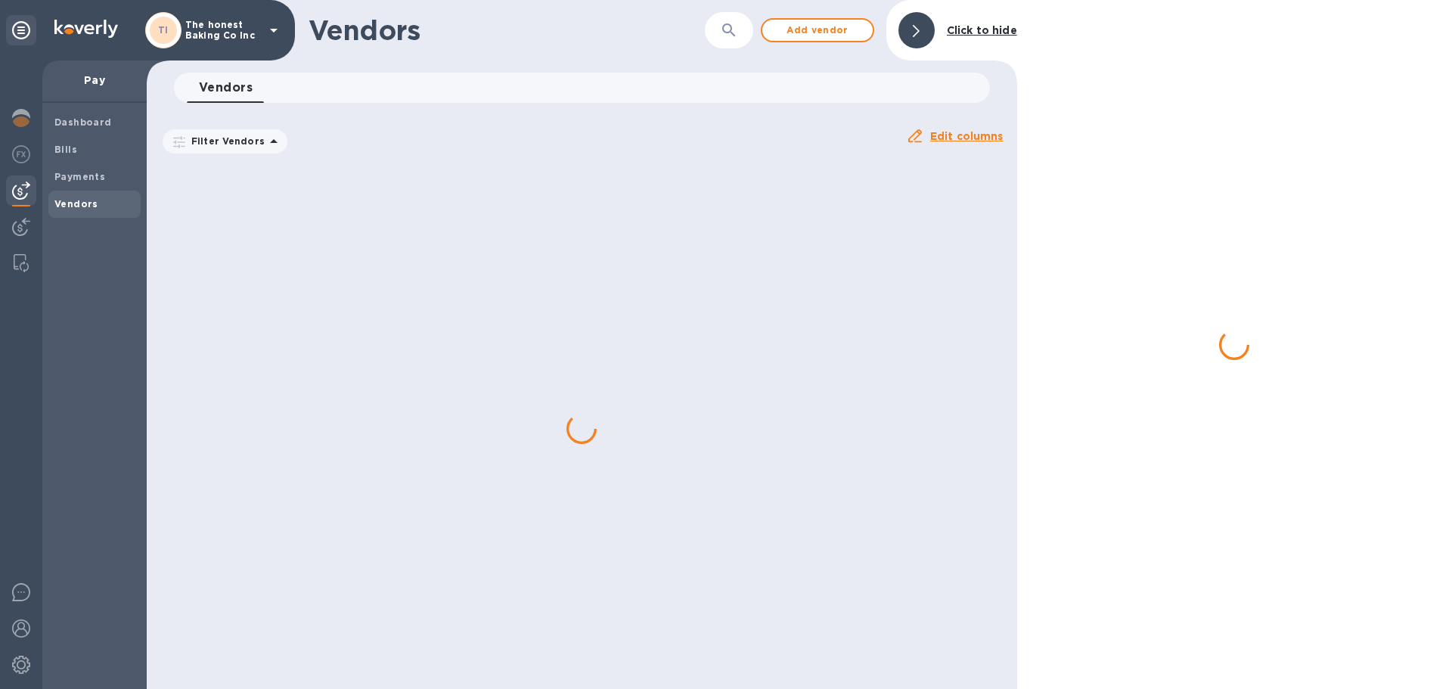
scroll to position [216, 0]
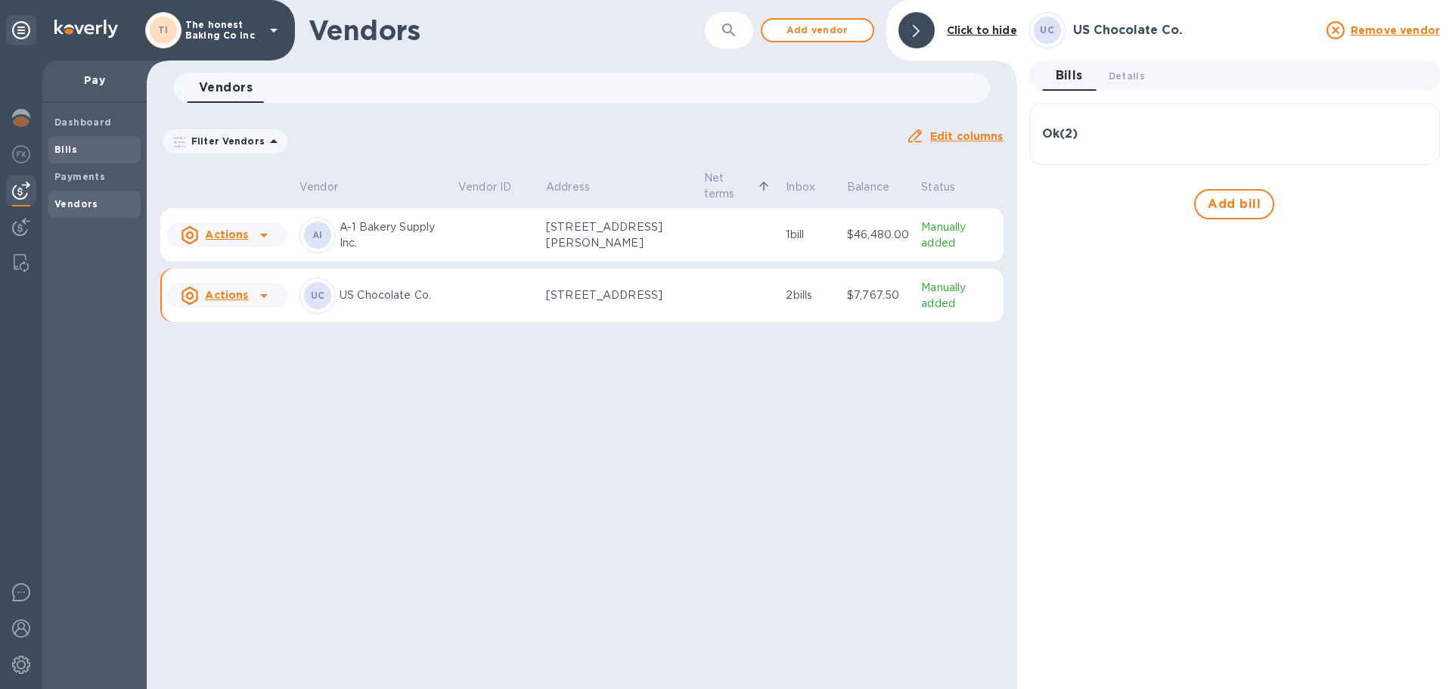
click at [77, 154] on span "Bills" at bounding box center [94, 149] width 80 height 15
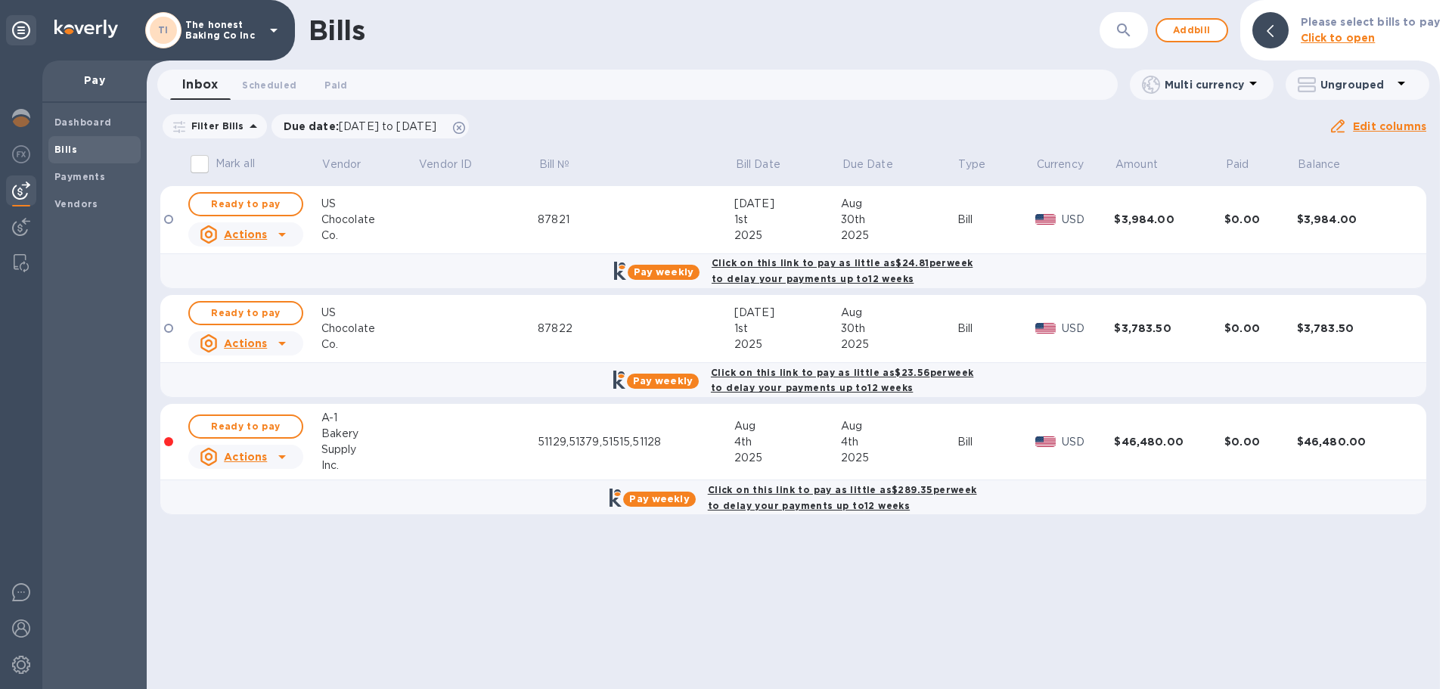
click at [199, 164] on input "Mark all" at bounding box center [200, 164] width 32 height 32
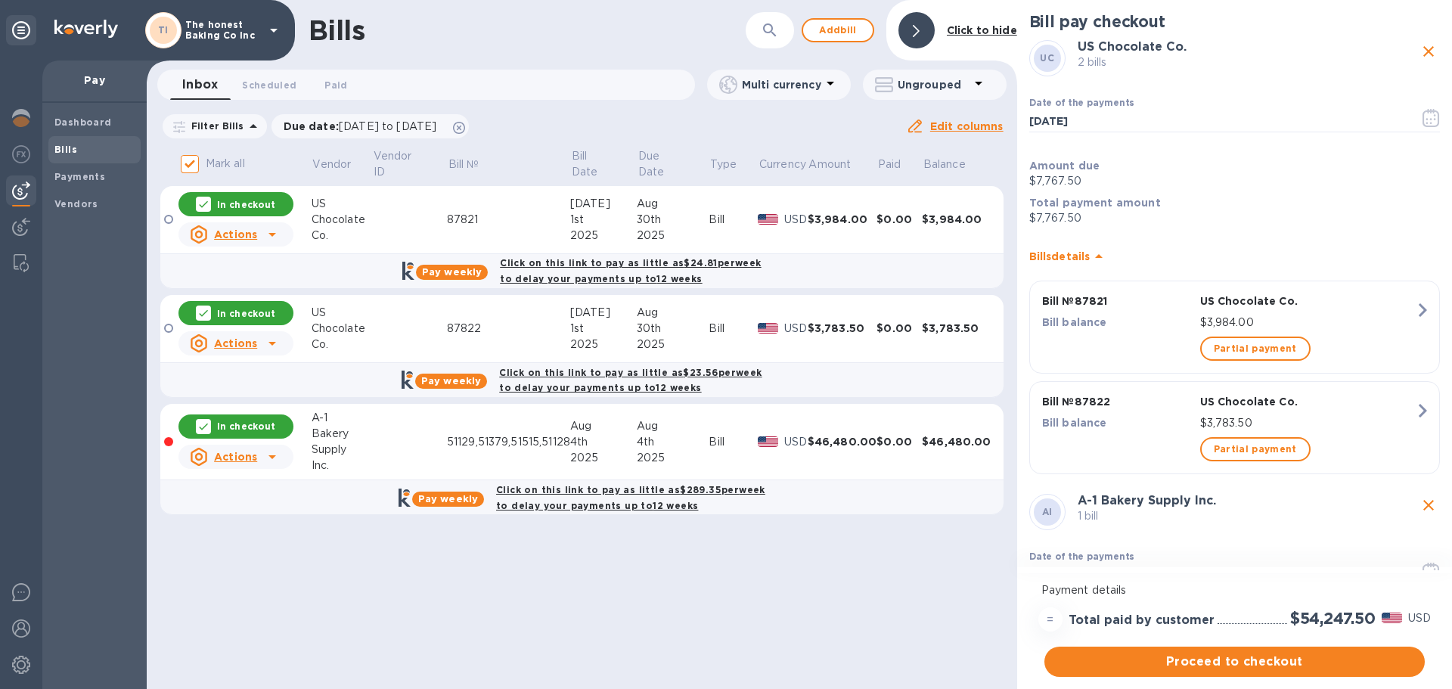
click at [261, 419] on div "In checkout" at bounding box center [236, 427] width 115 height 24
checkbox input "false"
click at [1132, 668] on span "Proceed to checkout" at bounding box center [1235, 662] width 356 height 18
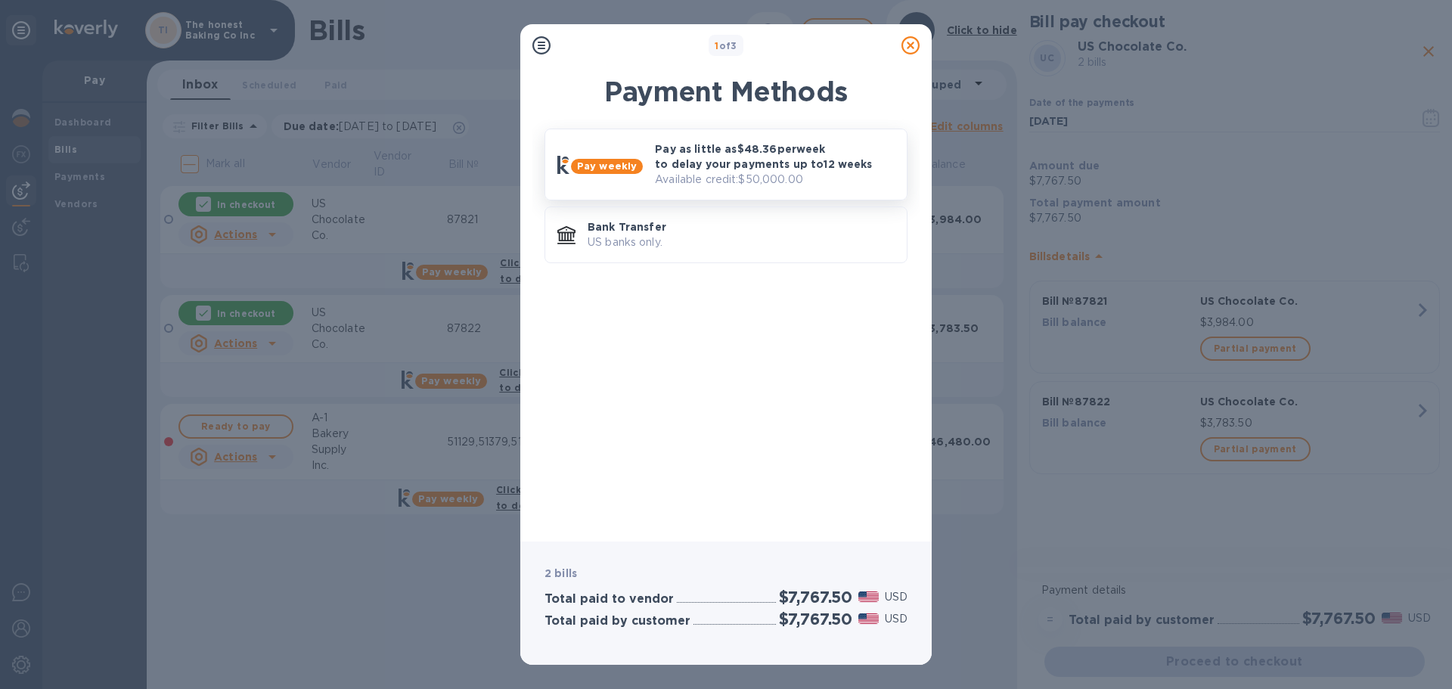
click at [662, 183] on p "Available credit: $50,000.00" at bounding box center [775, 180] width 240 height 16
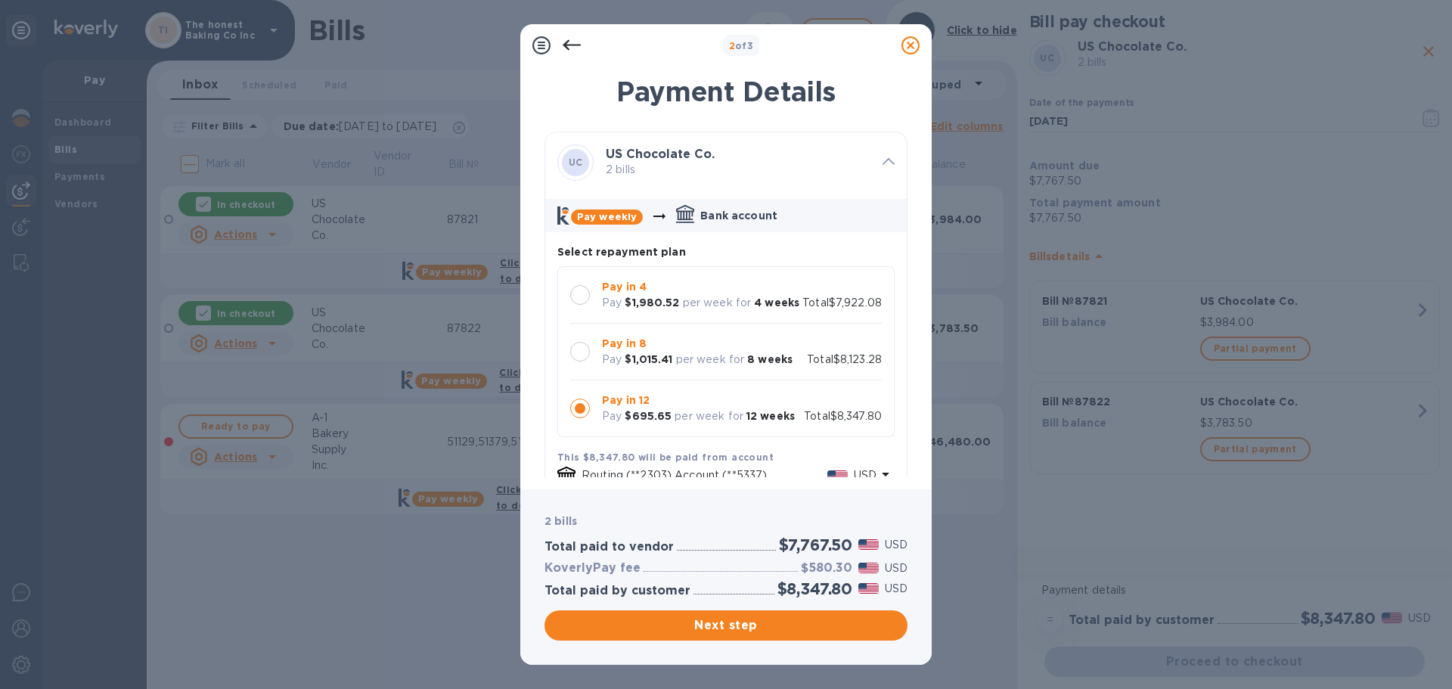
click at [589, 305] on div at bounding box center [580, 295] width 32 height 32
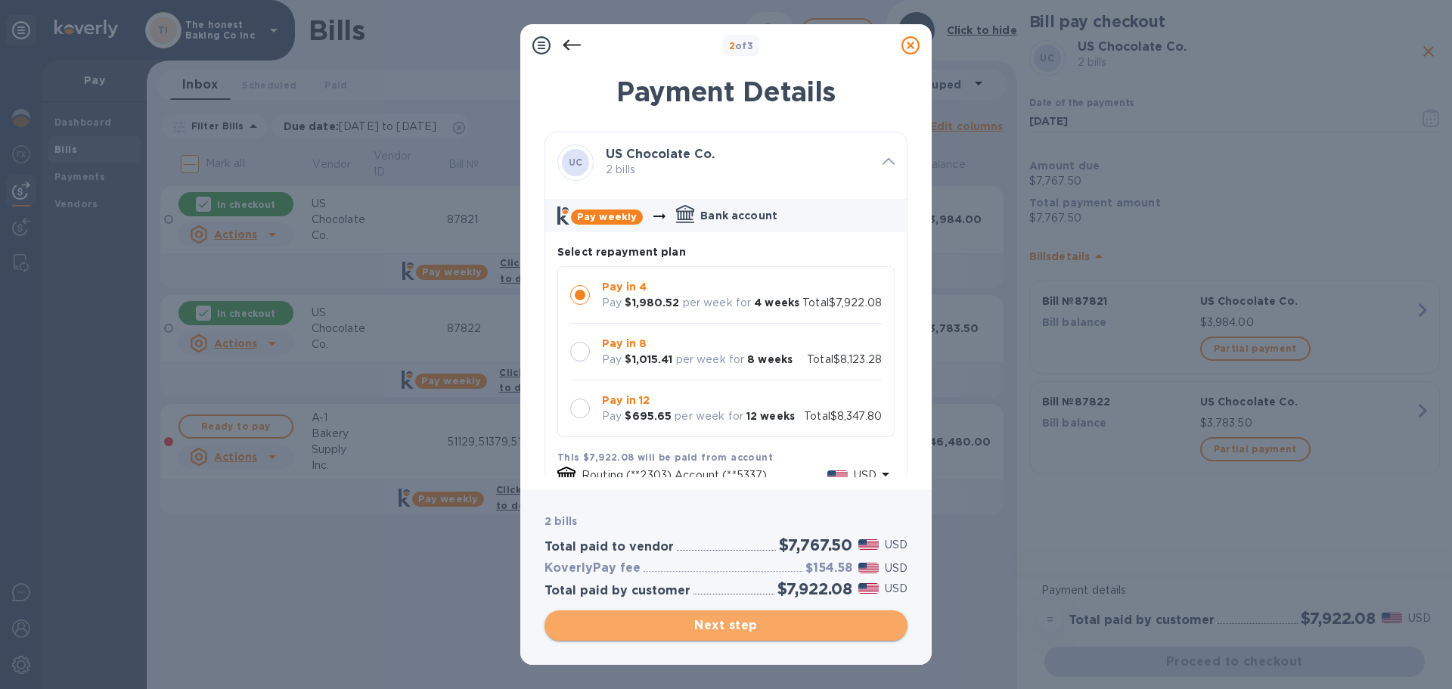
click at [702, 621] on span "Next step" at bounding box center [726, 626] width 339 height 18
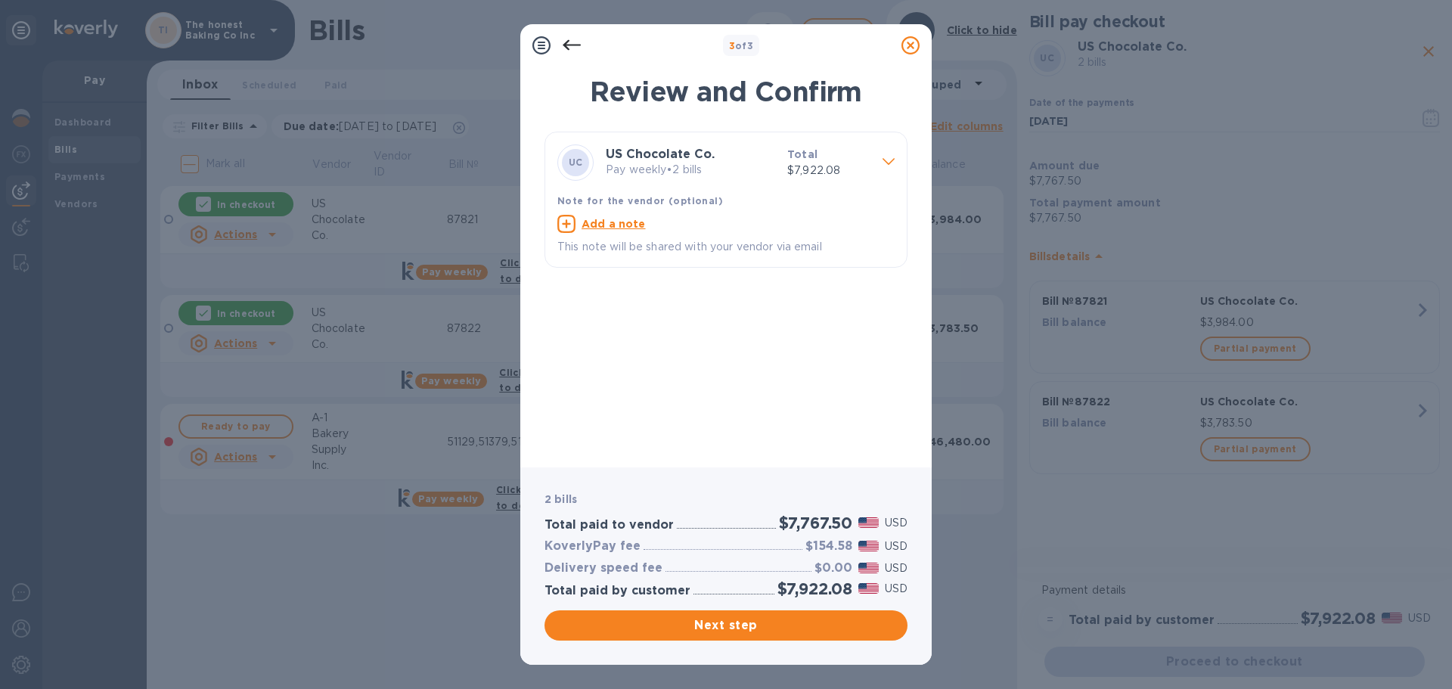
click at [888, 162] on icon at bounding box center [889, 161] width 12 height 7
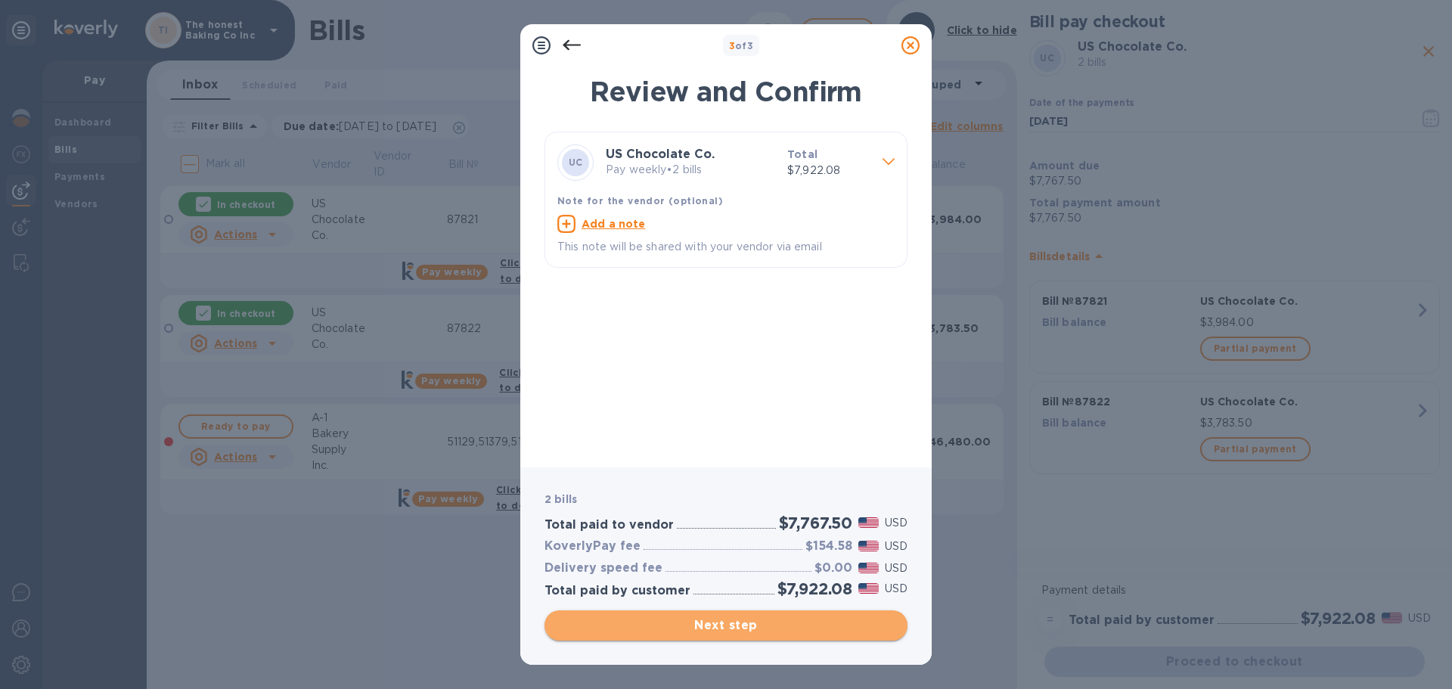
click at [751, 620] on span "Next step" at bounding box center [726, 626] width 339 height 18
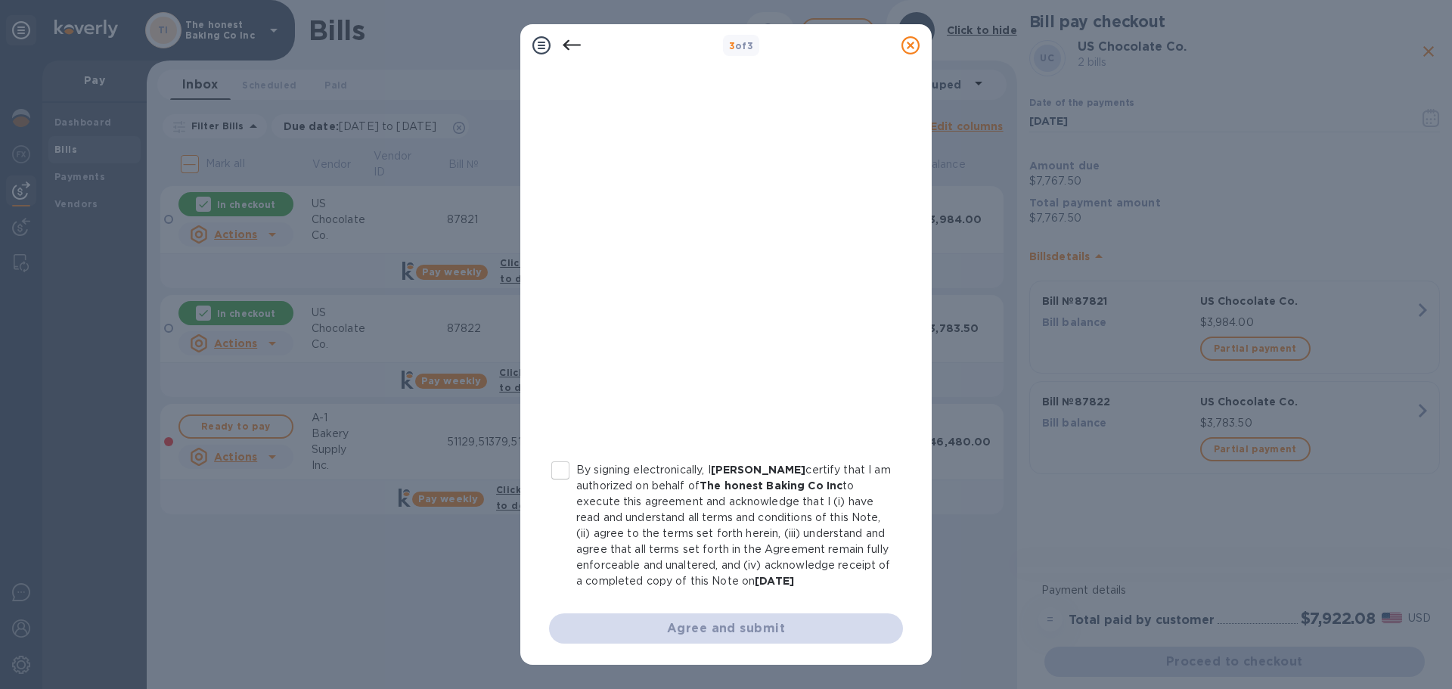
scroll to position [172, 0]
click at [557, 455] on input "By signing electronically, I [PERSON_NAME] certify that I am authorized on beha…" at bounding box center [561, 471] width 32 height 32
checkbox input "true"
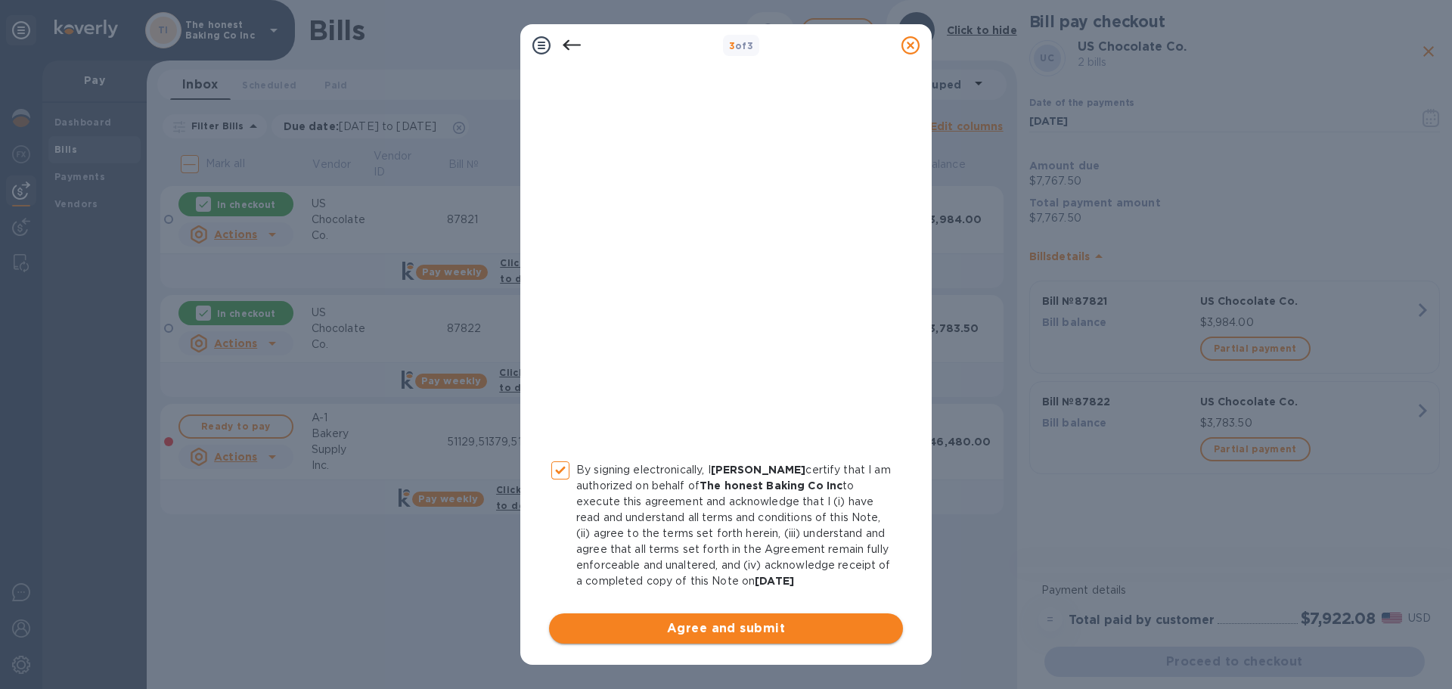
click at [781, 626] on span "Agree and submit" at bounding box center [726, 629] width 330 height 18
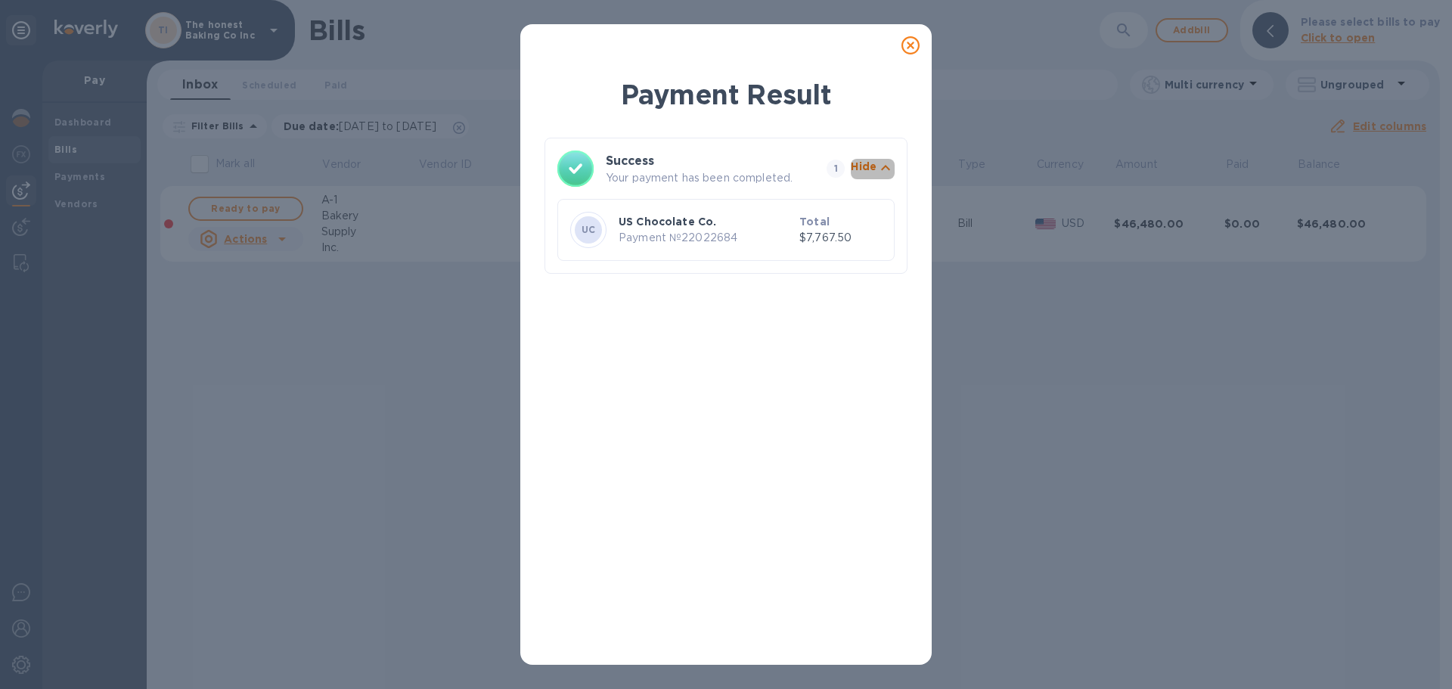
click at [888, 166] on icon "button" at bounding box center [886, 168] width 18 height 18
click at [911, 49] on icon at bounding box center [911, 45] width 18 height 18
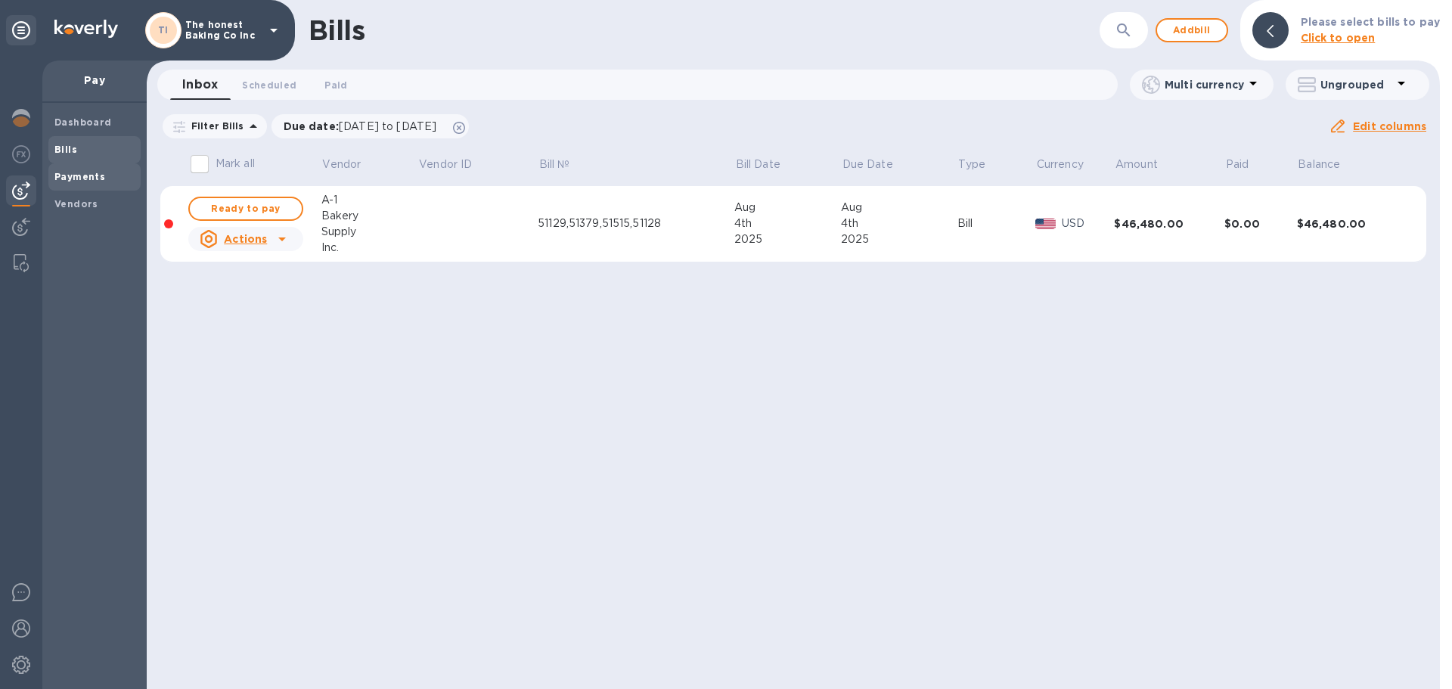
click at [91, 175] on b "Payments" at bounding box center [79, 176] width 51 height 11
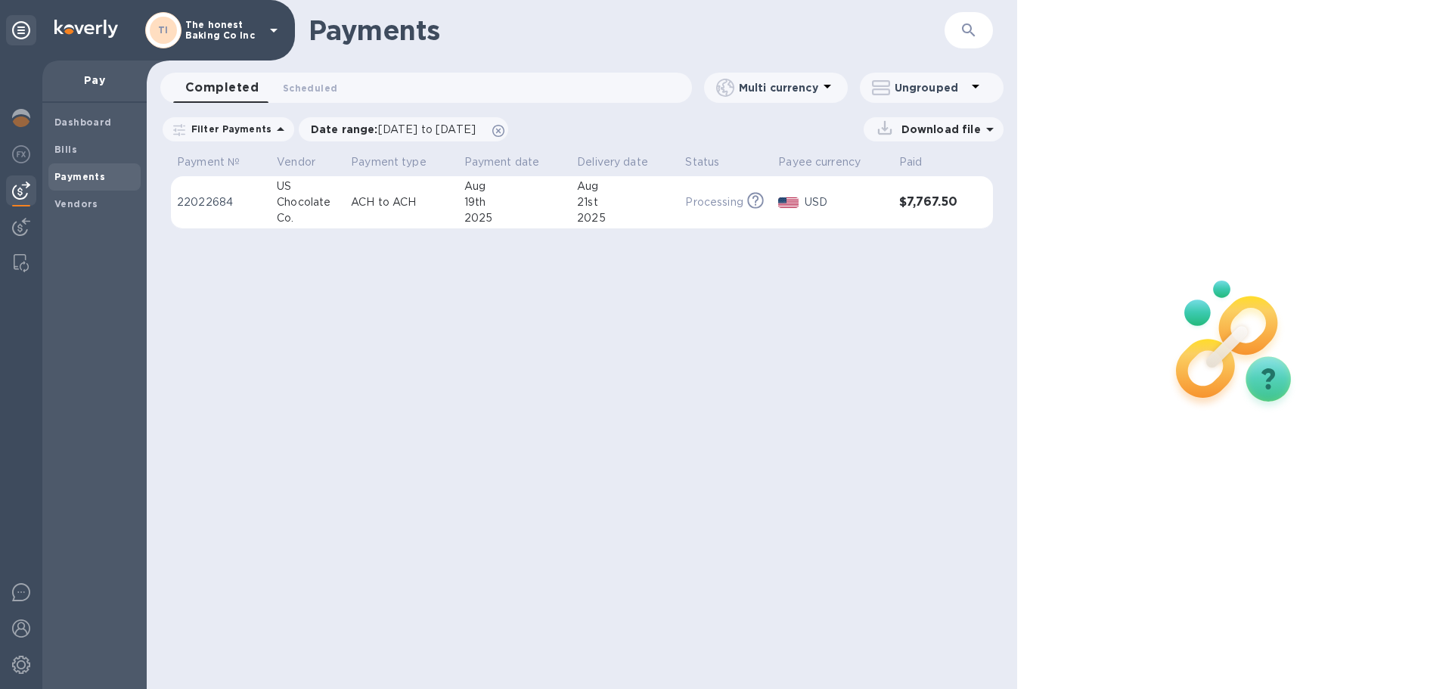
click at [375, 296] on div "Payments ​ Completed 0 Scheduled 0 Multi currency Ungrouped Filter Payments Dat…" at bounding box center [582, 344] width 871 height 689
click at [373, 202] on p "ACH to ACH" at bounding box center [401, 202] width 101 height 16
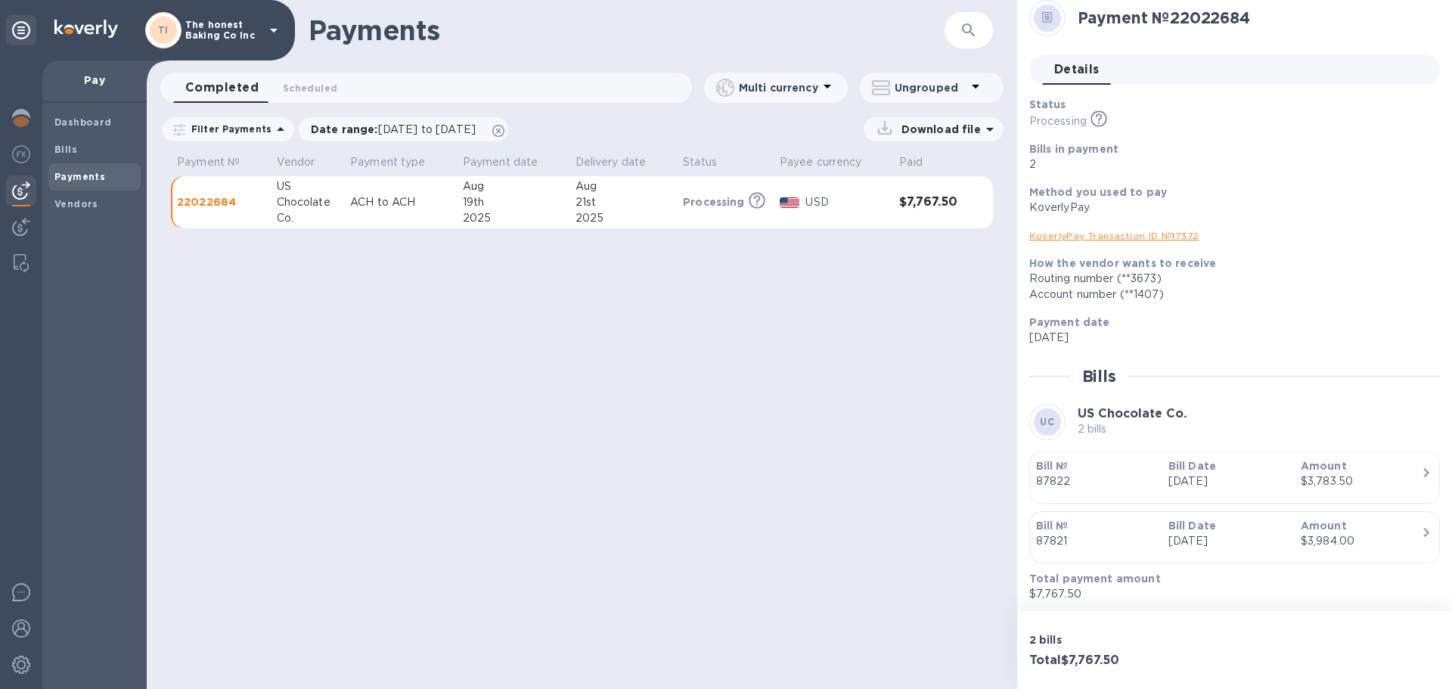
scroll to position [15, 0]
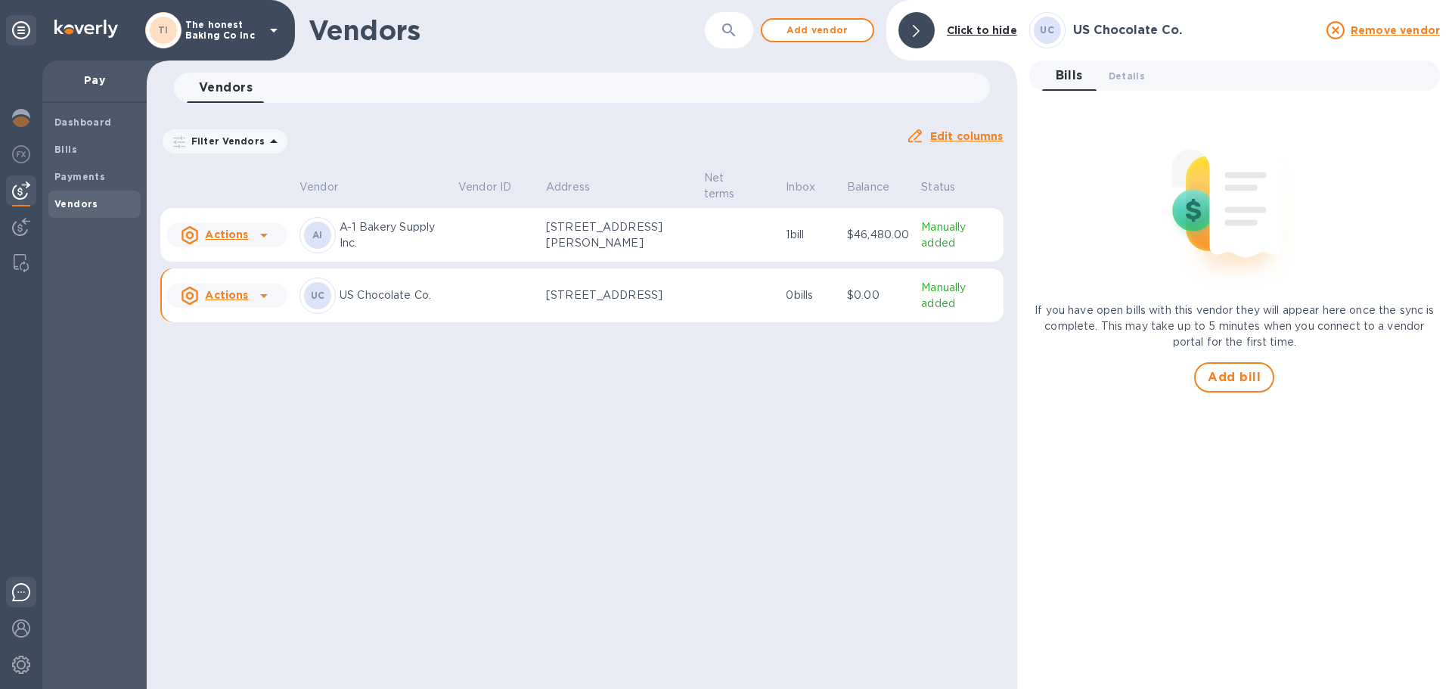
click at [30, 596] on div at bounding box center [21, 595] width 30 height 36
click at [17, 194] on img at bounding box center [21, 191] width 18 height 18
click at [14, 222] on img at bounding box center [21, 227] width 18 height 18
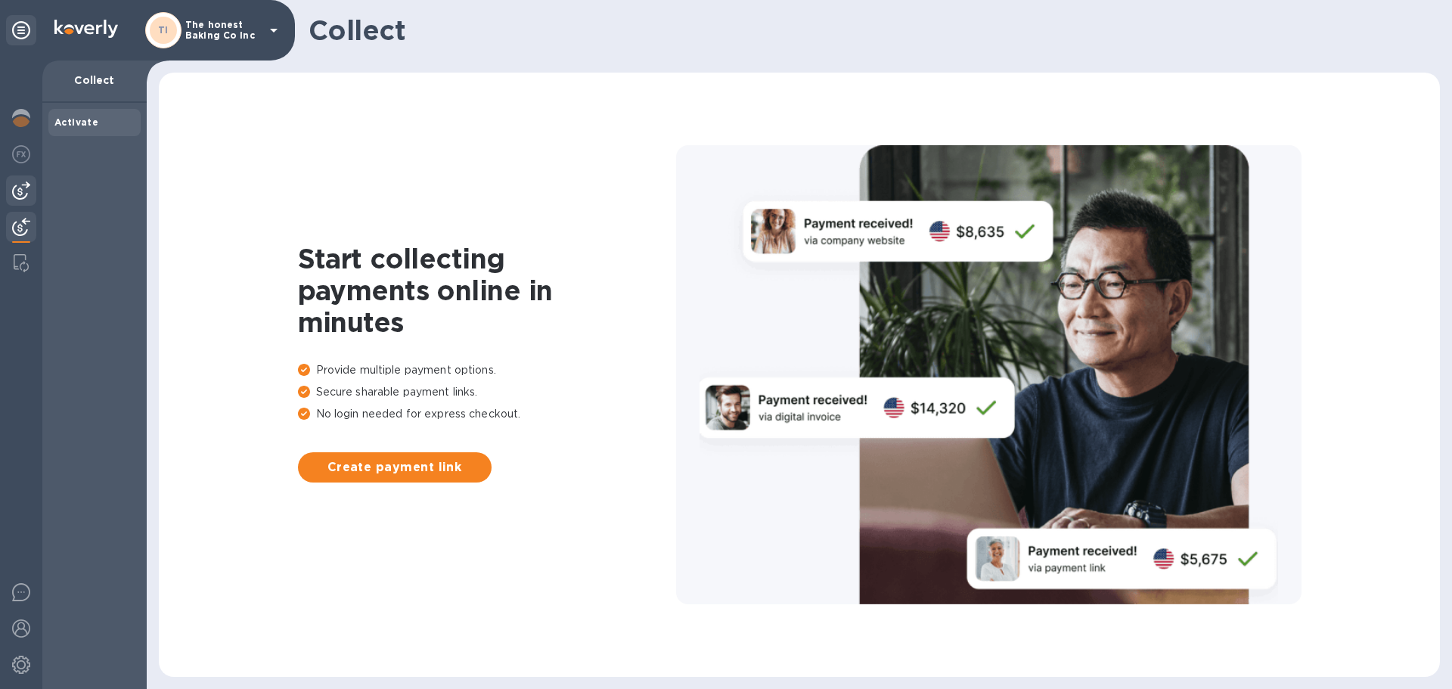
click at [14, 193] on img at bounding box center [21, 191] width 18 height 18
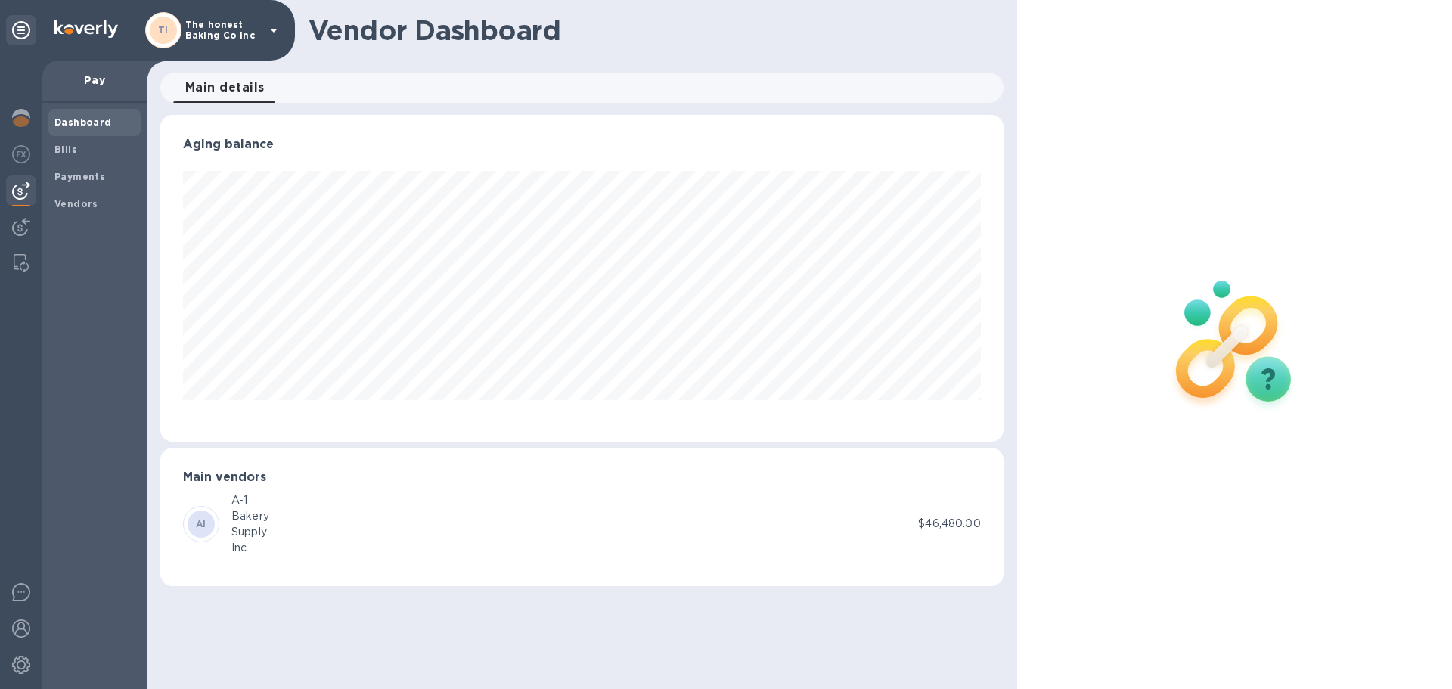
scroll to position [327, 843]
click at [1196, 59] on div at bounding box center [1234, 344] width 435 height 689
